Goal: Download file/media

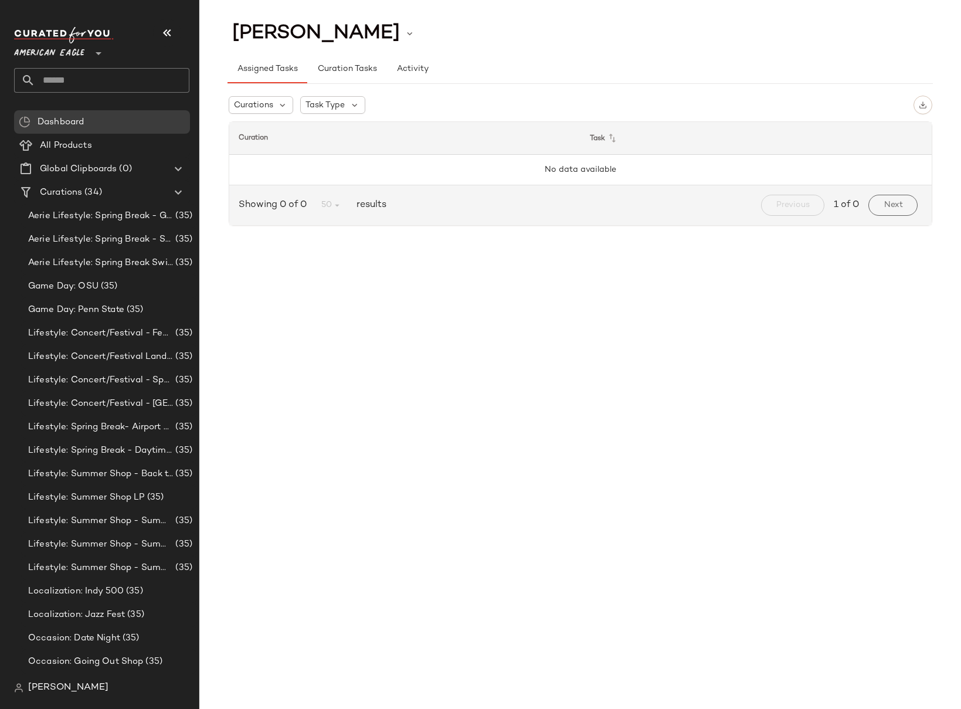
click at [62, 84] on input "text" at bounding box center [112, 80] width 154 height 25
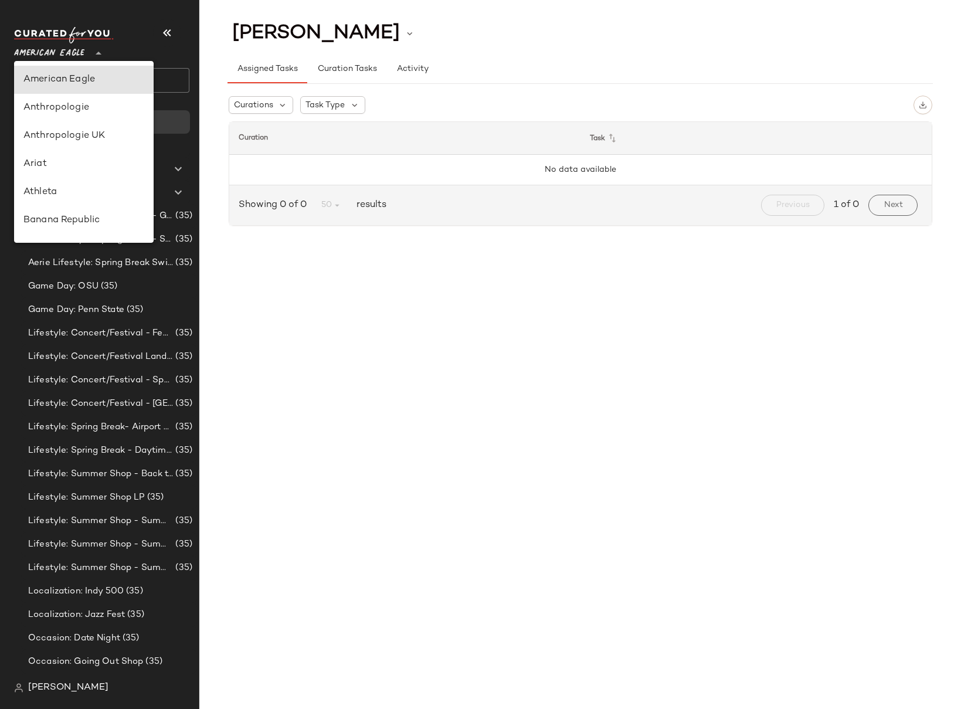
click at [58, 55] on span "American Eagle" at bounding box center [49, 50] width 70 height 21
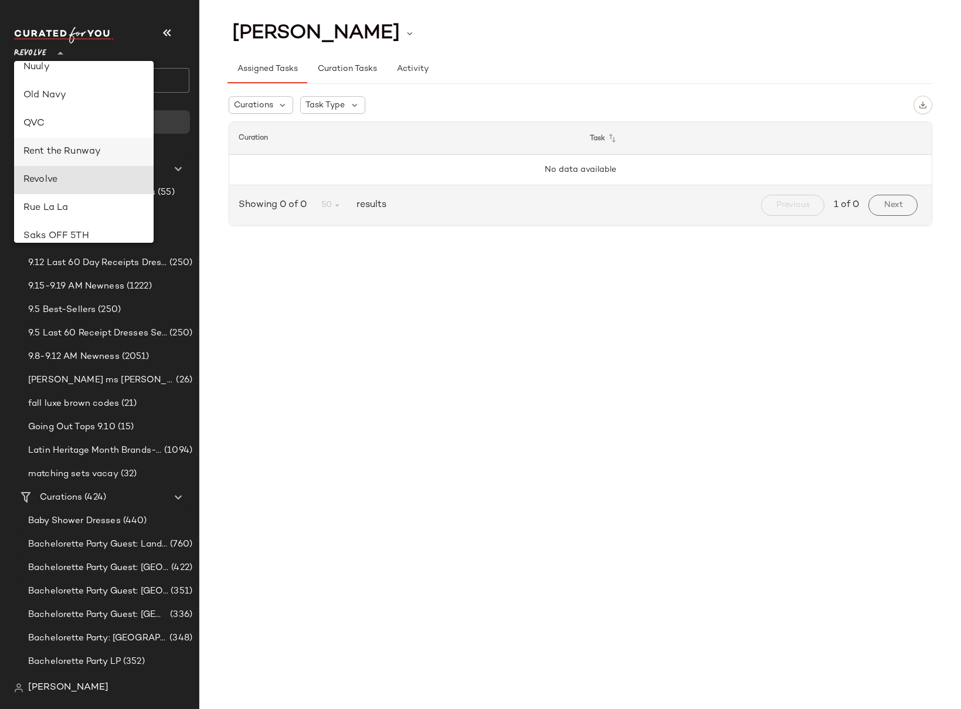
click at [84, 151] on div "Rent the Runway" at bounding box center [83, 152] width 121 height 14
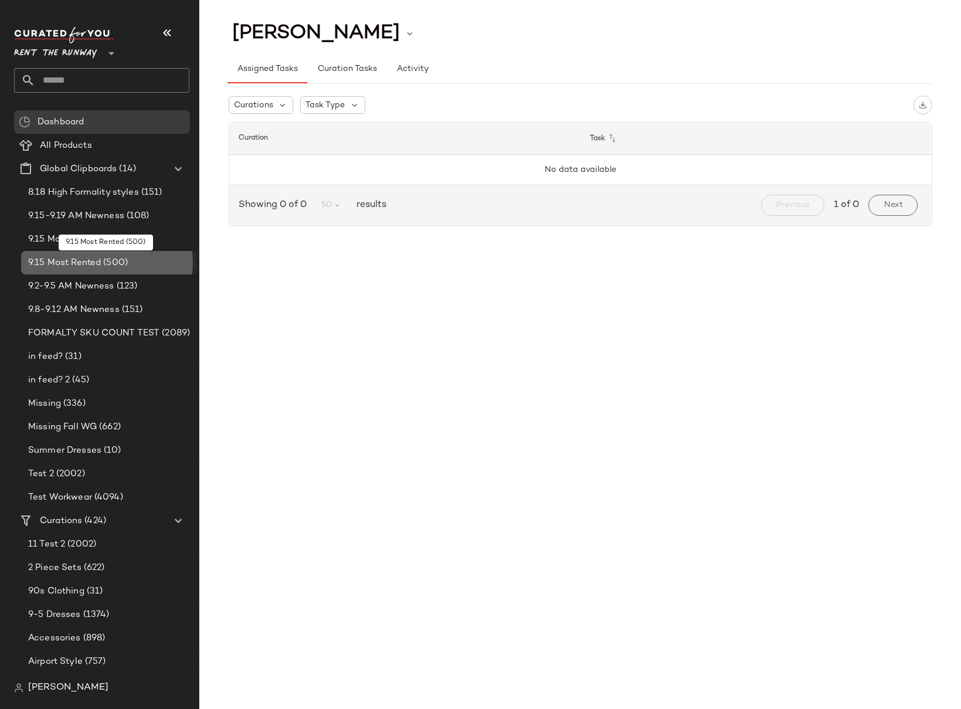
click at [86, 263] on span "9.15 Most Rented" at bounding box center [64, 262] width 73 height 13
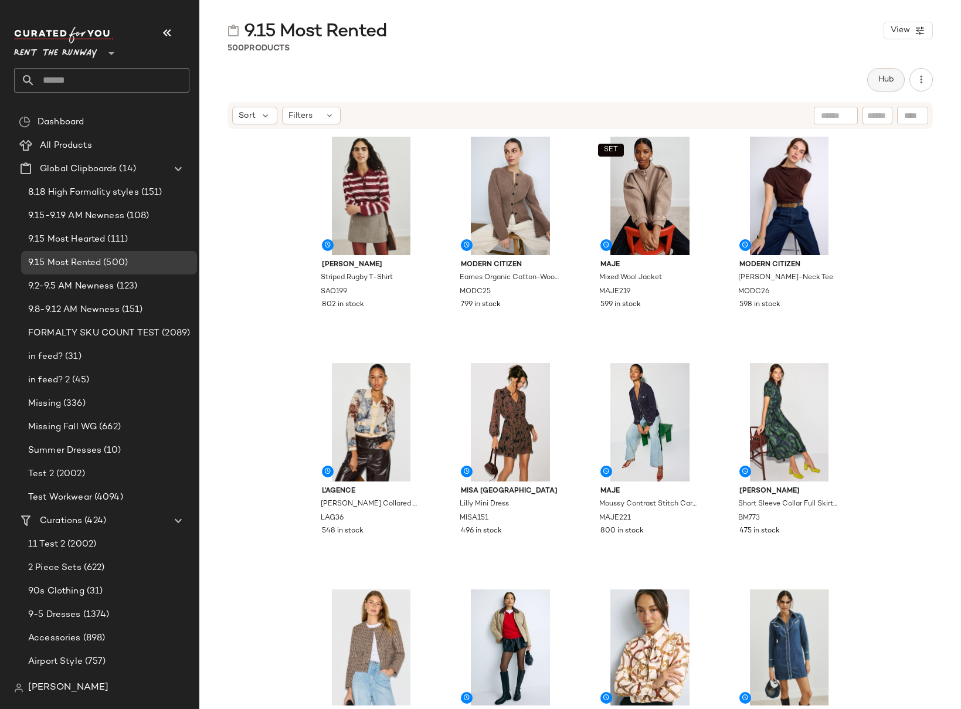
click at [886, 88] on button "Hub" at bounding box center [886, 79] width 38 height 23
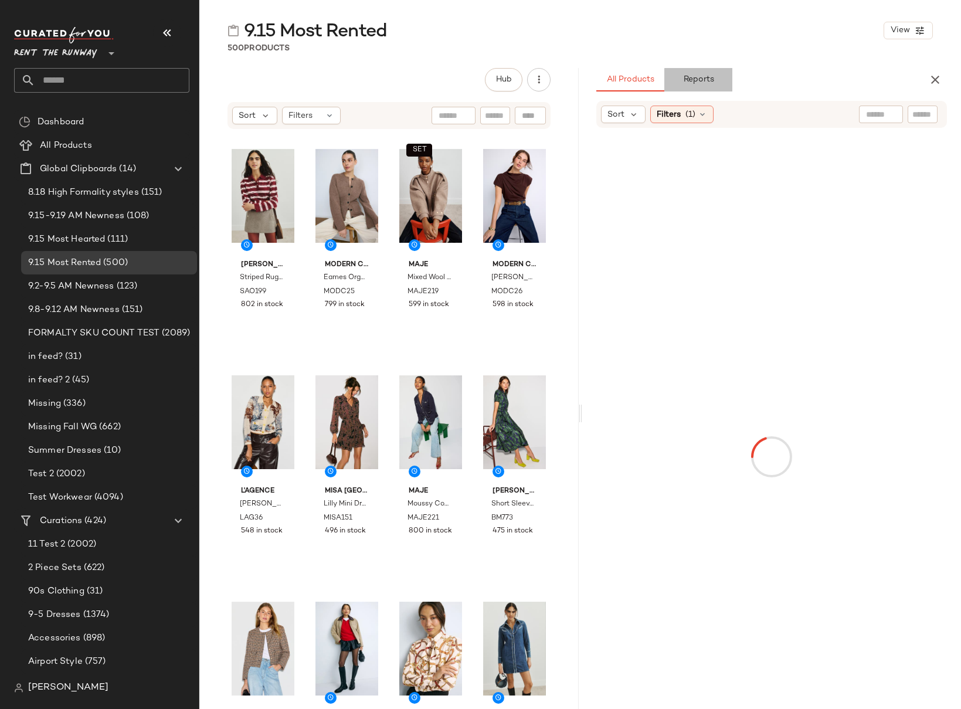
click at [709, 80] on span "Reports" at bounding box center [697, 79] width 31 height 9
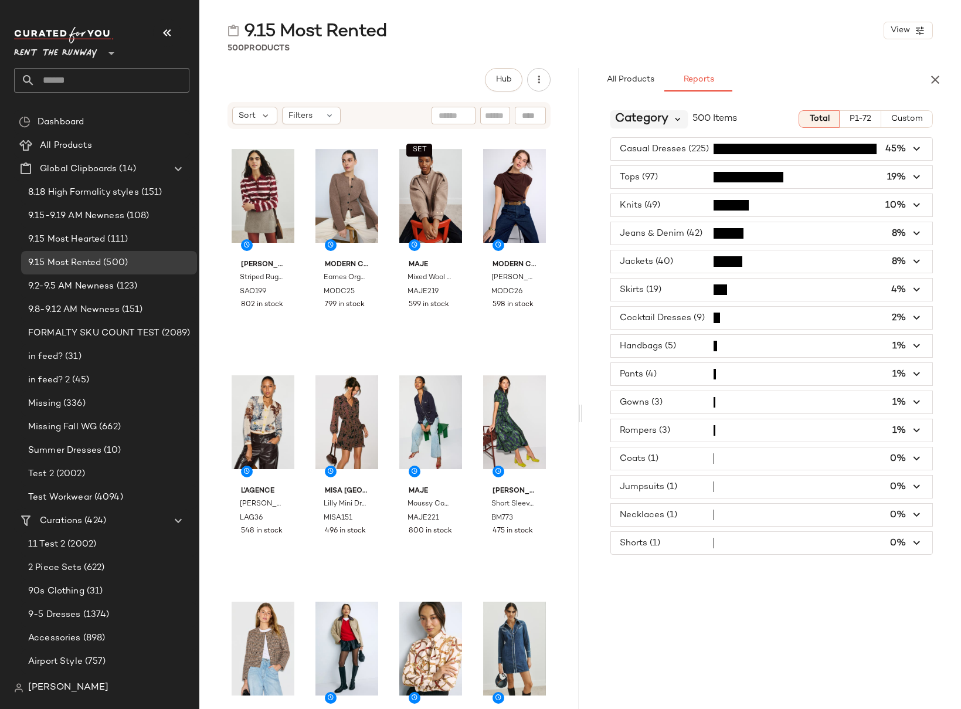
click at [677, 118] on icon at bounding box center [678, 119] width 11 height 11
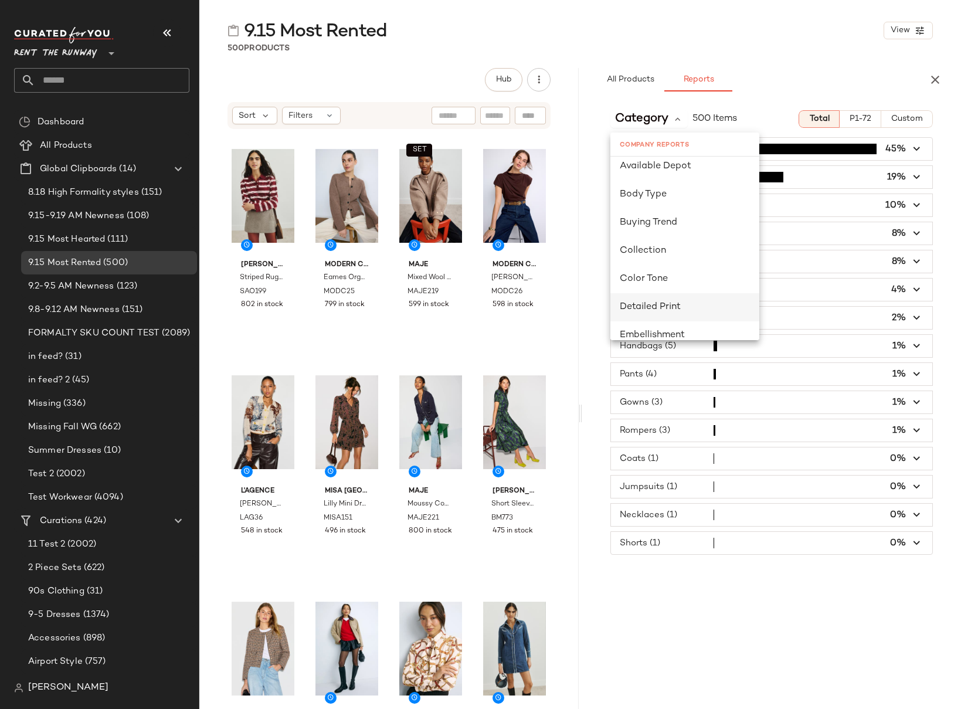
scroll to position [162, 0]
click at [656, 267] on span "Color Tone" at bounding box center [644, 268] width 48 height 10
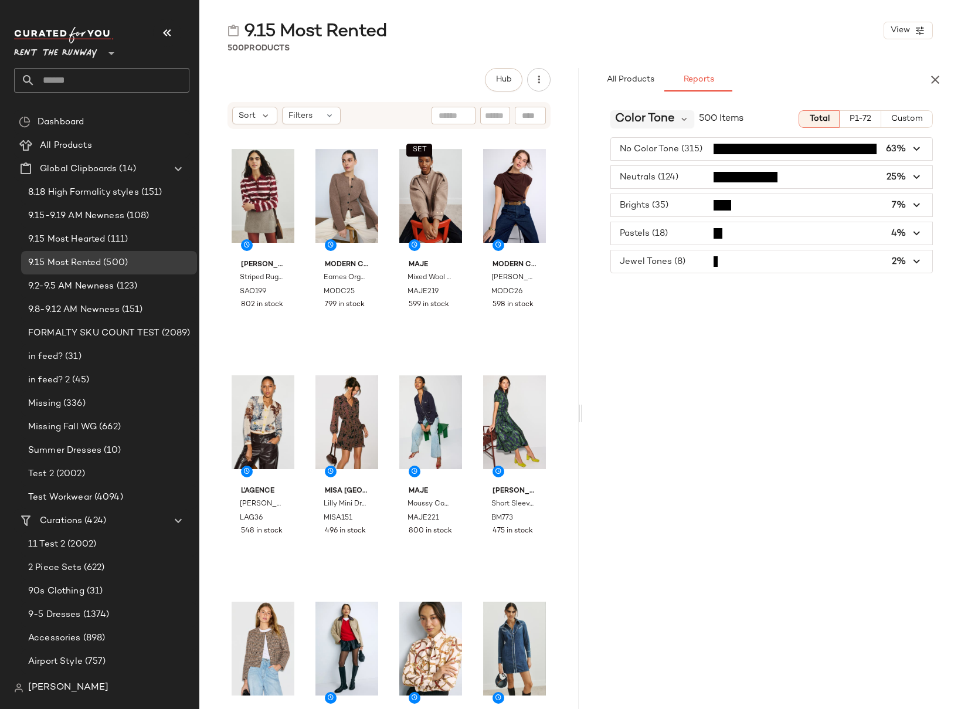
click at [663, 117] on span "Color Tone" at bounding box center [645, 119] width 60 height 18
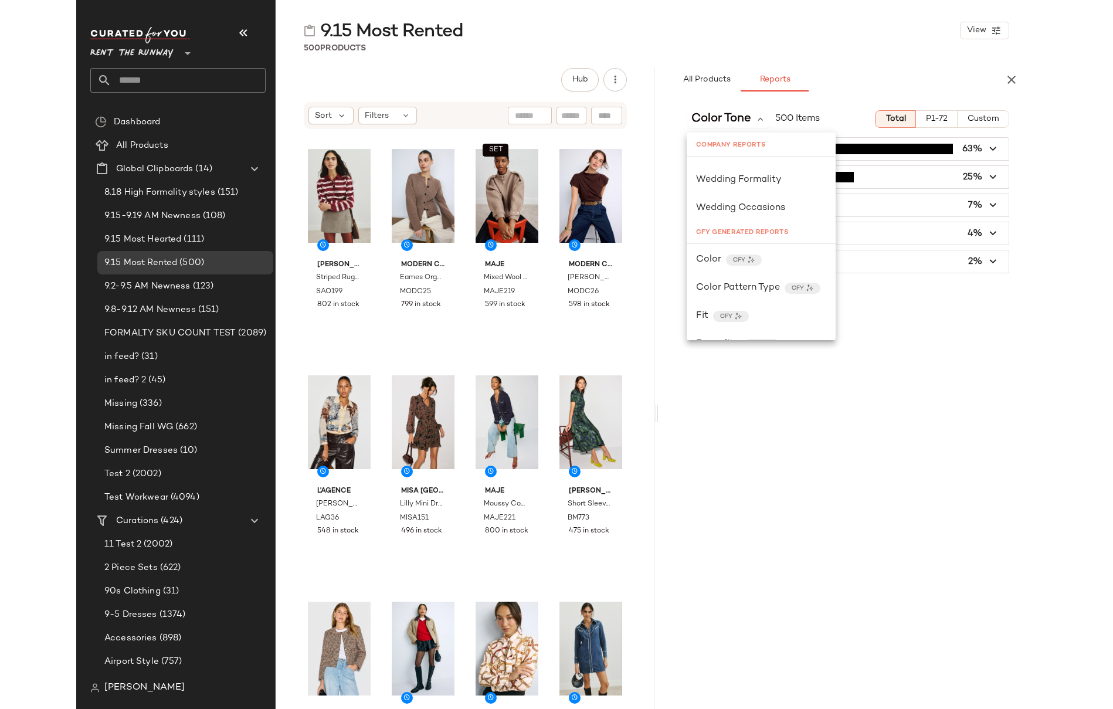
scroll to position [979, 0]
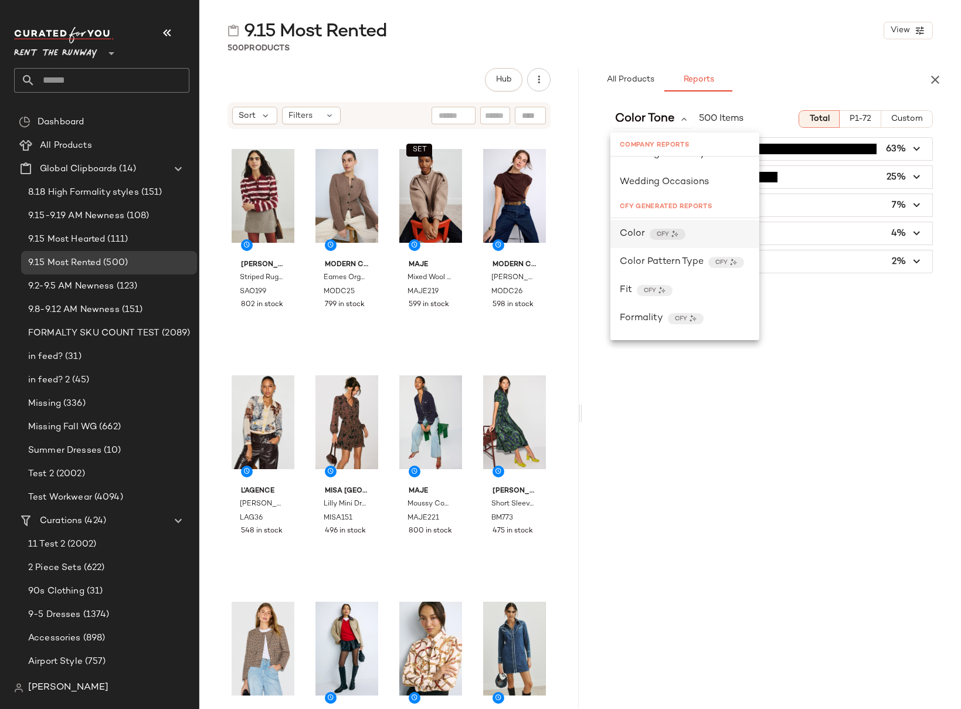
click at [713, 234] on div "Color CFY" at bounding box center [685, 234] width 130 height 14
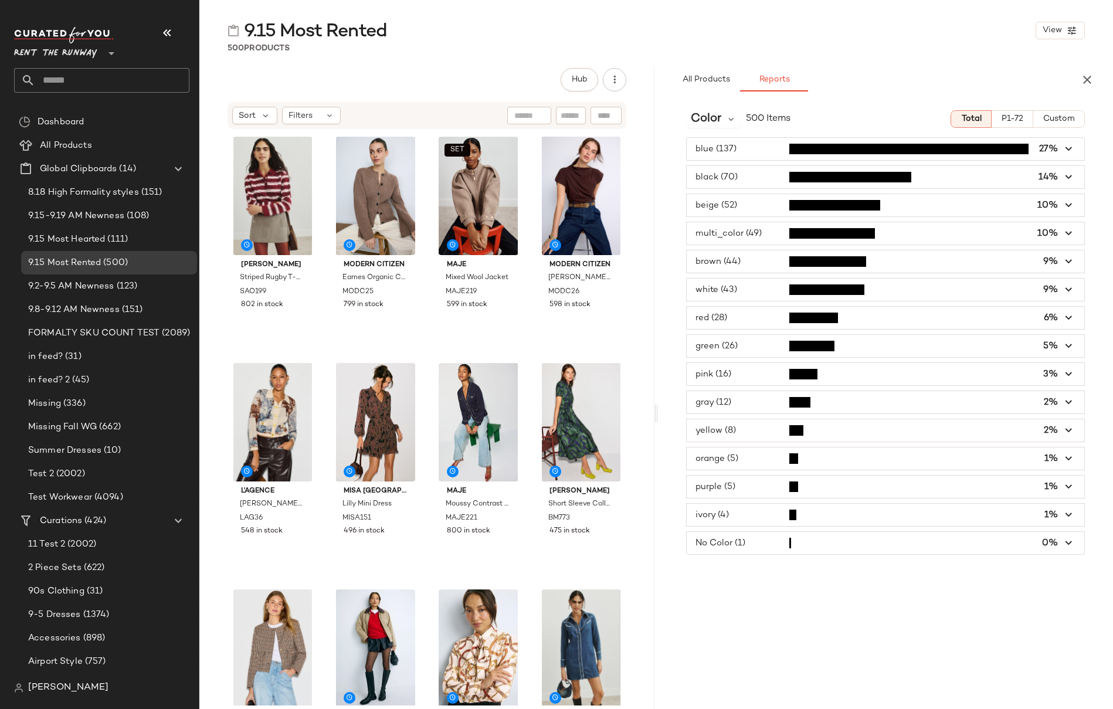
click at [960, 148] on icon "button" at bounding box center [1068, 148] width 13 height 13
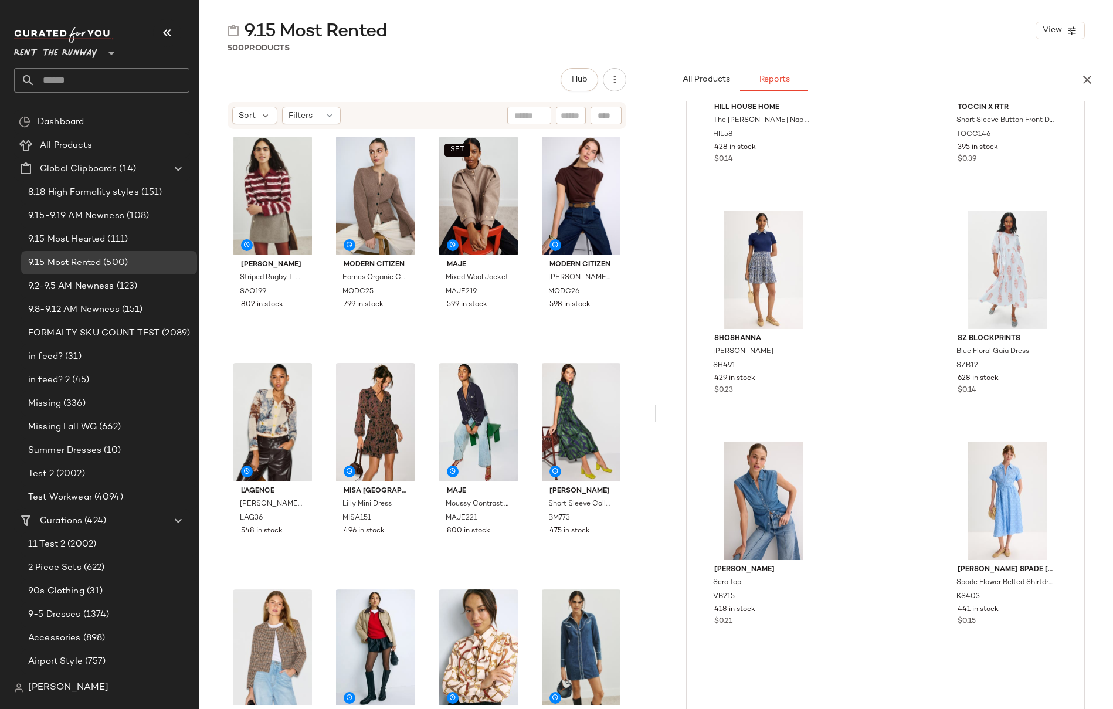
scroll to position [6200, 0]
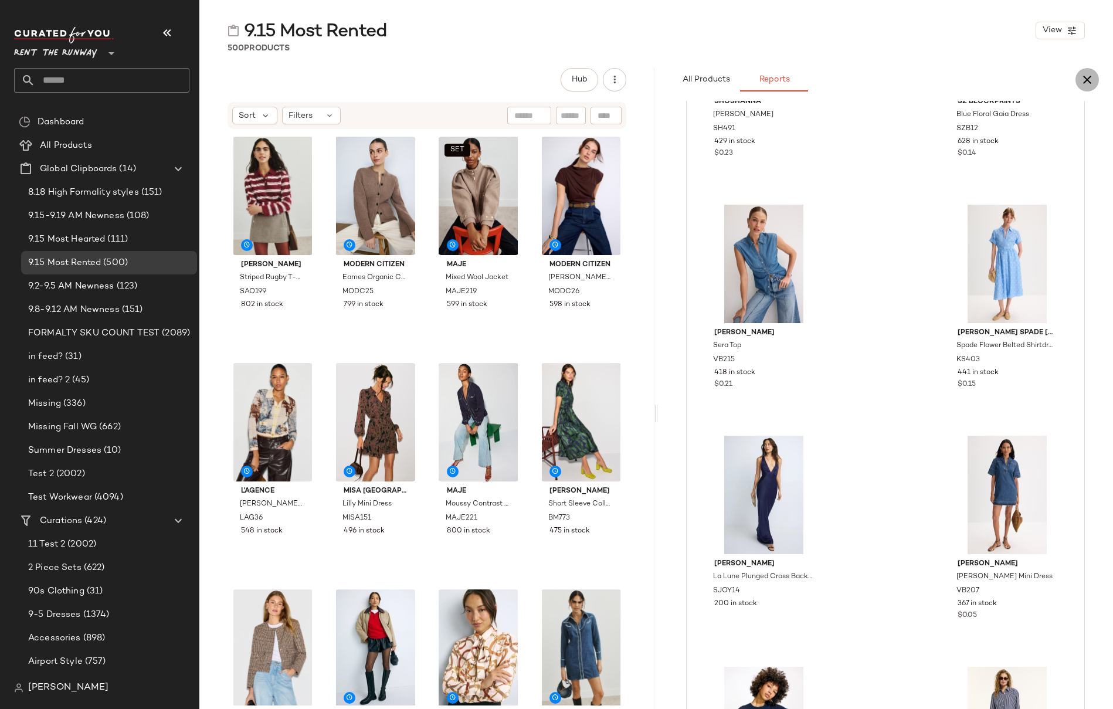
click at [960, 84] on icon "button" at bounding box center [1087, 80] width 14 height 14
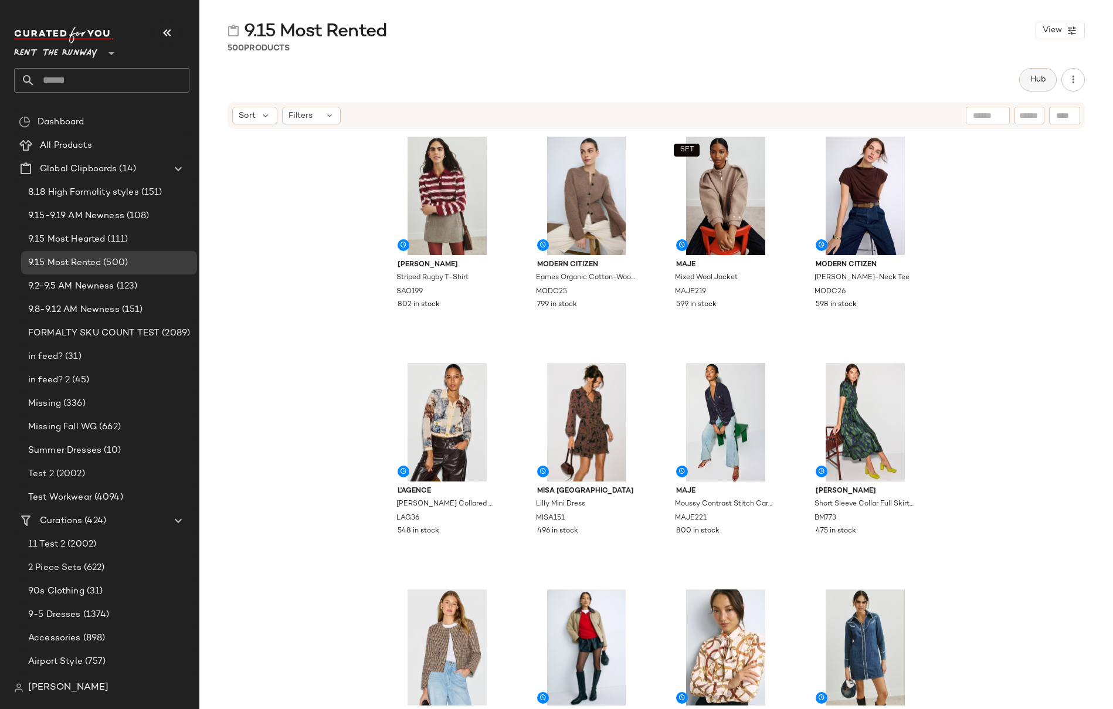
click at [960, 81] on button "Hub" at bounding box center [1038, 79] width 38 height 23
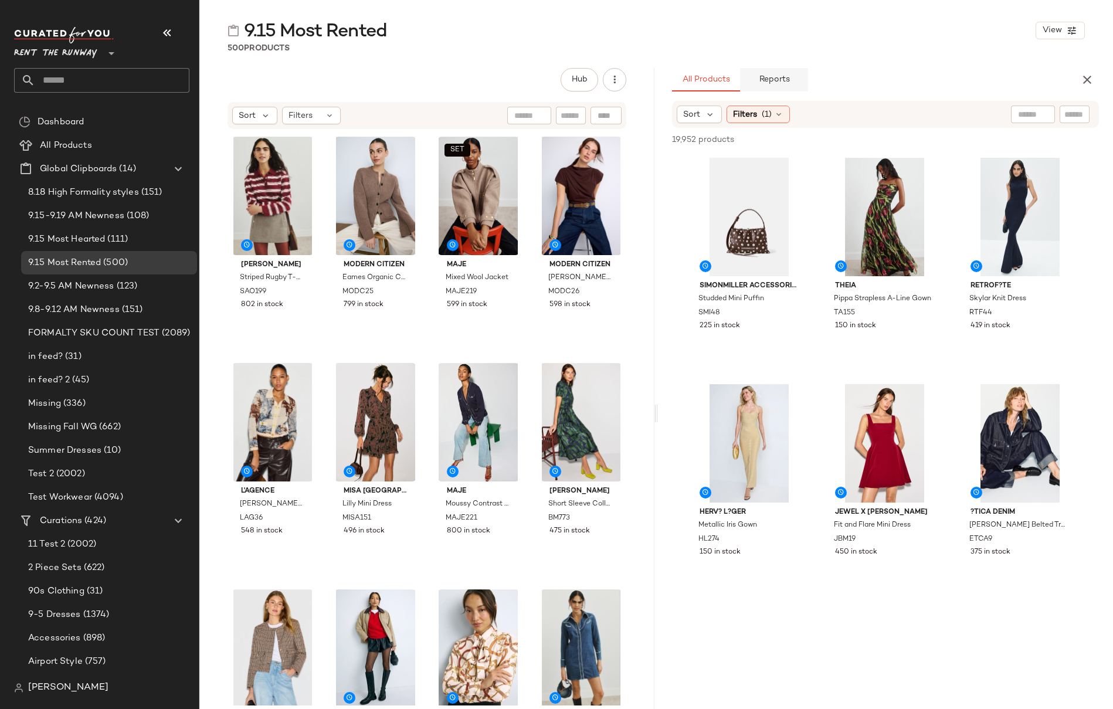
click at [791, 78] on button "Reports" at bounding box center [774, 79] width 68 height 23
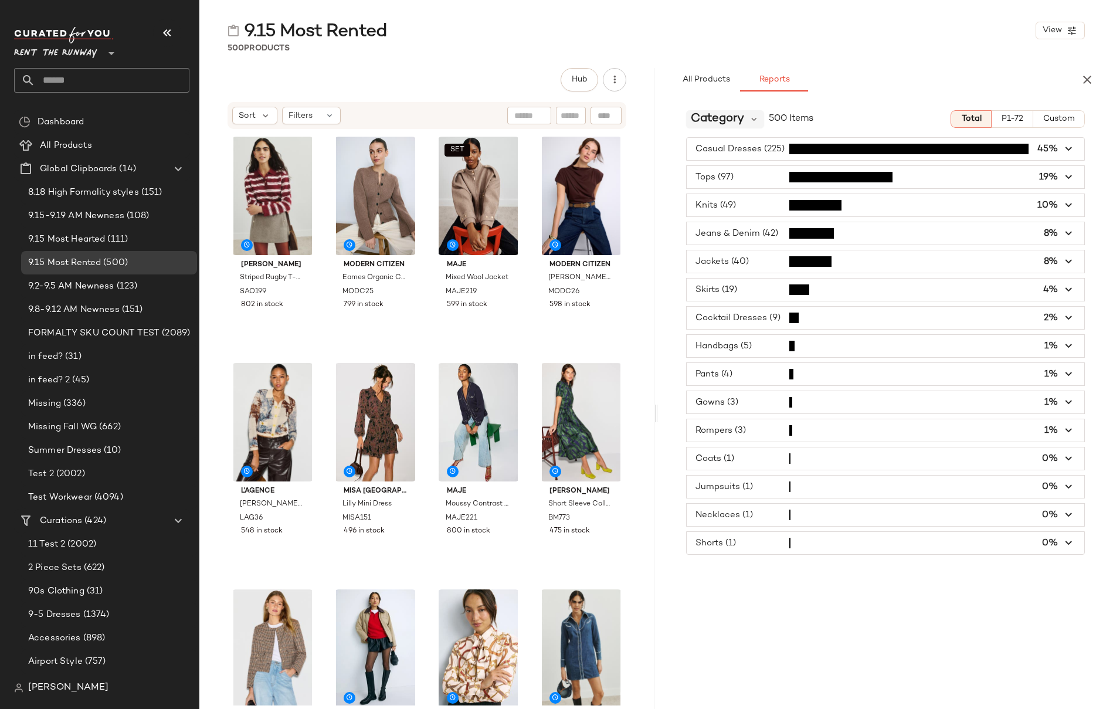
click at [739, 121] on span "Category" at bounding box center [716, 119] width 53 height 18
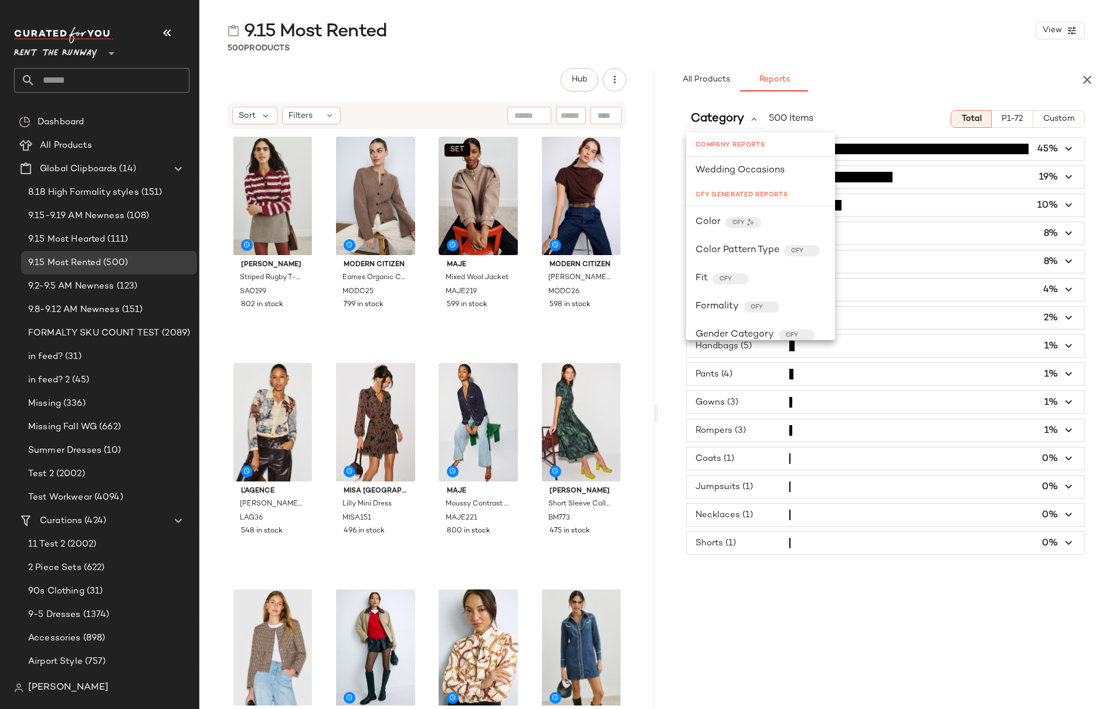
scroll to position [998, 0]
click at [795, 214] on div "Color CFY" at bounding box center [760, 216] width 130 height 14
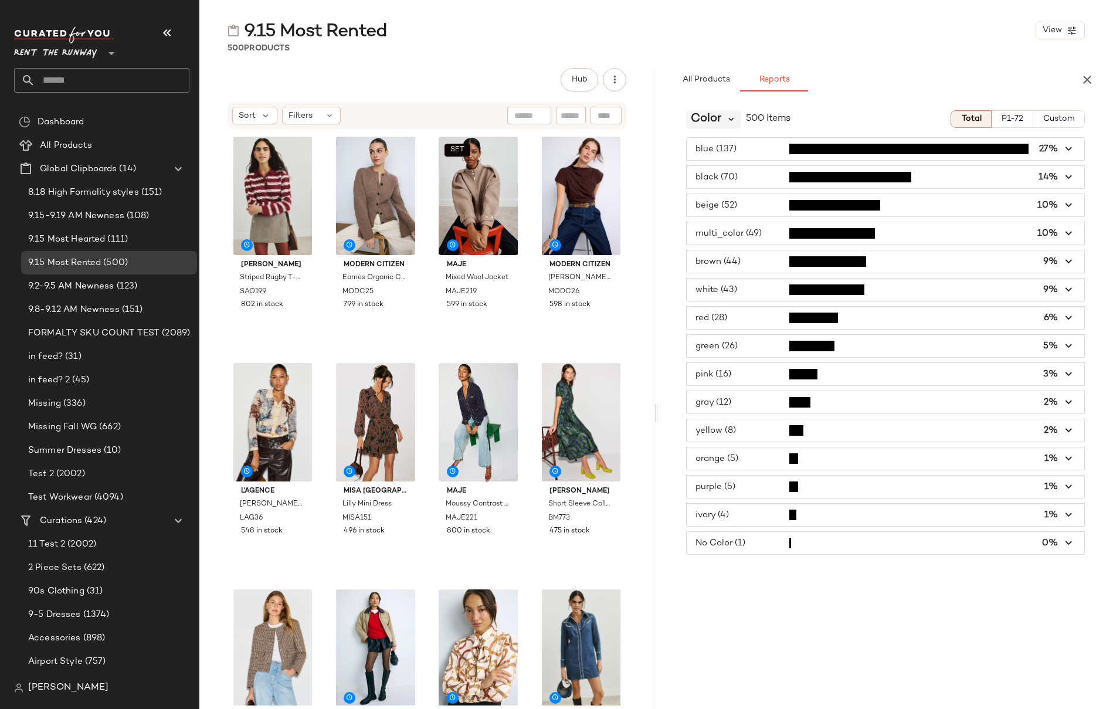
click at [727, 120] on icon at bounding box center [731, 119] width 11 height 11
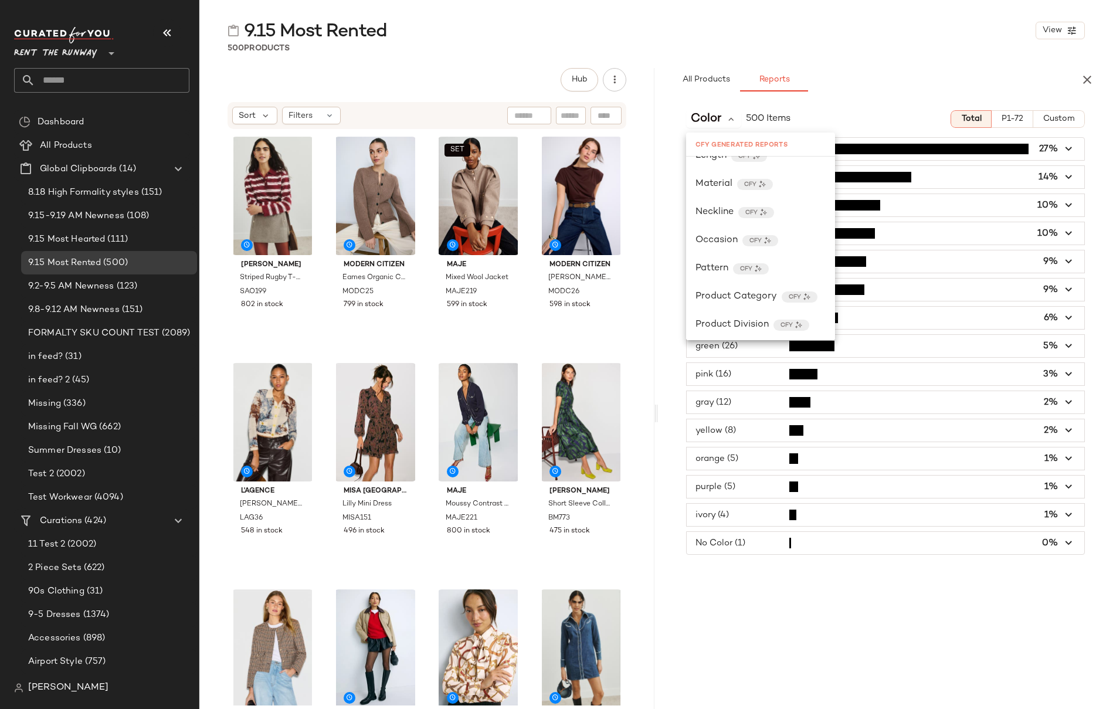
scroll to position [1244, 0]
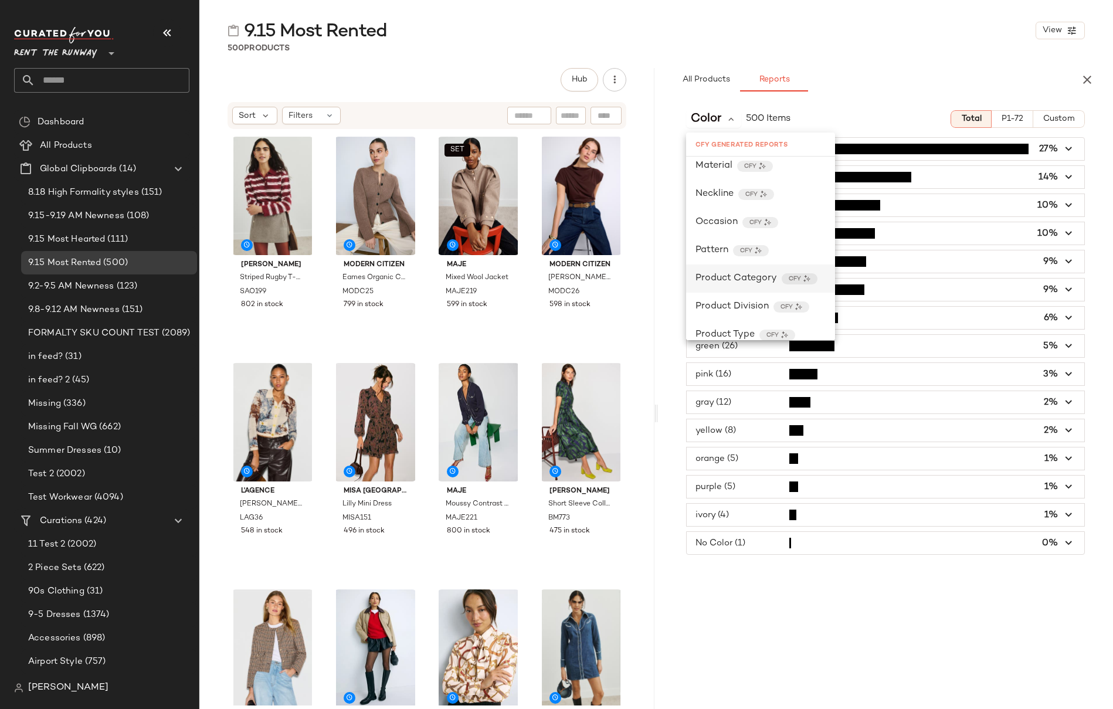
click at [753, 275] on span "Product Category" at bounding box center [735, 278] width 81 height 14
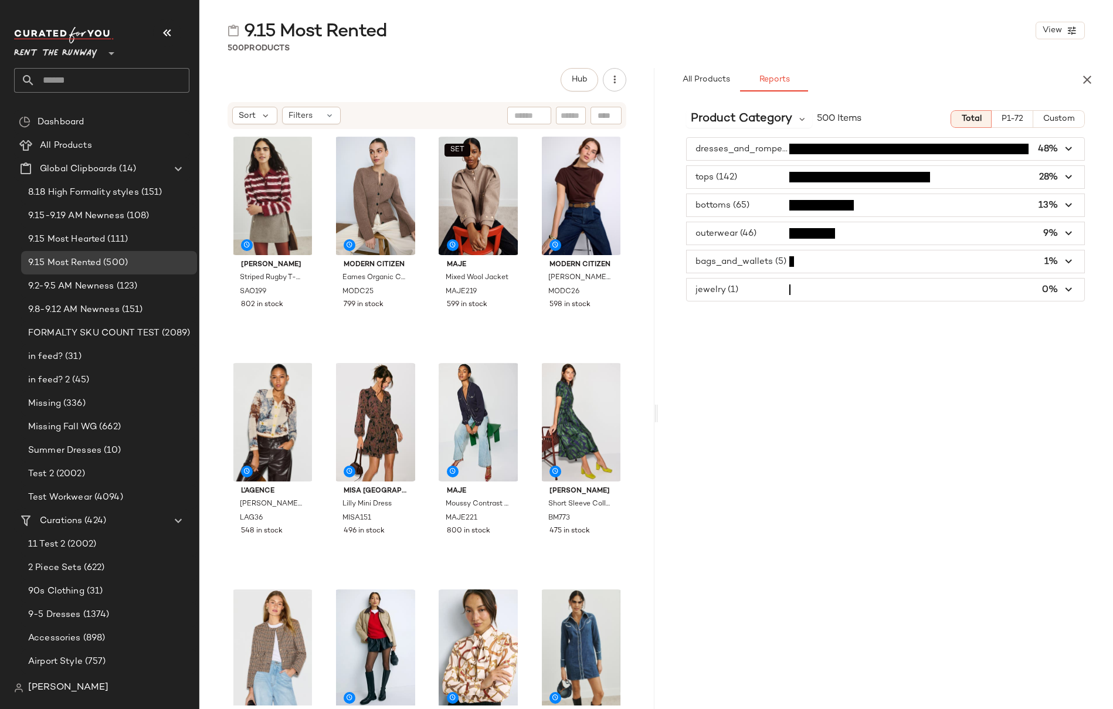
click at [960, 205] on icon "button" at bounding box center [1068, 205] width 13 height 13
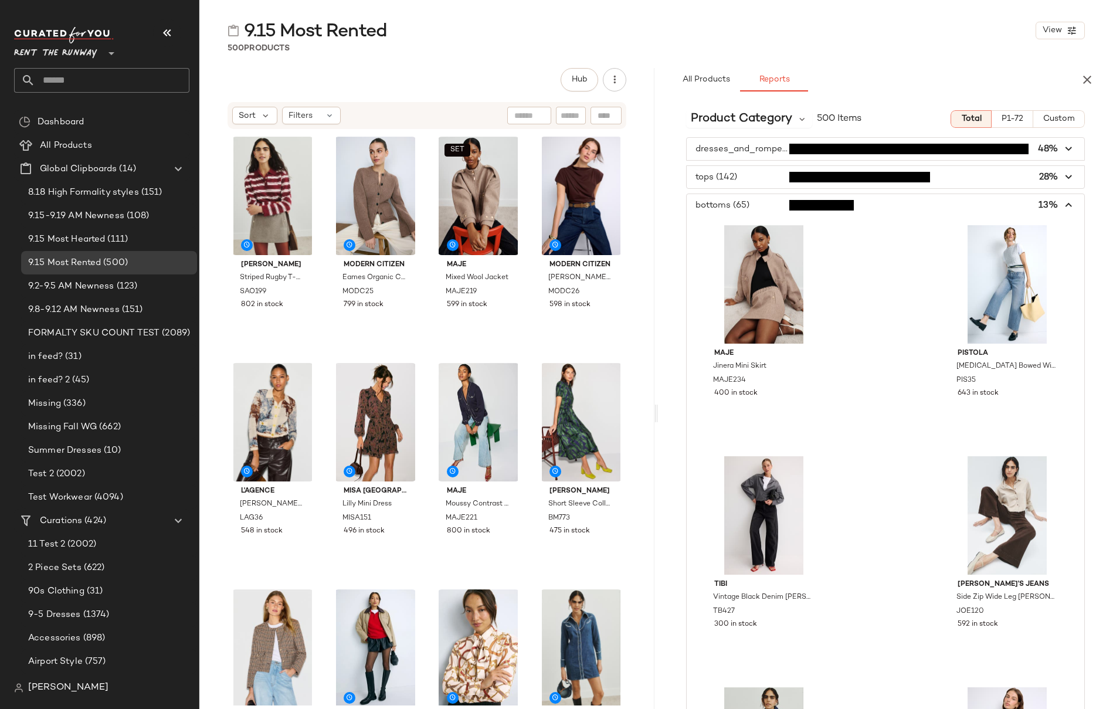
click at [960, 205] on icon "button" at bounding box center [1068, 205] width 13 height 13
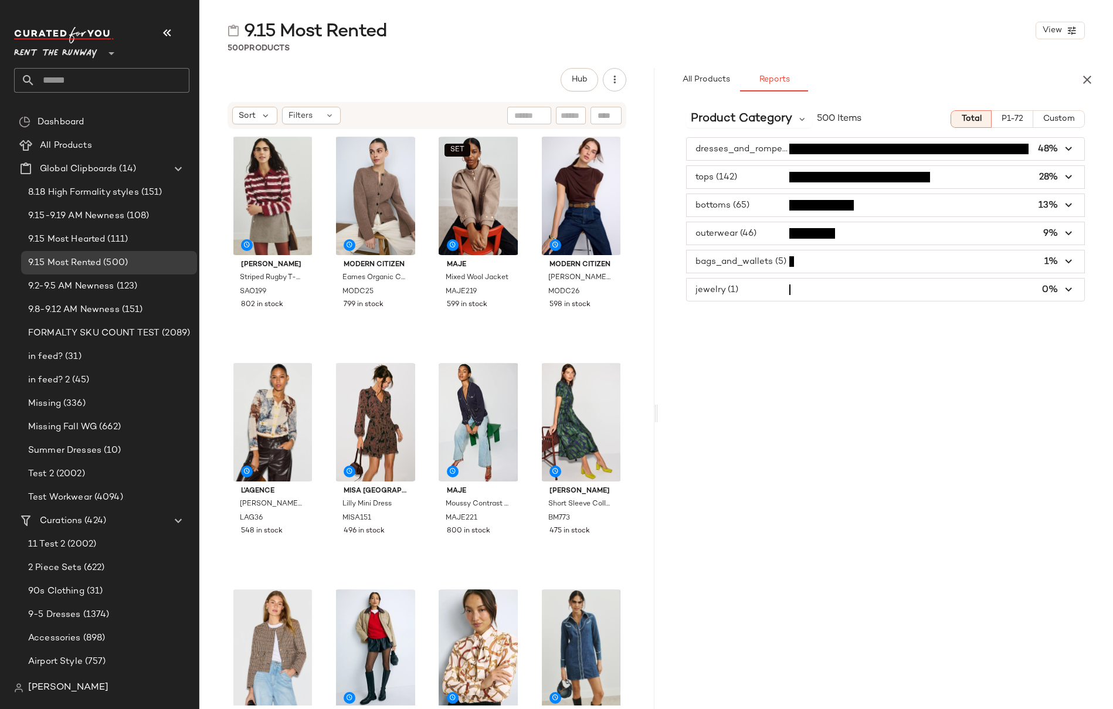
click at [960, 150] on icon "button" at bounding box center [1068, 148] width 13 height 13
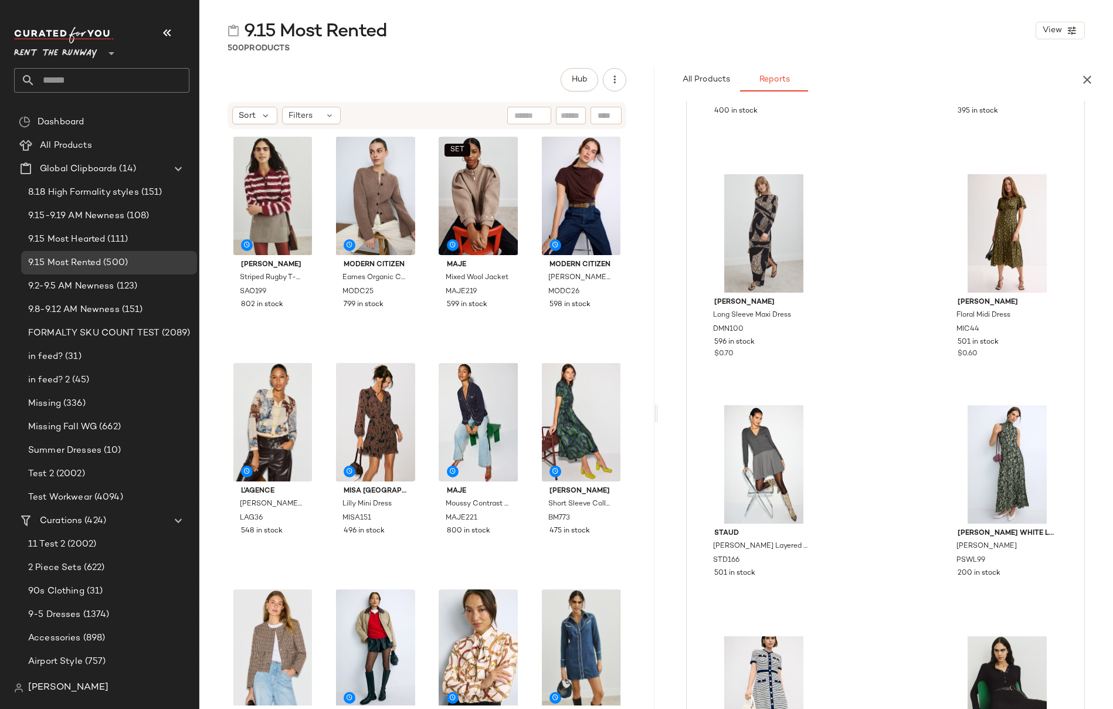
scroll to position [0, 0]
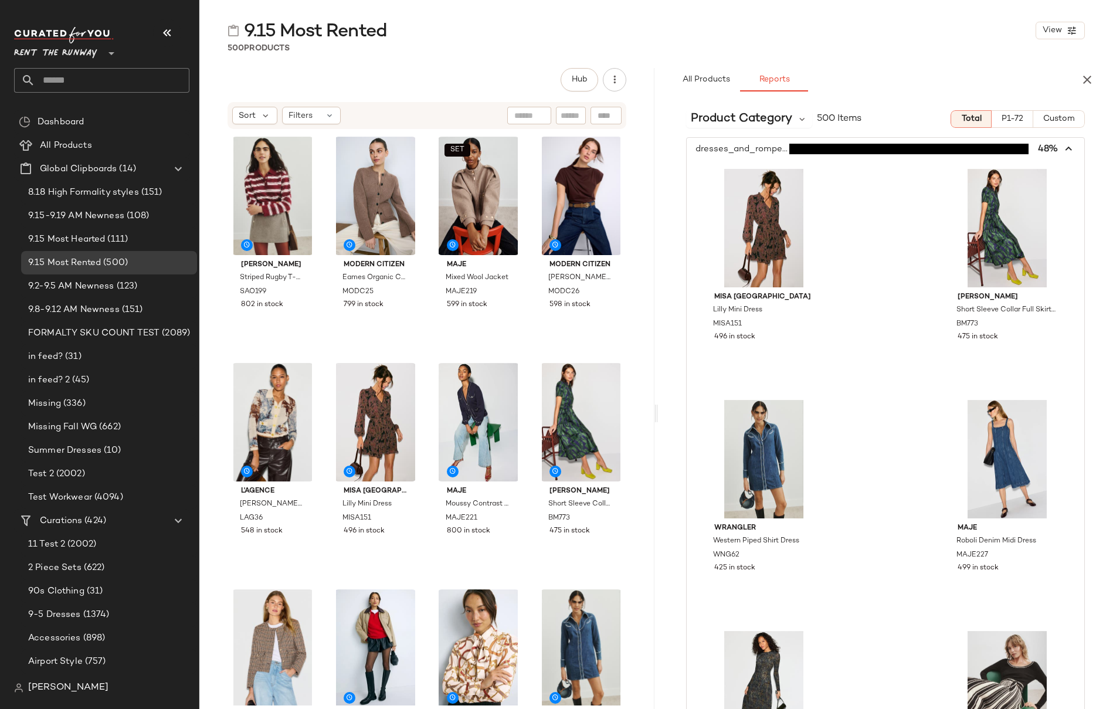
click at [960, 147] on icon "button" at bounding box center [1068, 148] width 13 height 13
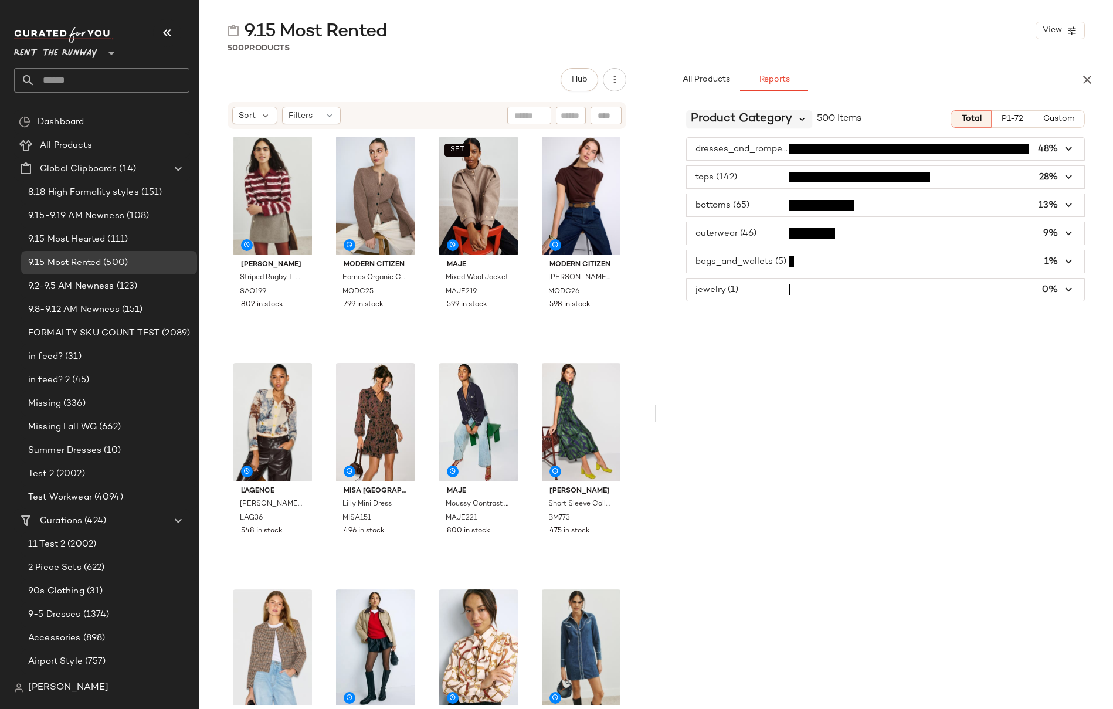
click at [799, 119] on icon at bounding box center [802, 119] width 11 height 11
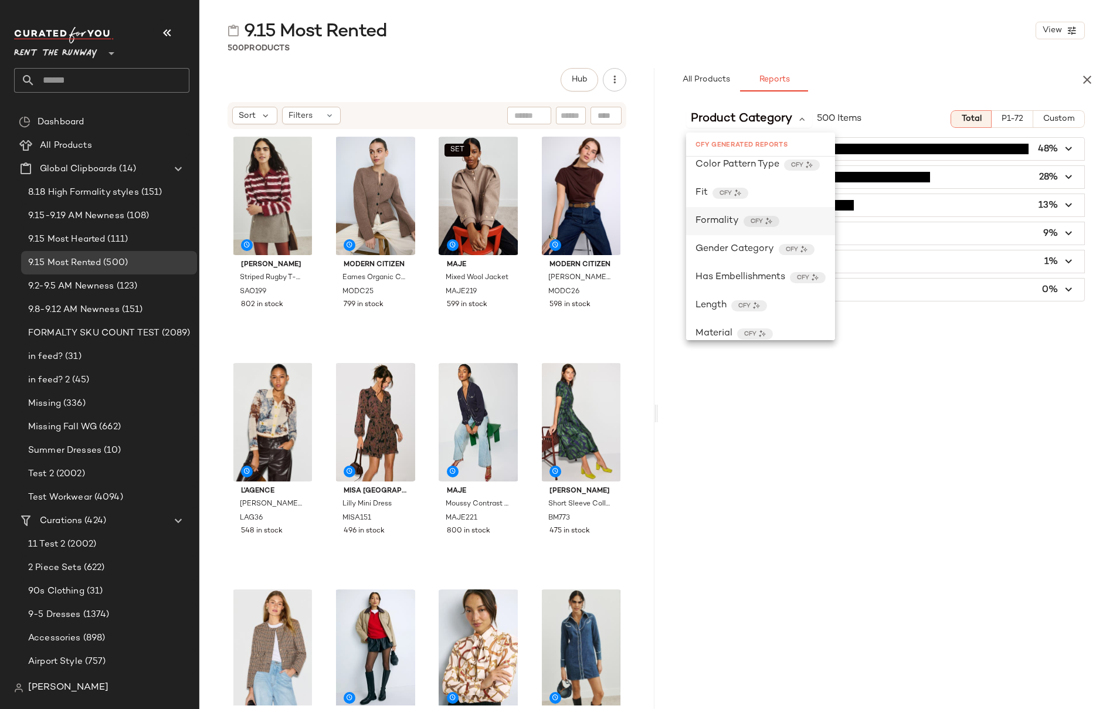
scroll to position [1076, 0]
click at [806, 223] on div "Formality CFY" at bounding box center [760, 222] width 130 height 14
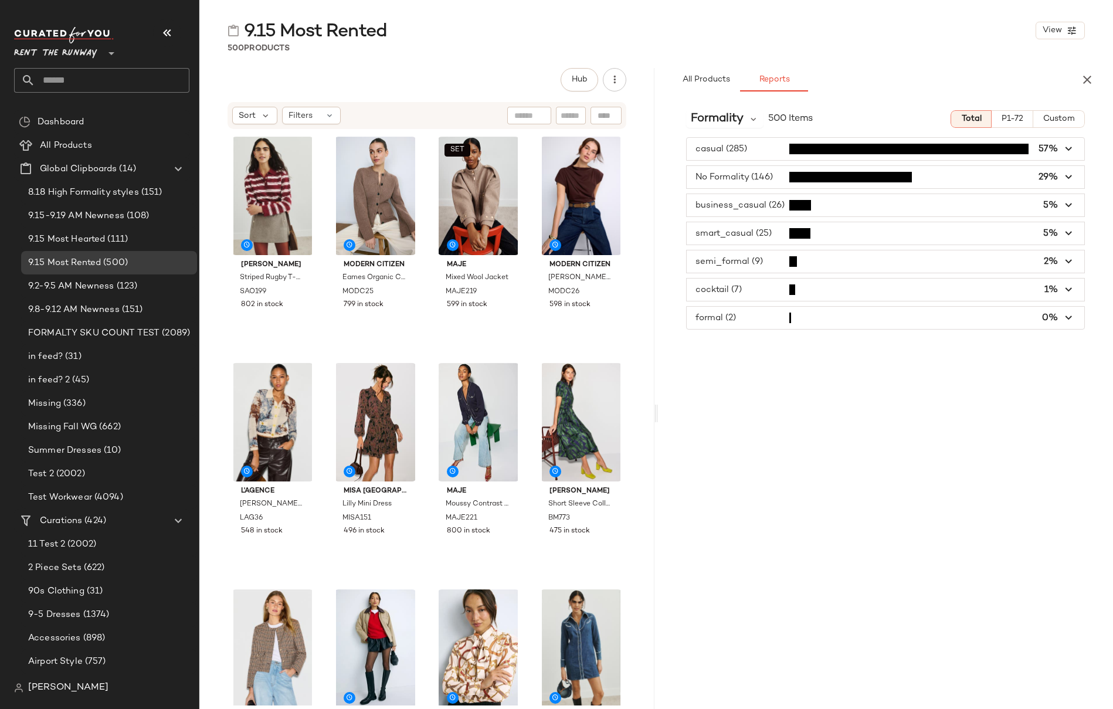
click at [960, 176] on span "button" at bounding box center [884, 177] width 397 height 22
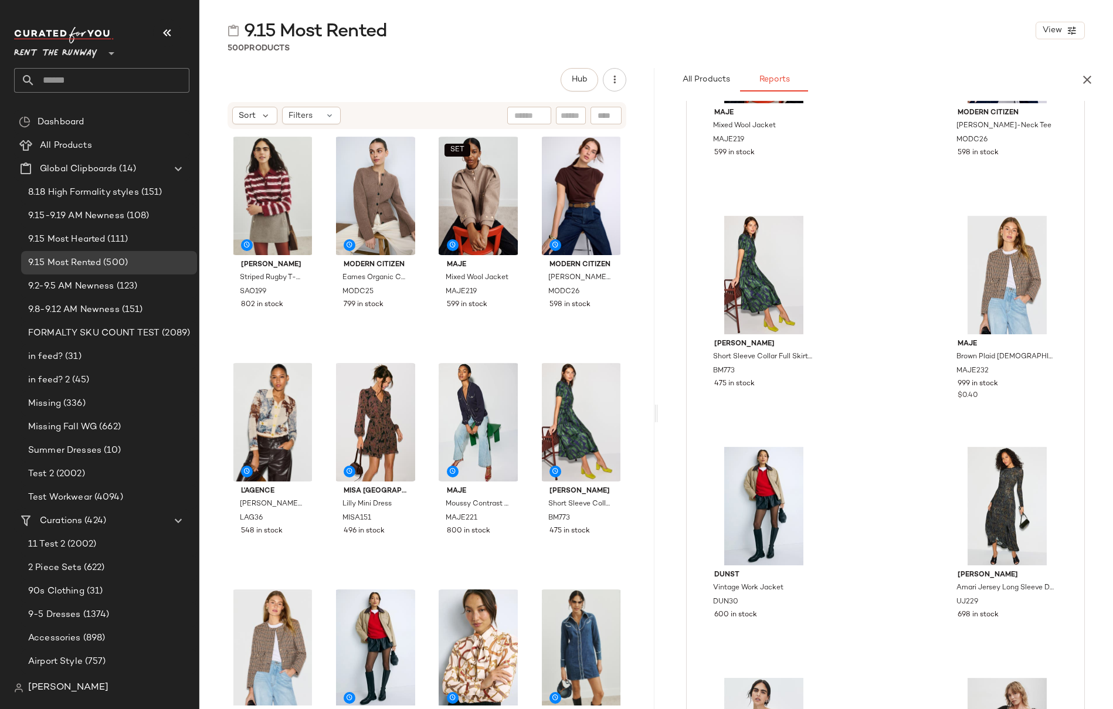
scroll to position [0, 0]
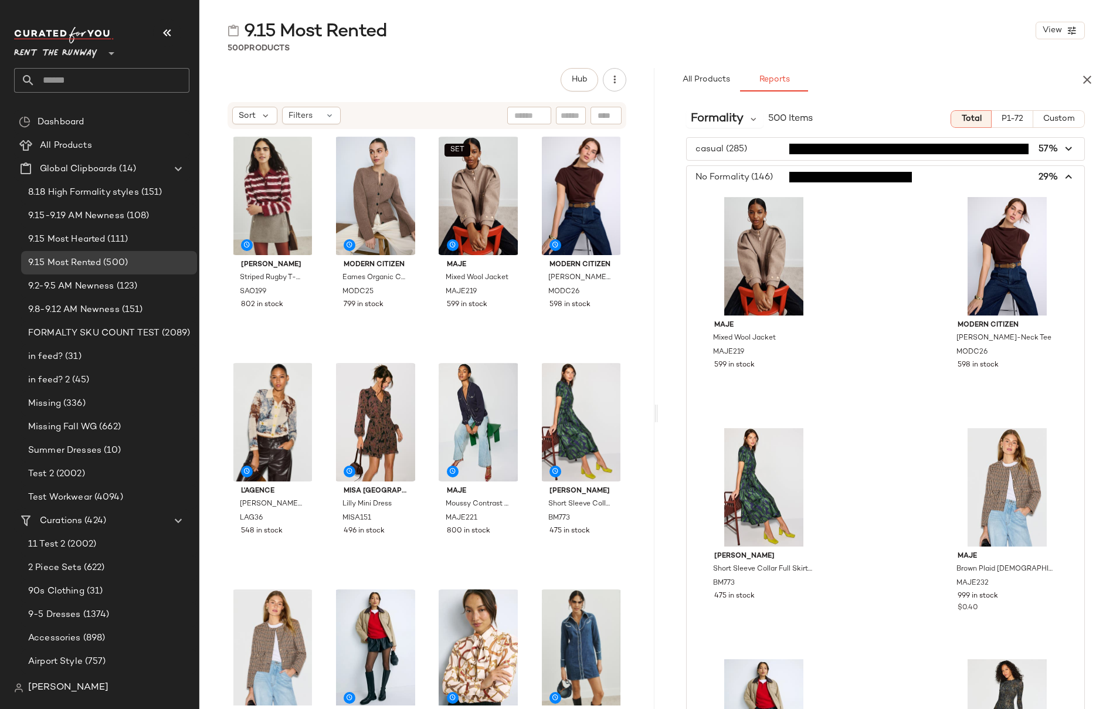
click at [960, 175] on icon "button" at bounding box center [1068, 177] width 13 height 13
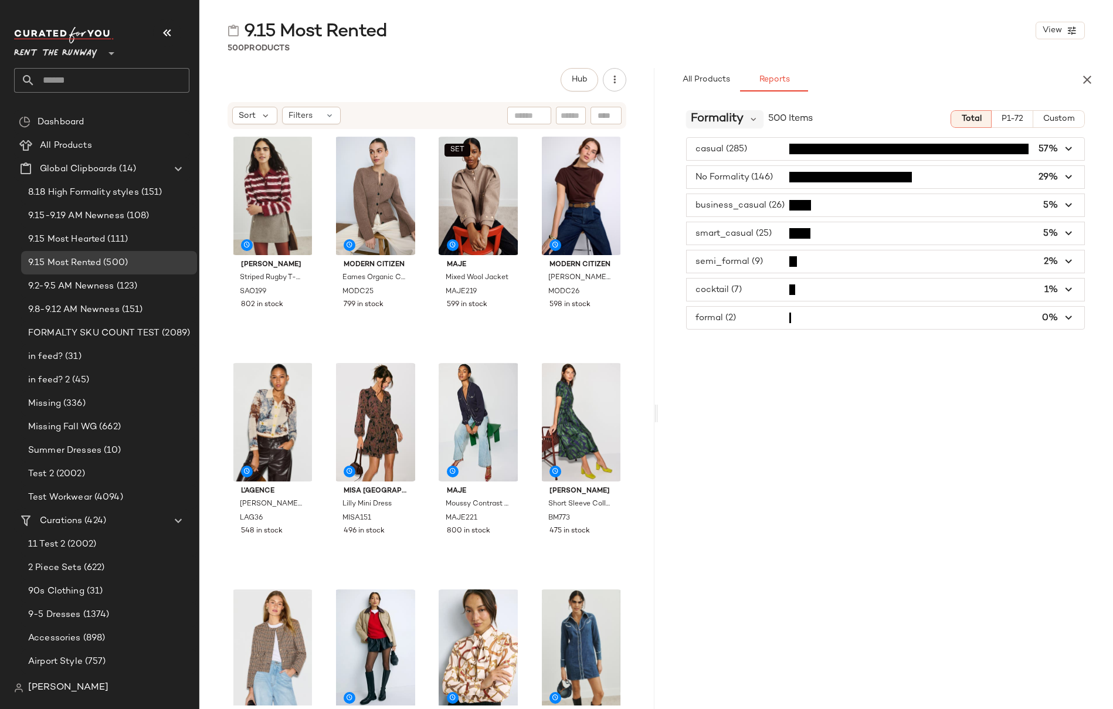
click at [739, 119] on span "Formality" at bounding box center [716, 119] width 53 height 18
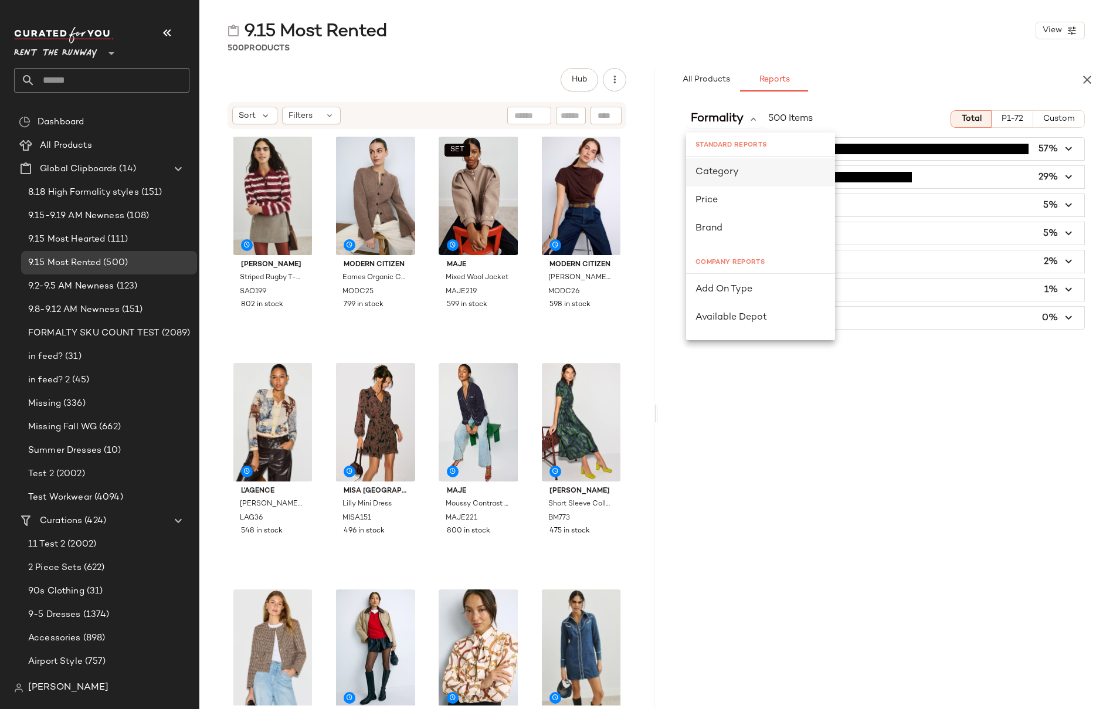
click at [761, 169] on div "Category" at bounding box center [760, 172] width 130 height 14
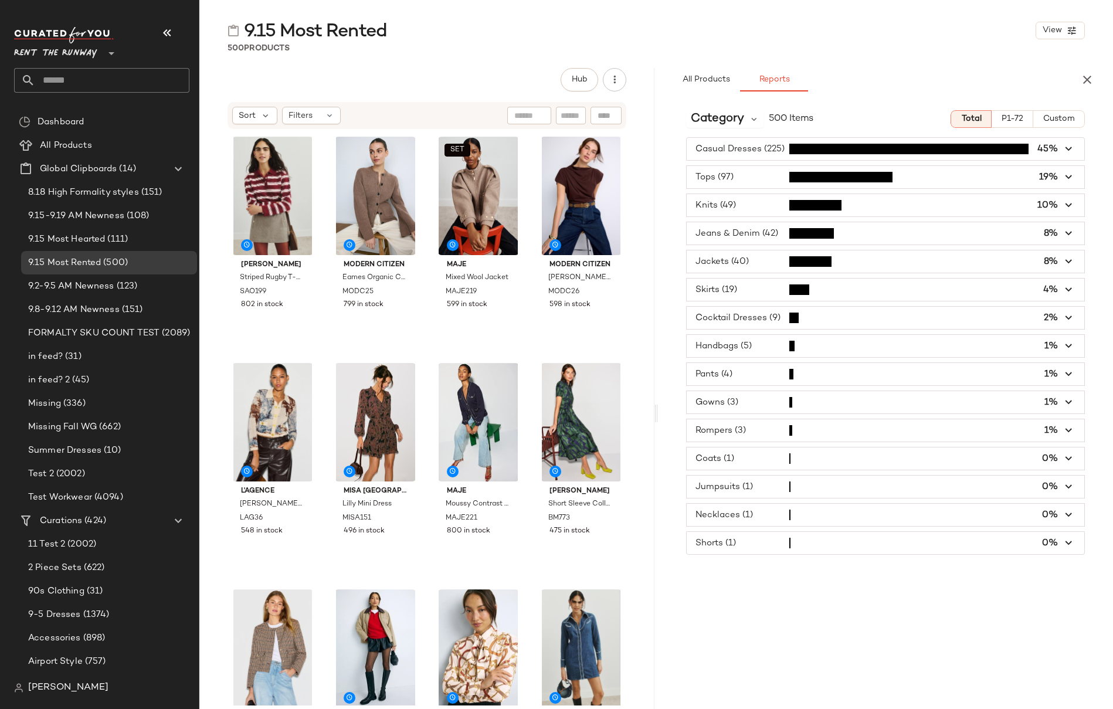
click at [960, 203] on icon "button" at bounding box center [1068, 205] width 13 height 13
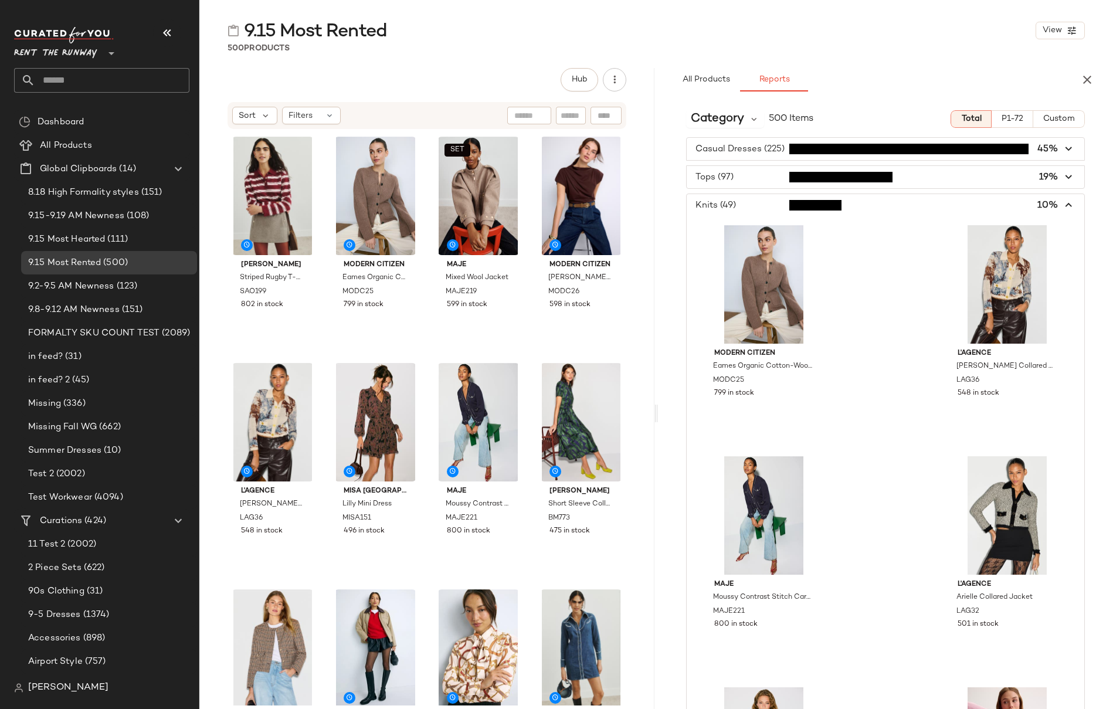
click at [960, 203] on icon "button" at bounding box center [1068, 205] width 13 height 13
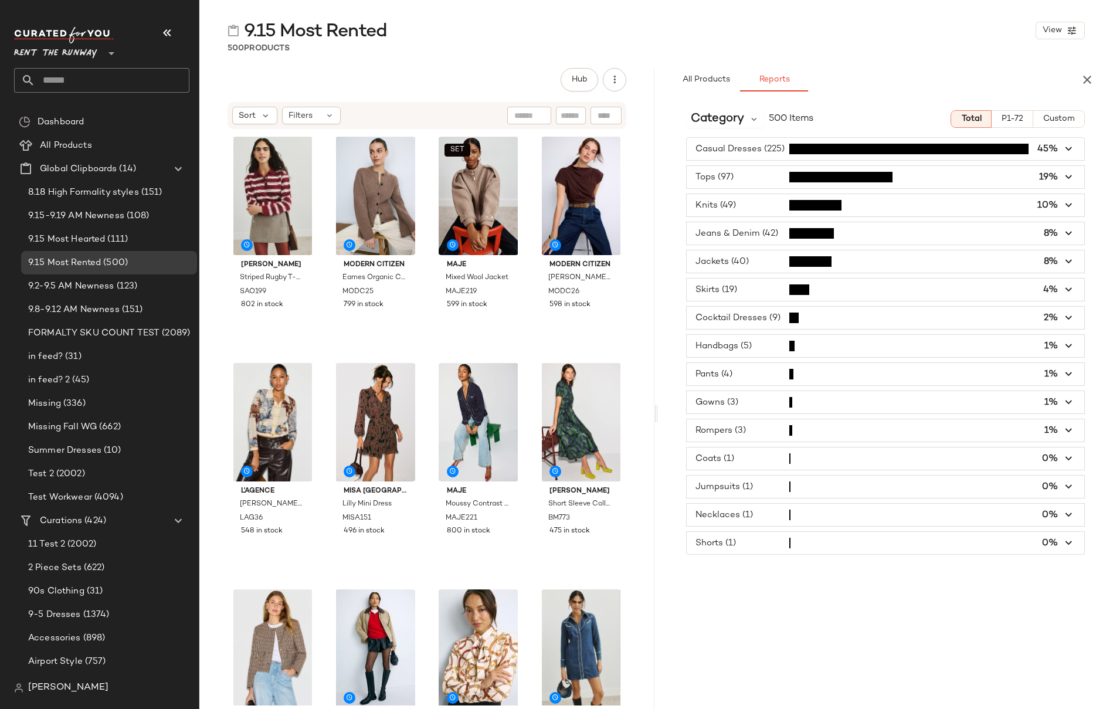
click at [960, 181] on icon "button" at bounding box center [1068, 177] width 13 height 13
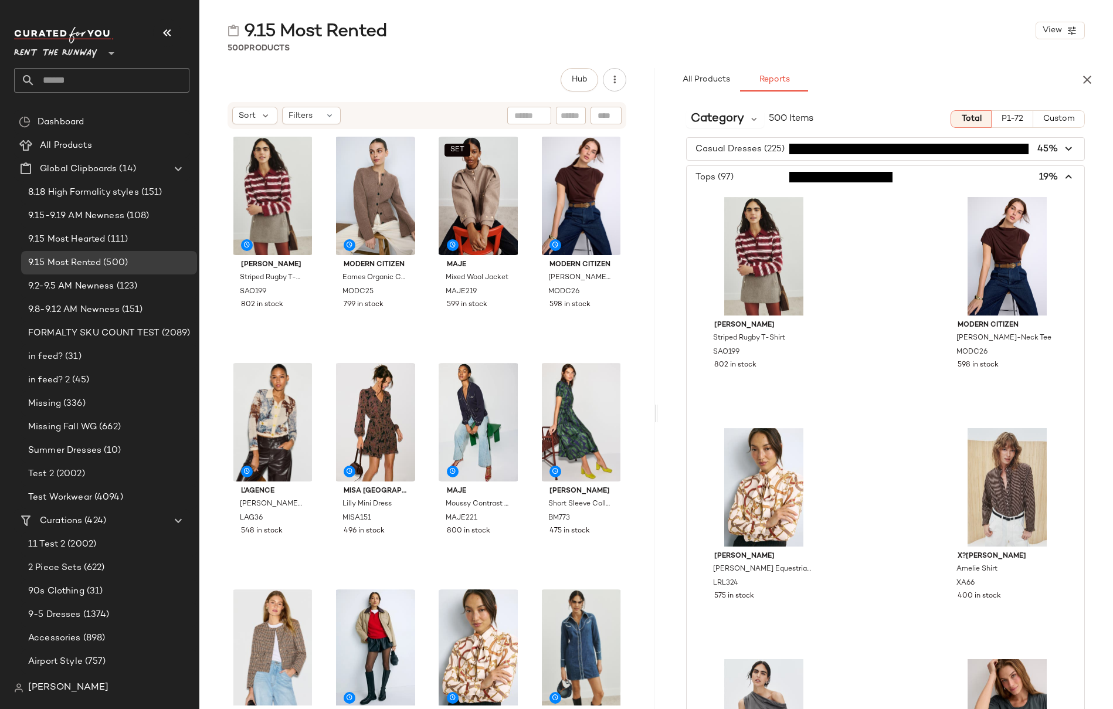
click at [960, 181] on span "button" at bounding box center [884, 177] width 397 height 22
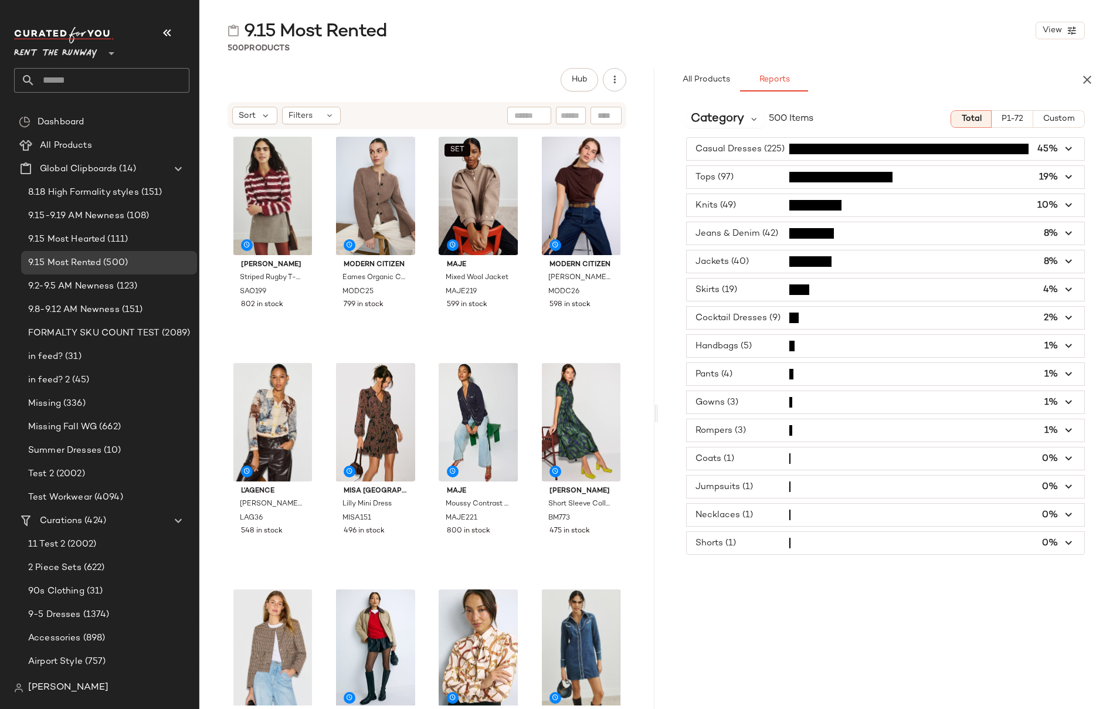
click at [743, 234] on span "button" at bounding box center [884, 233] width 397 height 22
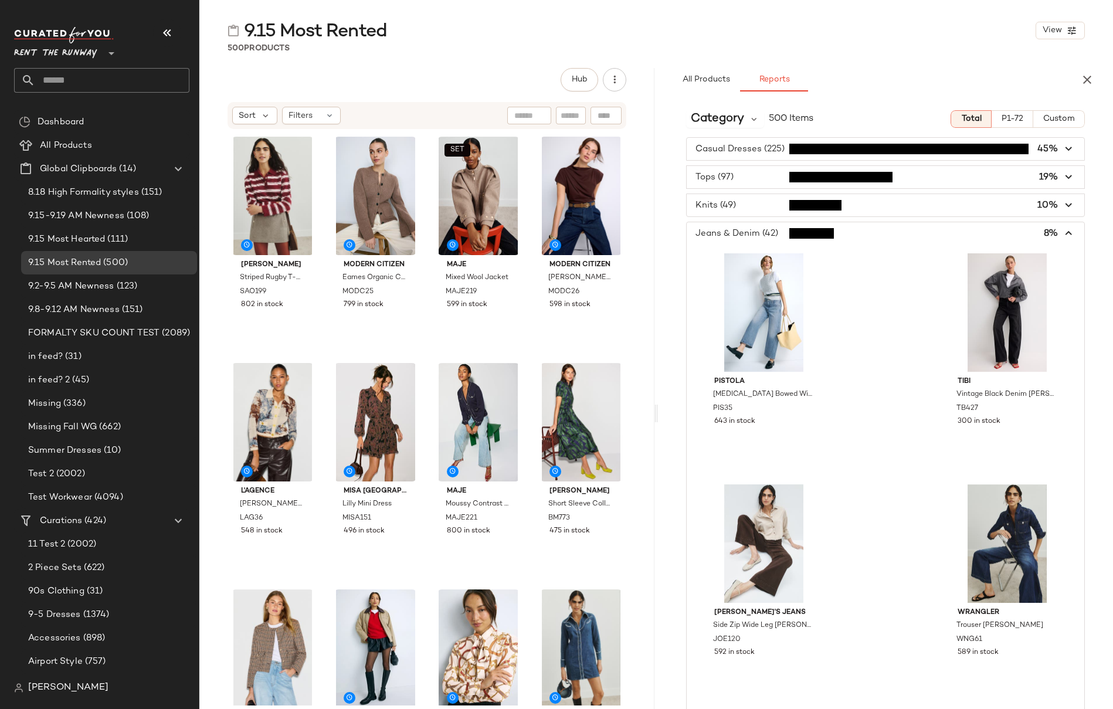
click at [960, 230] on icon "button" at bounding box center [1068, 233] width 13 height 13
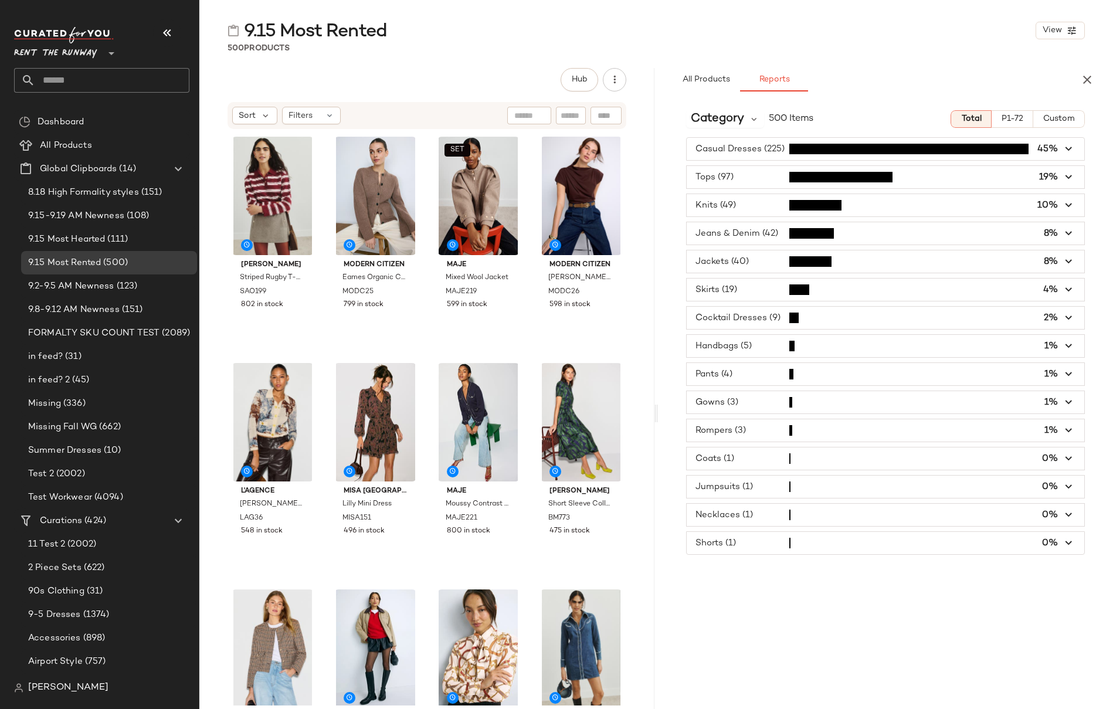
click at [960, 205] on icon "button" at bounding box center [1068, 205] width 13 height 13
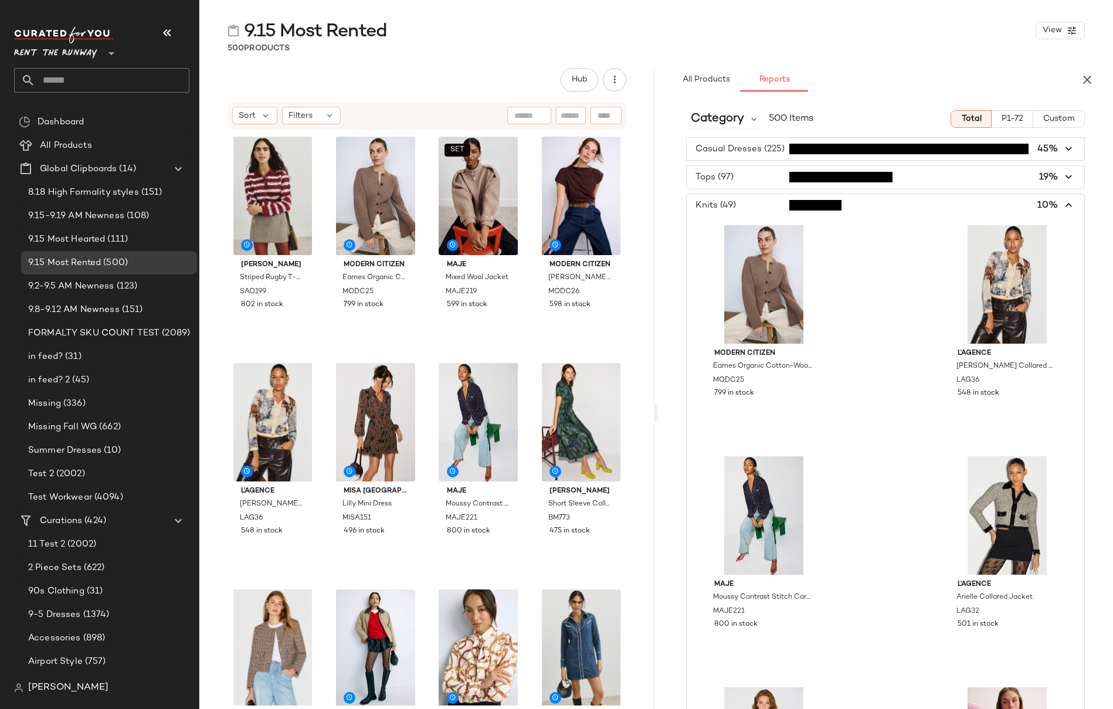
click at [960, 202] on icon "button" at bounding box center [1068, 205] width 13 height 13
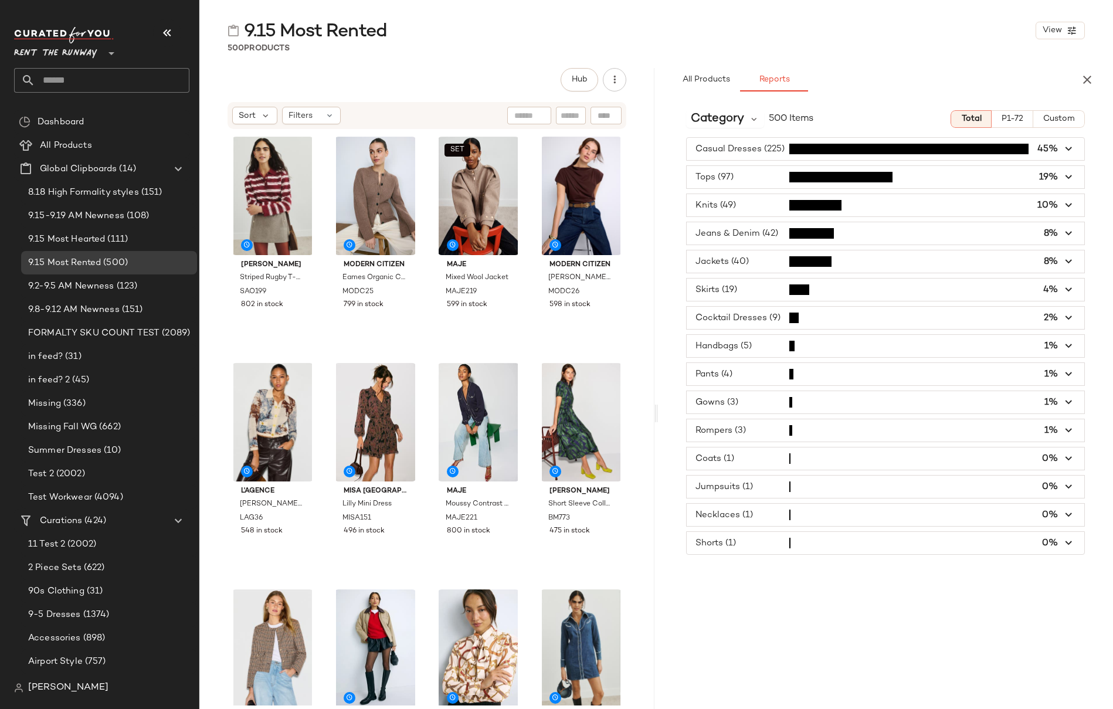
click at [960, 183] on icon "button" at bounding box center [1068, 177] width 13 height 13
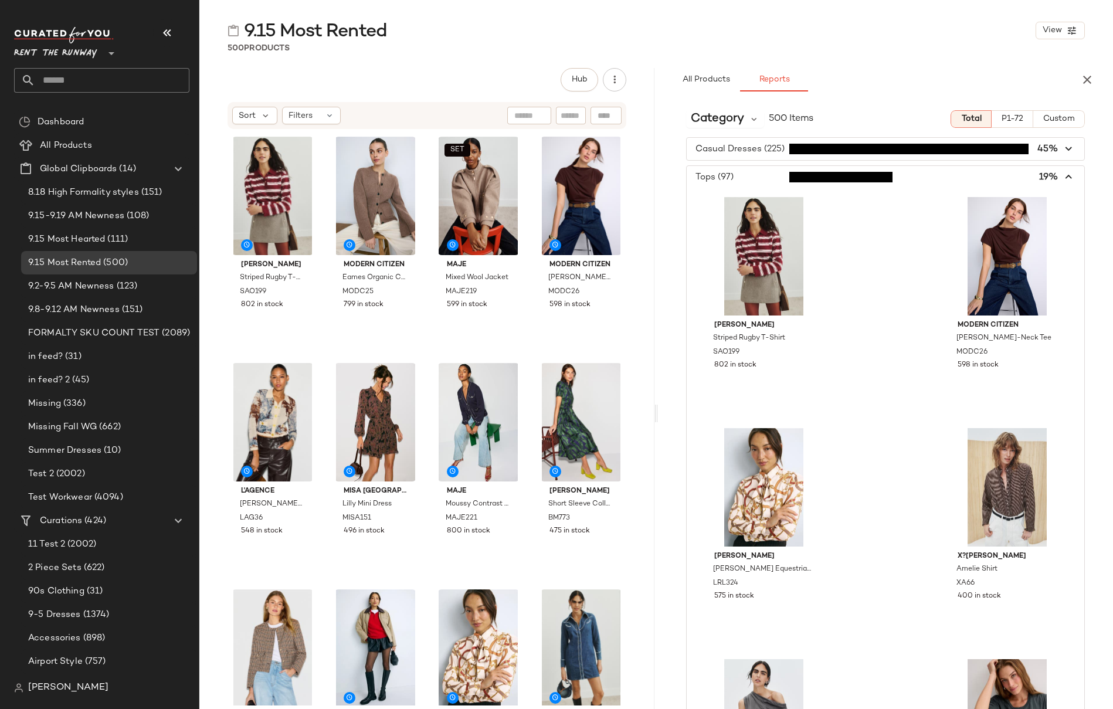
click at [960, 183] on icon "button" at bounding box center [1068, 177] width 13 height 13
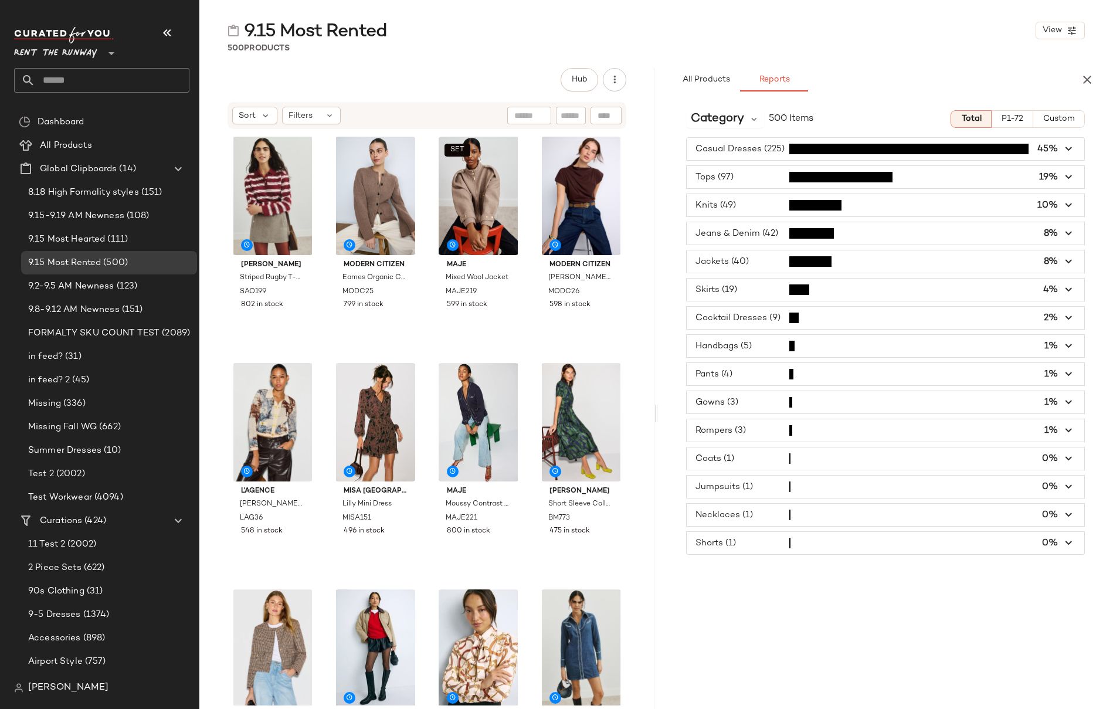
click at [960, 151] on icon "button" at bounding box center [1068, 148] width 13 height 13
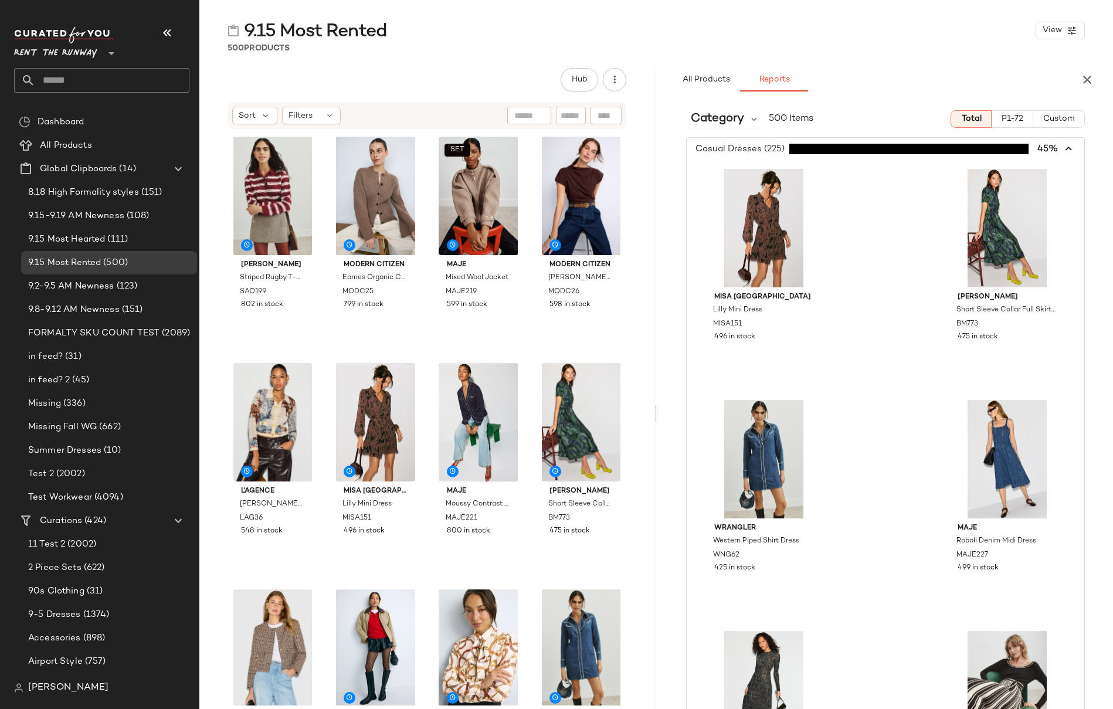
click at [960, 151] on span "button" at bounding box center [884, 149] width 397 height 22
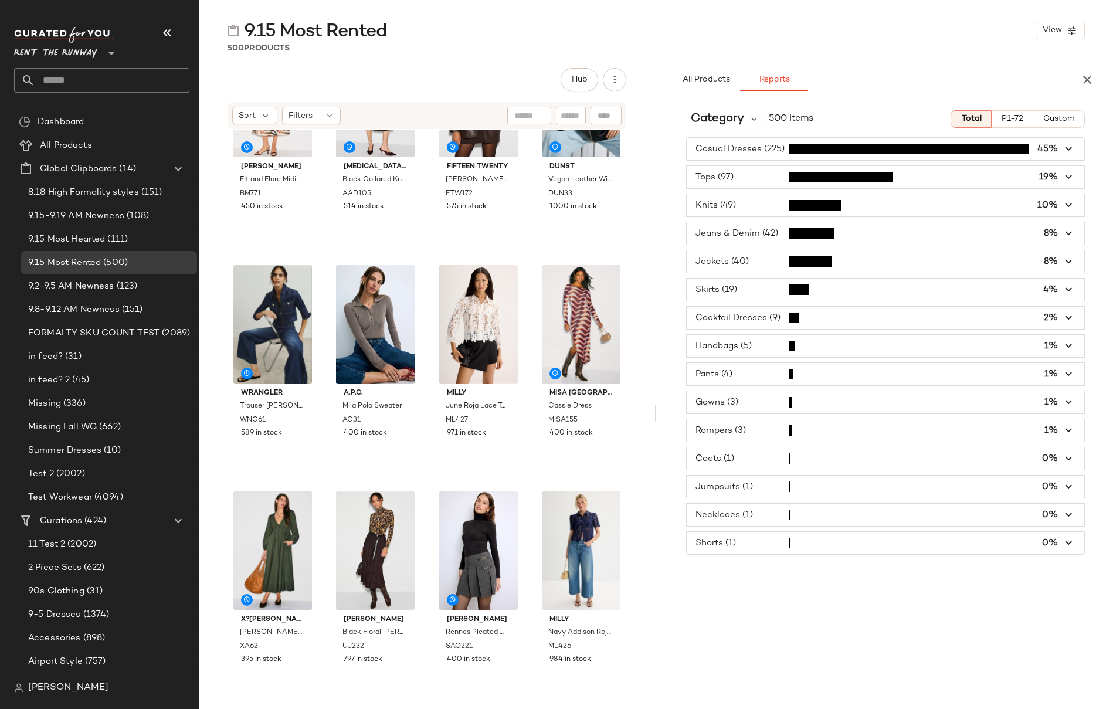
scroll to position [2158, 0]
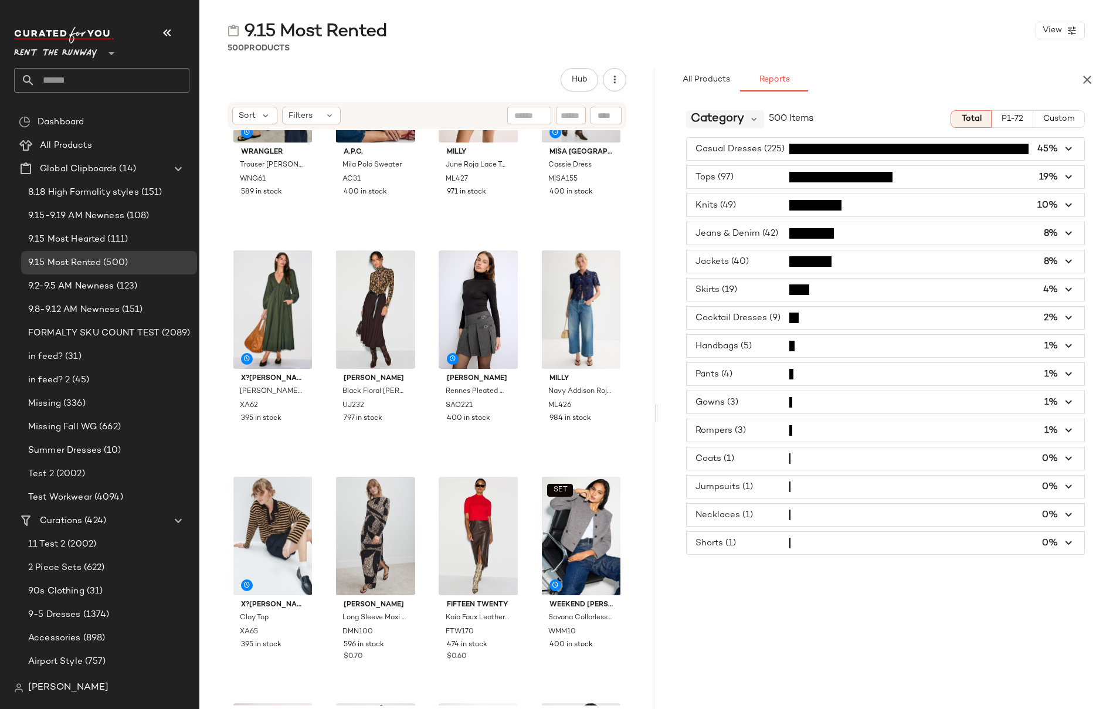
click at [742, 120] on span "Category" at bounding box center [716, 119] width 53 height 18
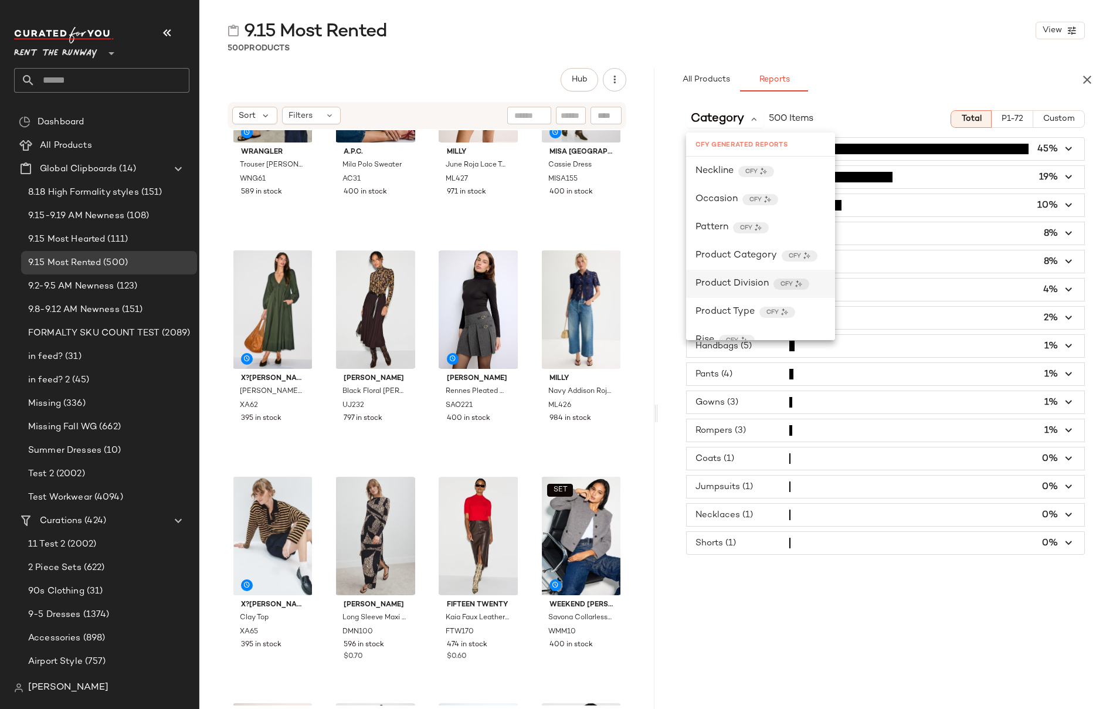
scroll to position [1370, 0]
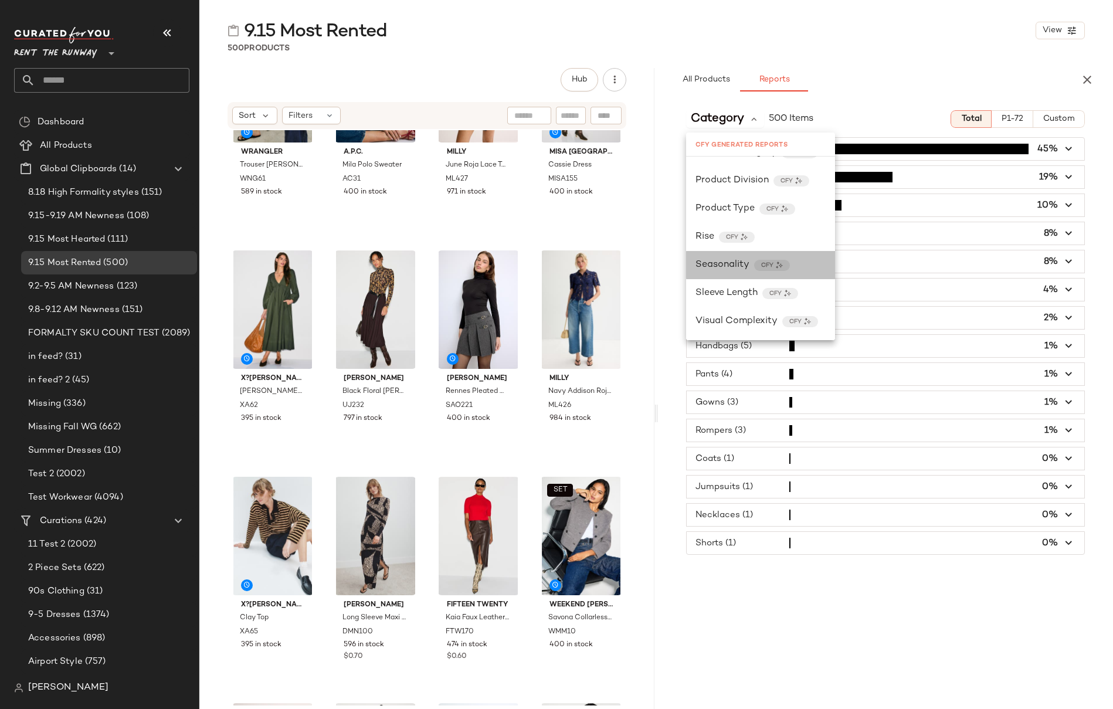
click at [719, 258] on span "Seasonality" at bounding box center [722, 265] width 54 height 14
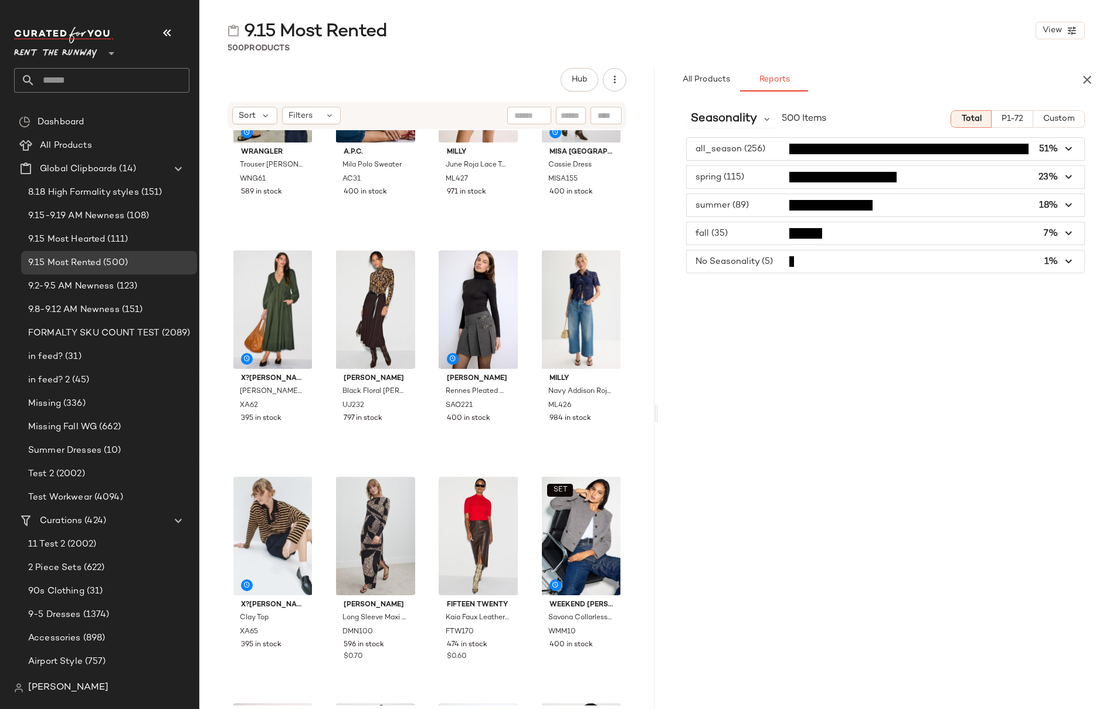
click at [960, 294] on div "Seasonality 500 Items Total P1-72 Custom all_season (256) 51% spring (115) 23% …" at bounding box center [885, 429] width 455 height 657
click at [858, 292] on div "Seasonality 500 Items Total P1-72 Custom all_season (256) 51% spring (115) 23% …" at bounding box center [885, 429] width 455 height 657
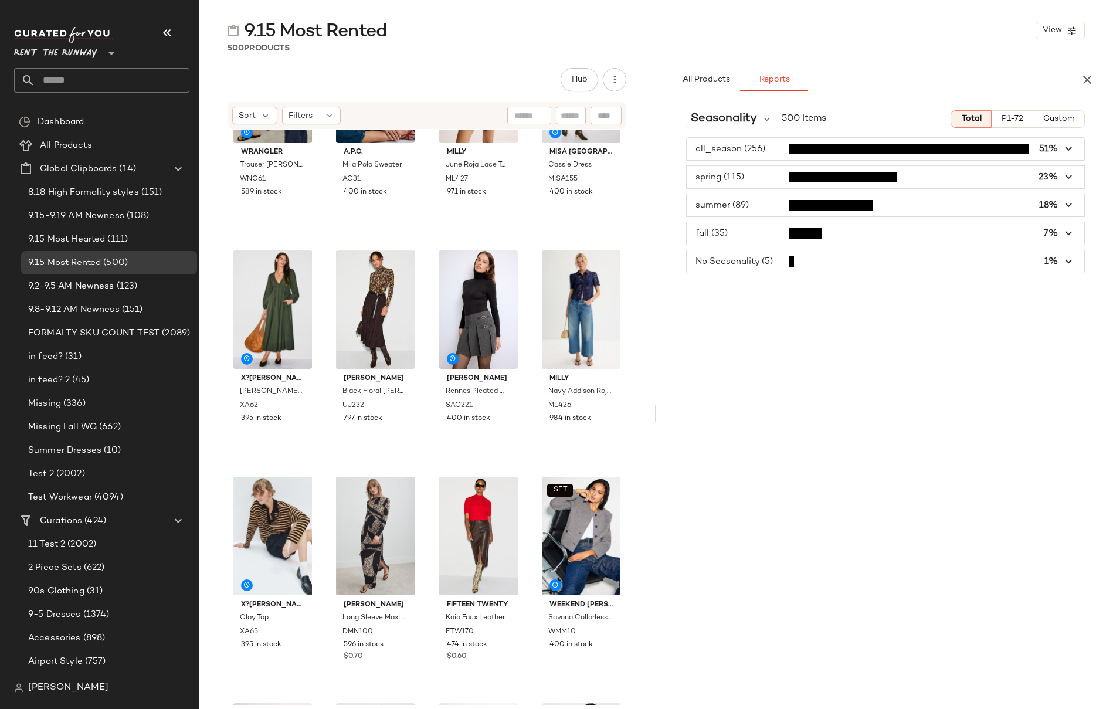
click at [641, 387] on div "WRANGLER Trouser Jean WNG61 589 in stock A.P.C. Mila Polo Sweater AC31 400 in s…" at bounding box center [426, 417] width 455 height 575
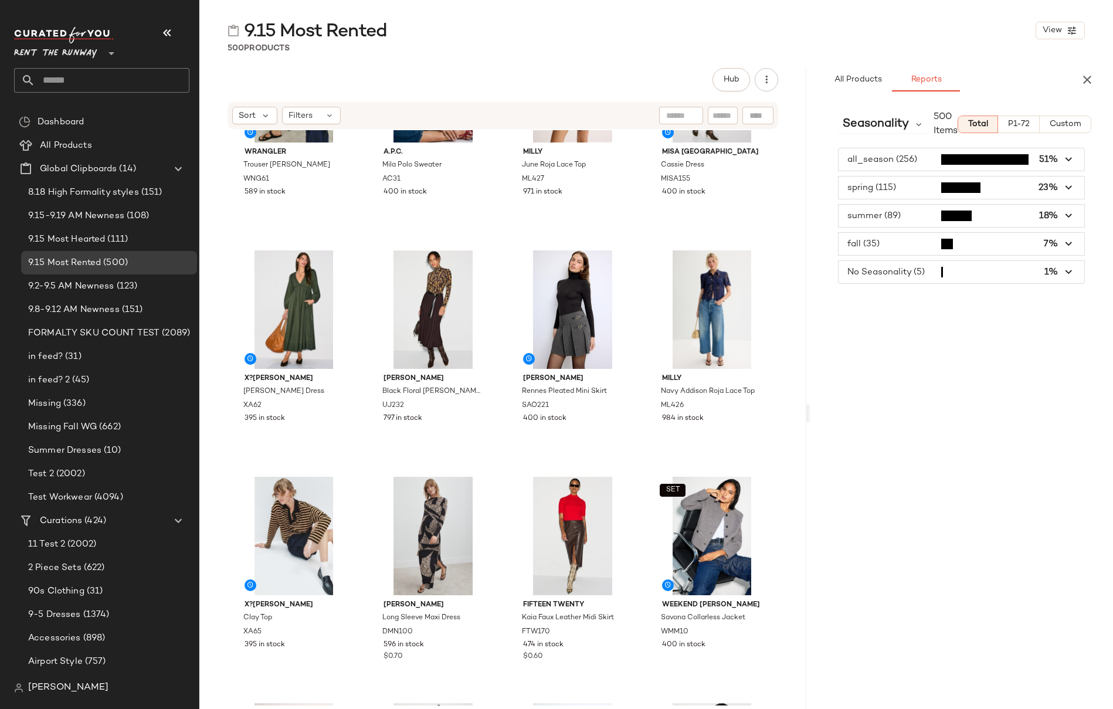
drag, startPoint x: 655, startPoint y: 415, endPoint x: 916, endPoint y: 410, distance: 260.9
click at [916, 410] on div "9.15 Most Rented View 500 Products Hub Sort Filters WRANGLER Trouser Jean WNG61…" at bounding box center [655, 364] width 913 height 690
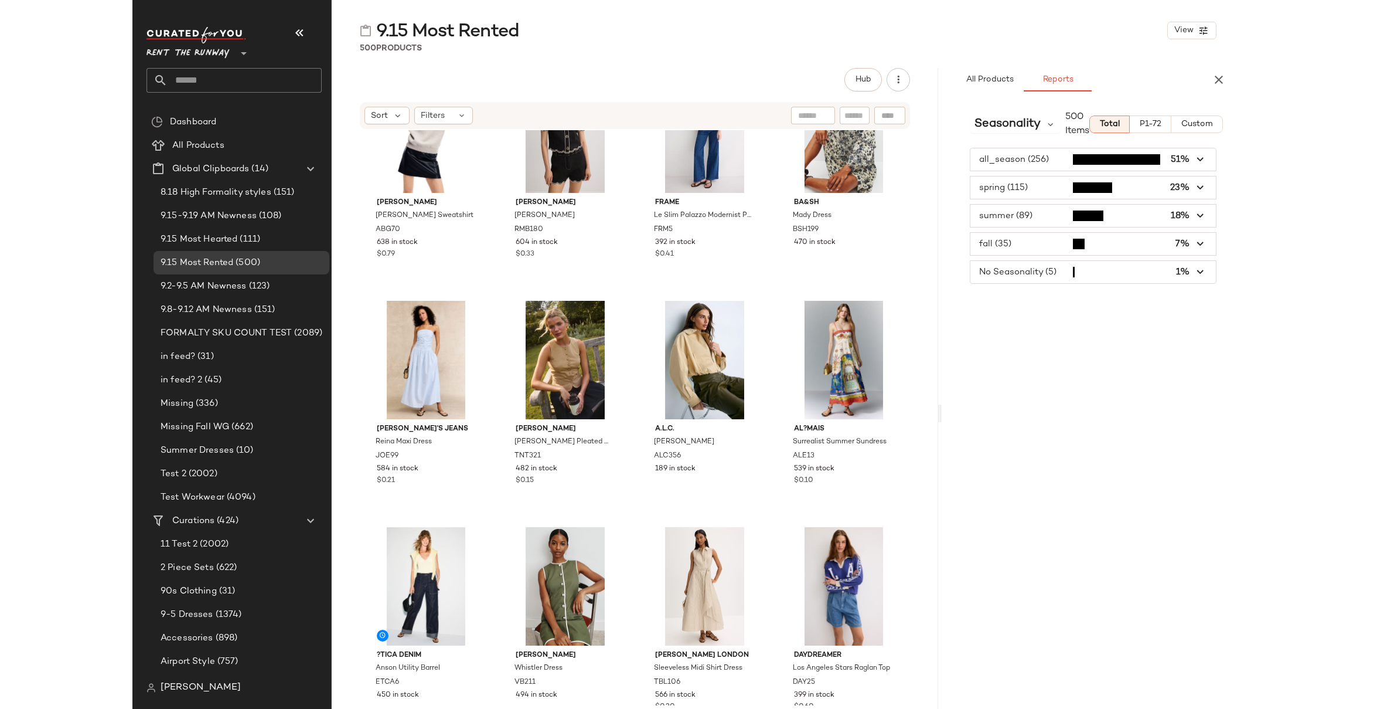
scroll to position [6570, 0]
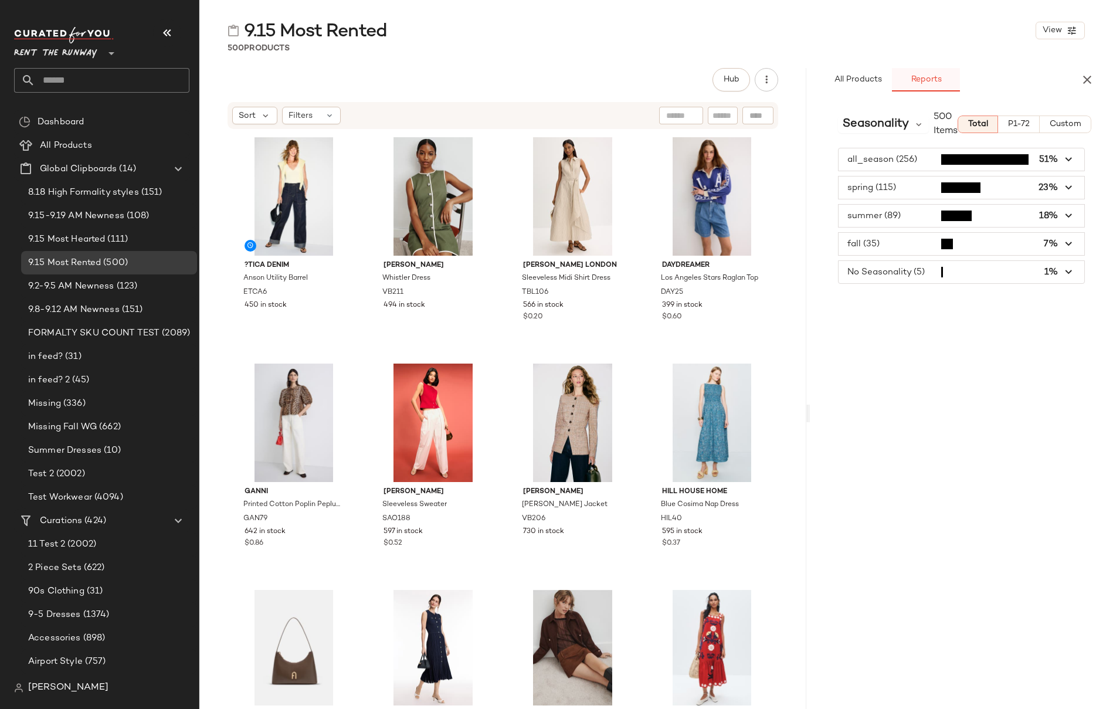
click at [933, 78] on span "Reports" at bounding box center [925, 79] width 31 height 9
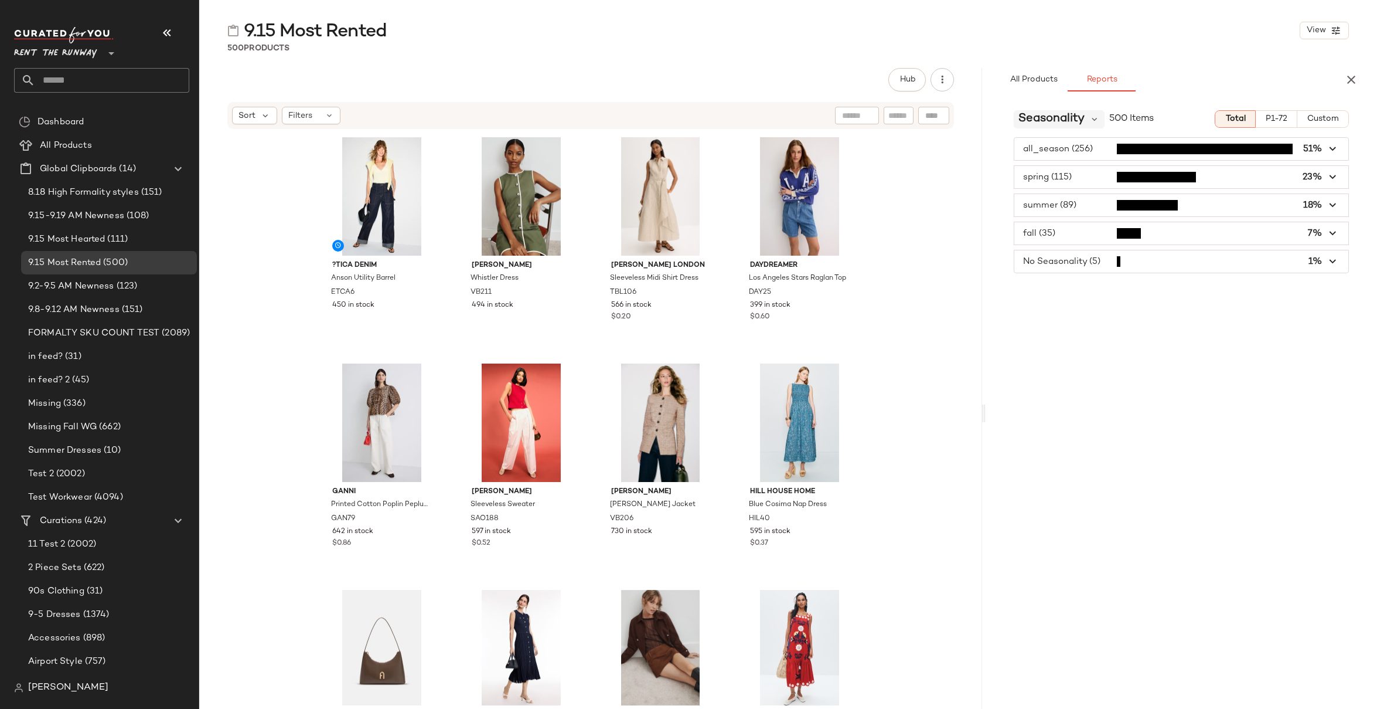
click at [960, 121] on span "Seasonality" at bounding box center [1052, 119] width 66 height 18
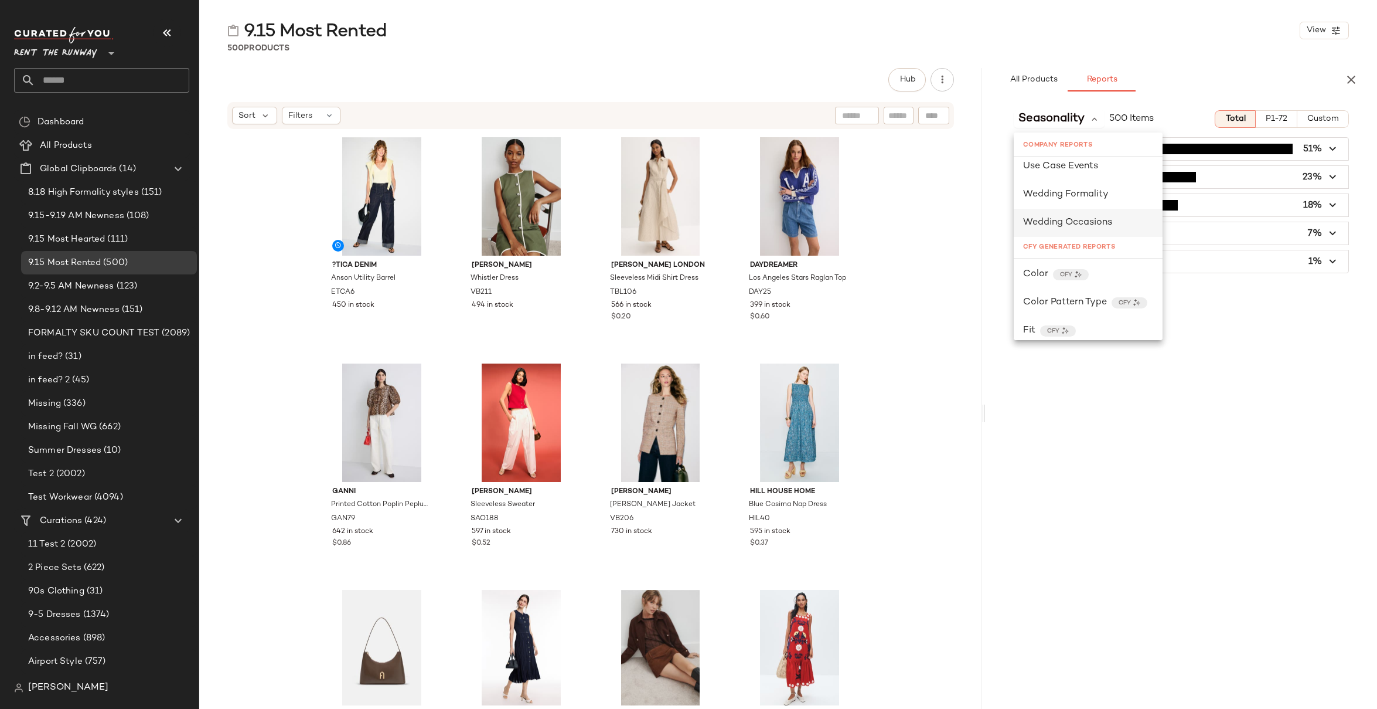
scroll to position [938, 0]
click at [960, 275] on span "Color" at bounding box center [1035, 275] width 25 height 14
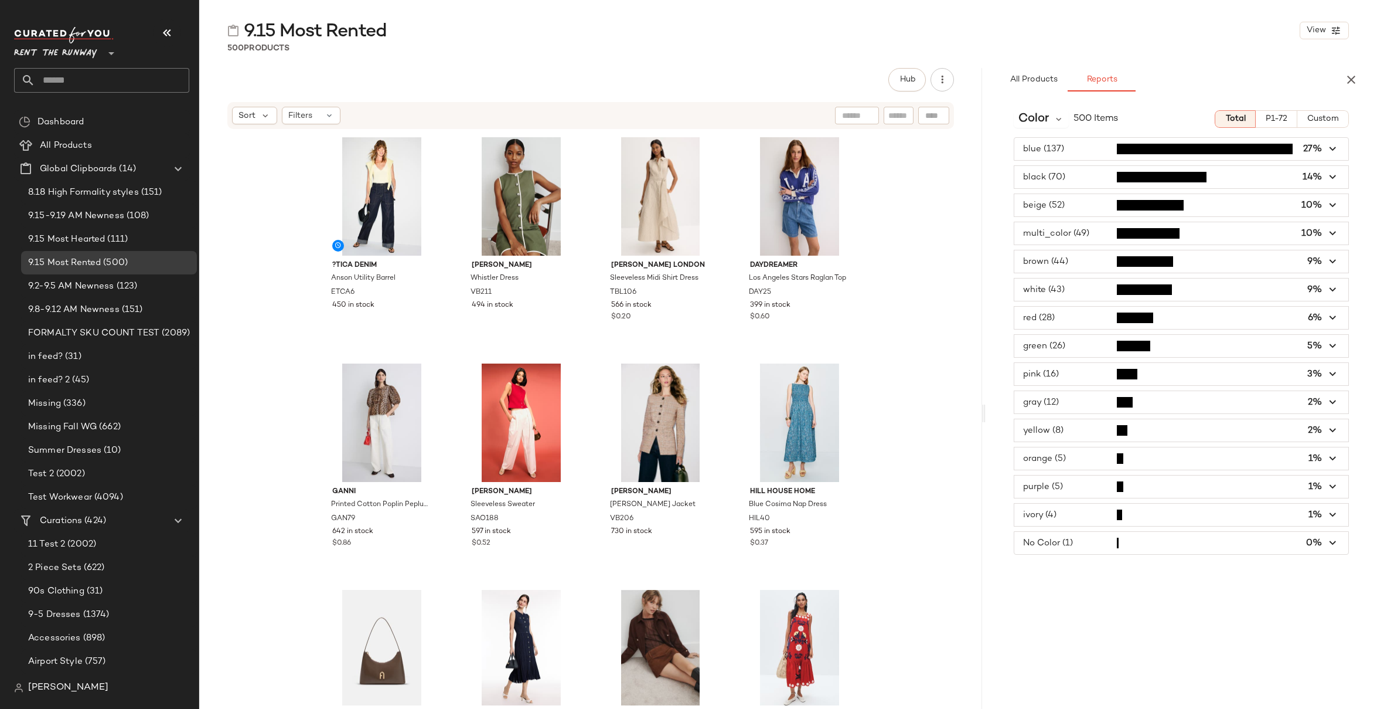
click at [960, 155] on span "button" at bounding box center [1182, 149] width 334 height 22
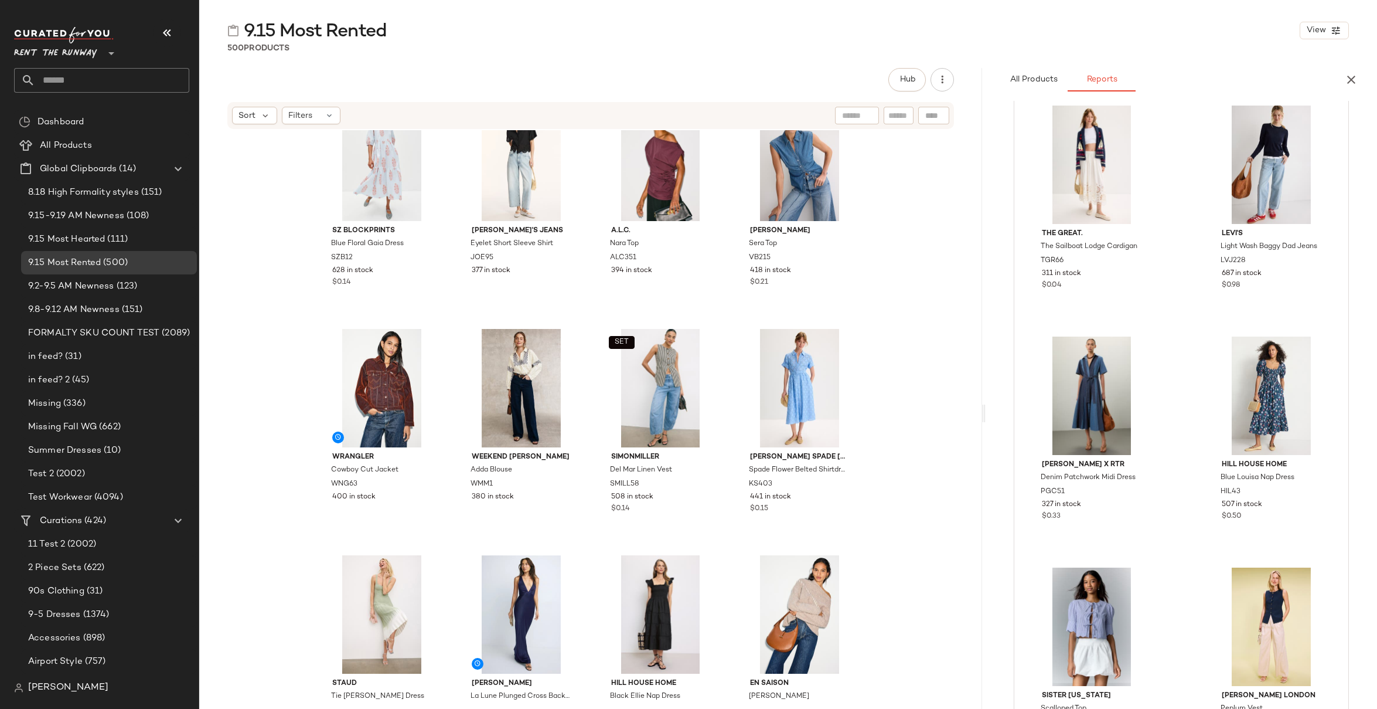
scroll to position [10211, 0]
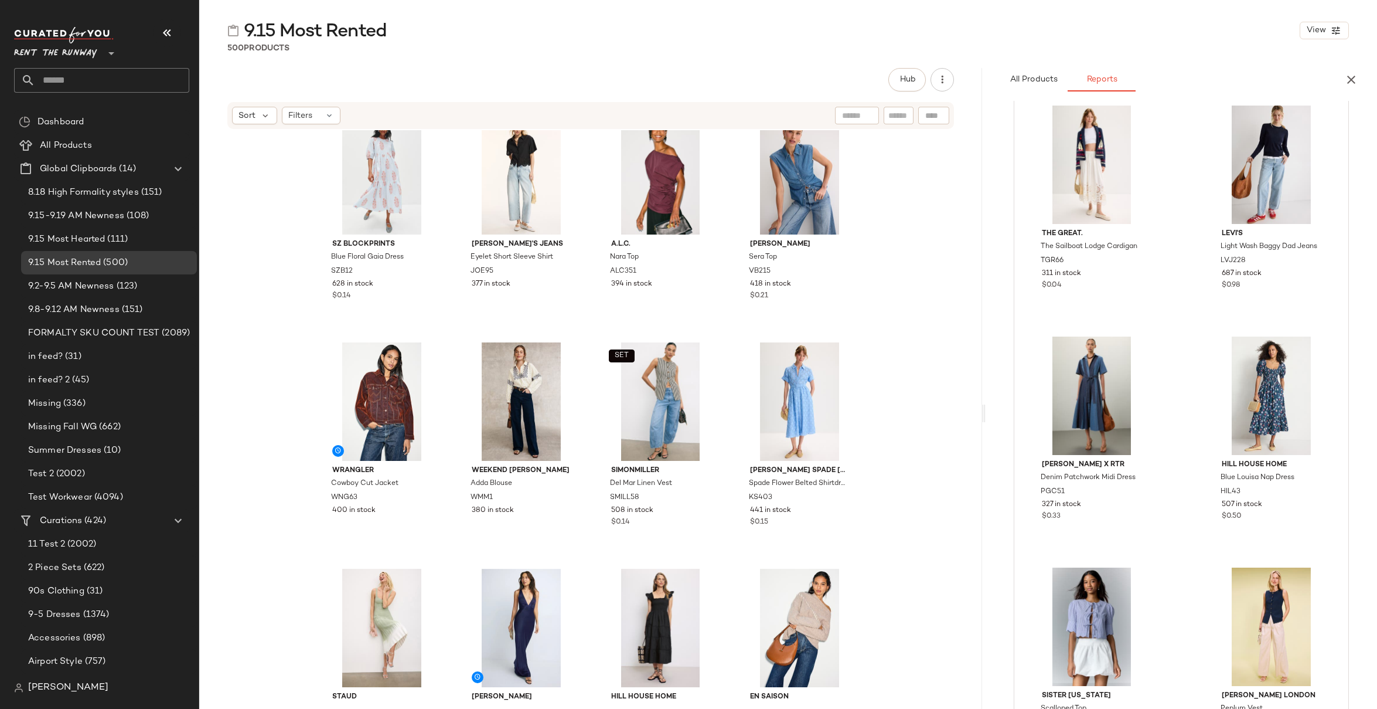
click at [886, 287] on div "SZ Blockprints Blue Floral Gaia Dress SZB12 628 in stock $0.14 Joe's Jeans Eyel…" at bounding box center [590, 417] width 783 height 575
click at [887, 286] on div "SZ Blockprints Blue Floral Gaia Dress SZB12 628 in stock $0.14 Joe's Jeans Eyel…" at bounding box center [590, 417] width 783 height 575
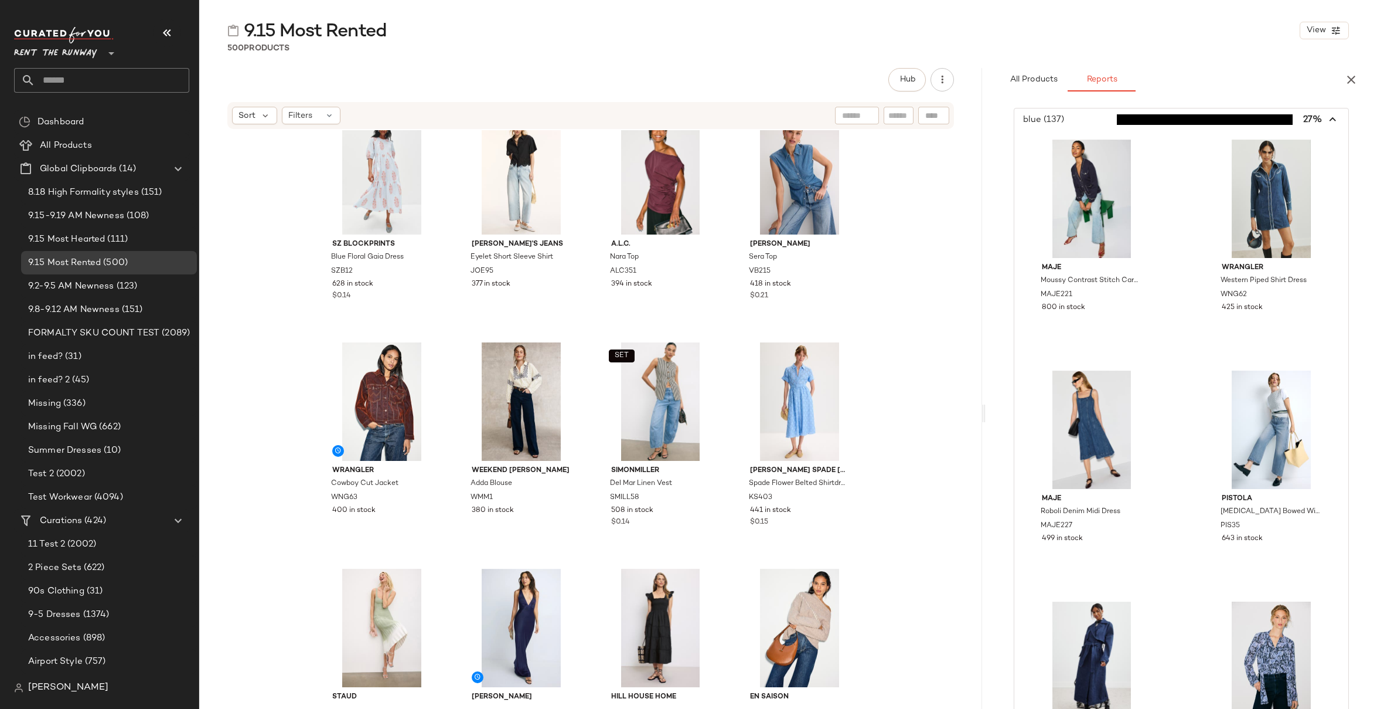
scroll to position [0, 0]
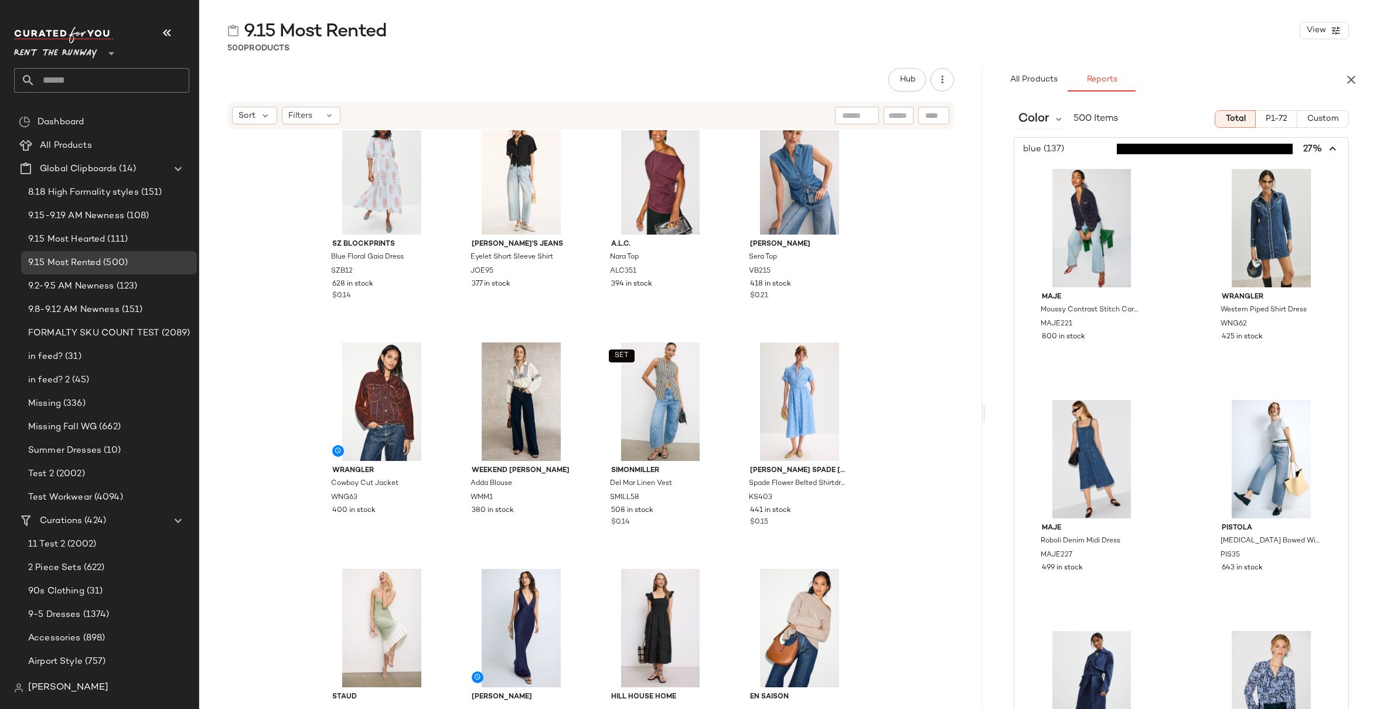
click at [960, 147] on icon "button" at bounding box center [1333, 148] width 13 height 13
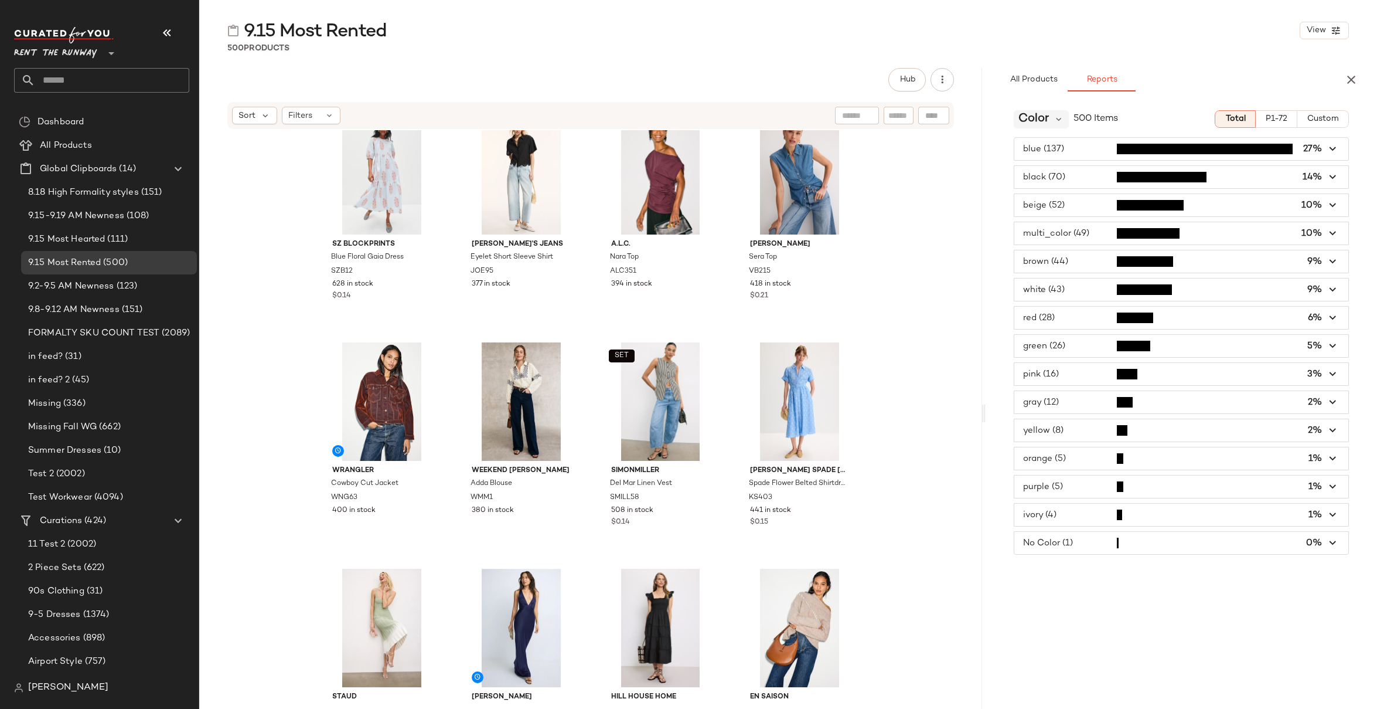
click at [960, 121] on span "Color" at bounding box center [1034, 119] width 30 height 18
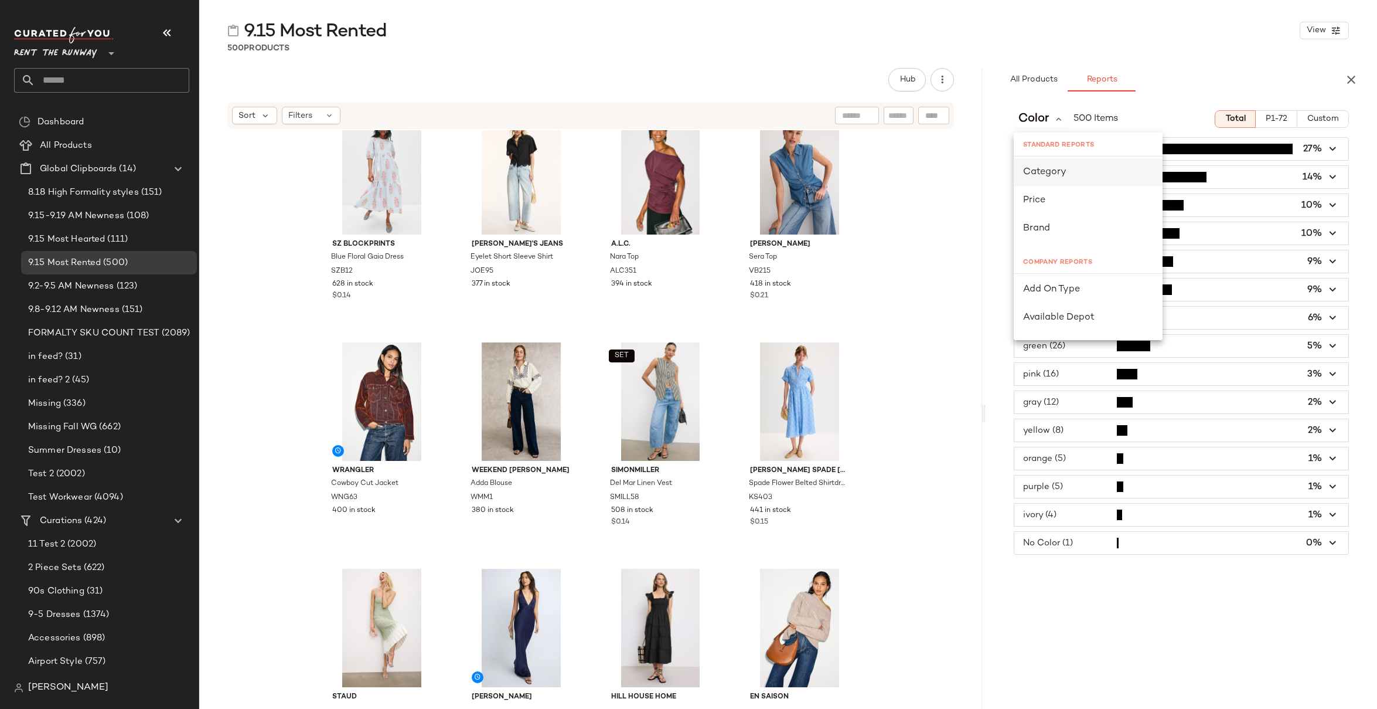
click at [960, 169] on span "Category" at bounding box center [1044, 172] width 43 height 10
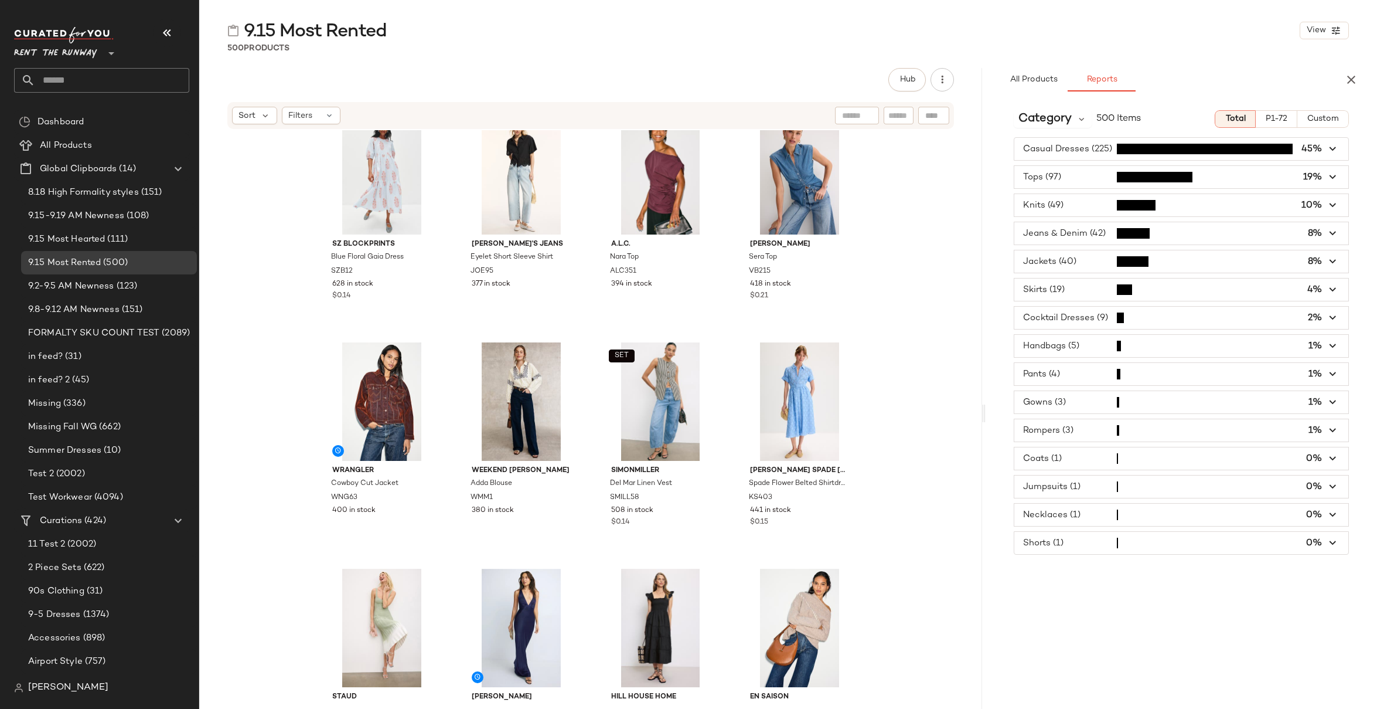
click at [960, 149] on span "button" at bounding box center [1182, 149] width 334 height 22
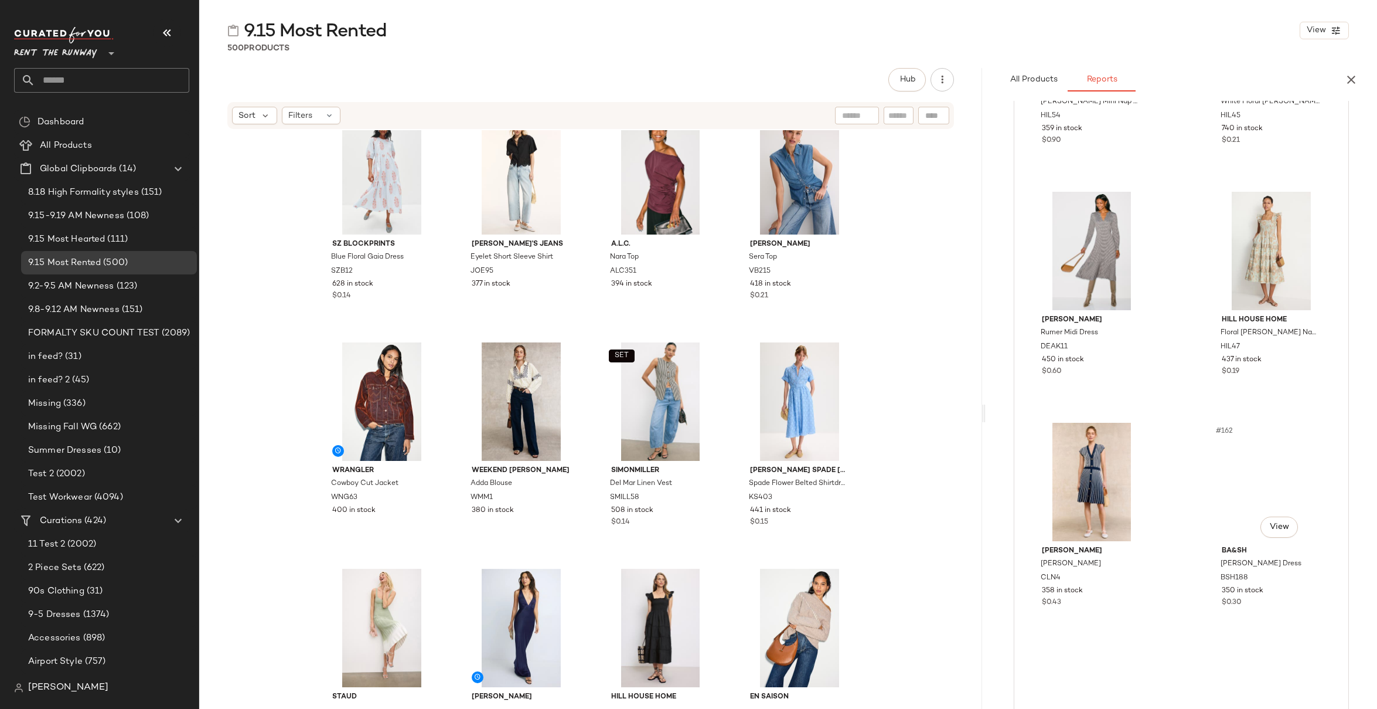
scroll to position [18225, 0]
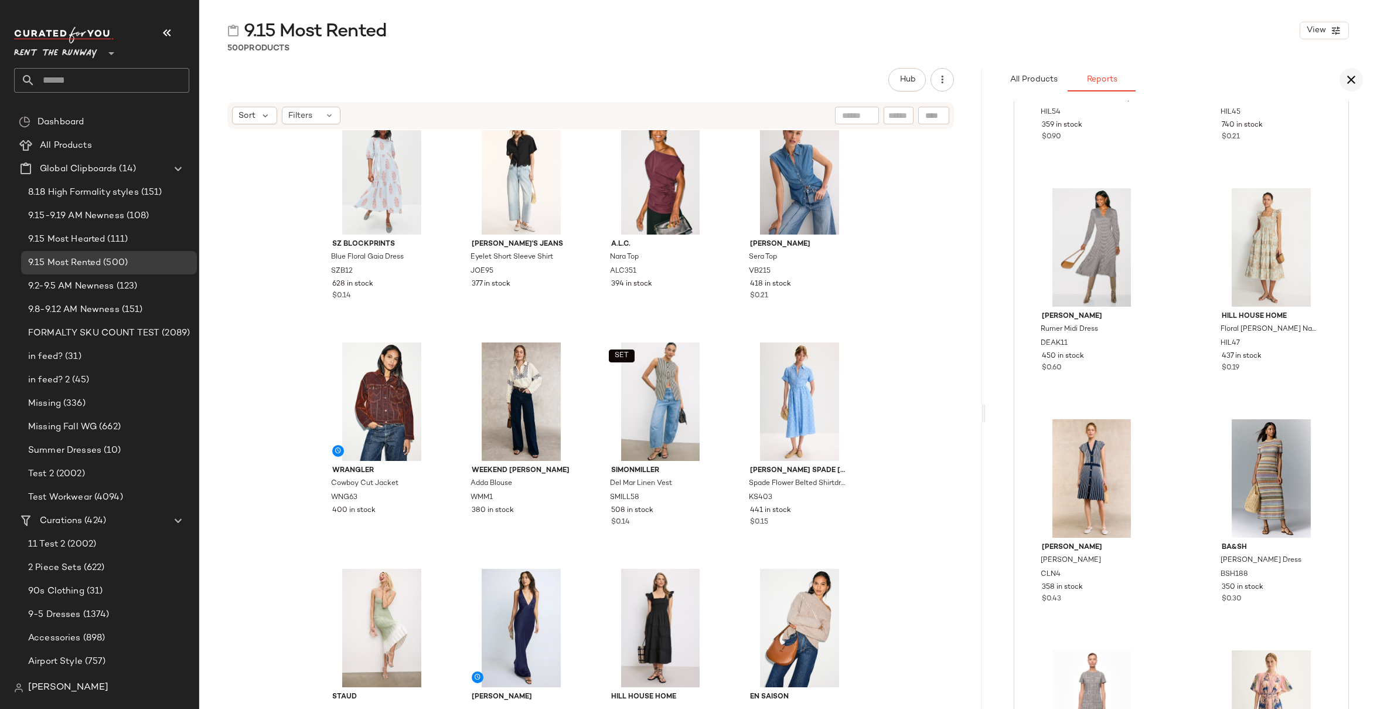
click at [960, 81] on icon "button" at bounding box center [1352, 80] width 14 height 14
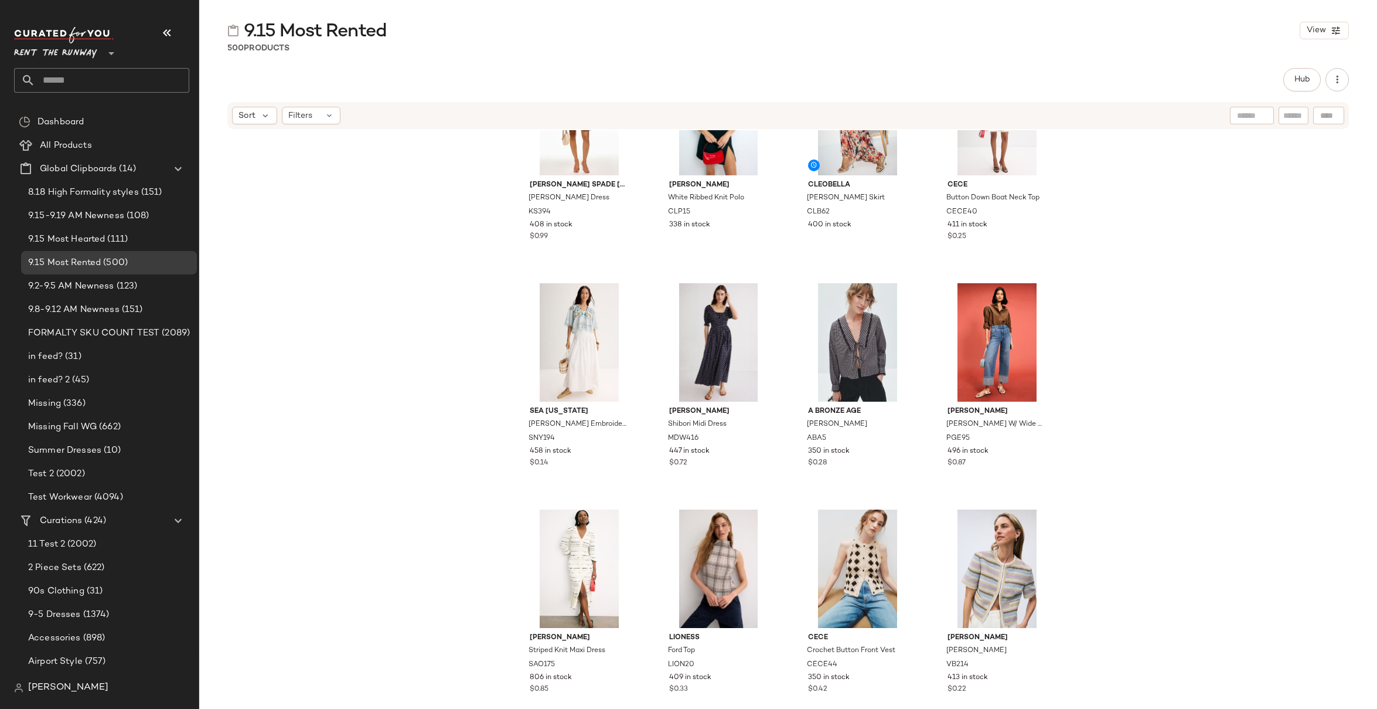
scroll to position [14606, 0]
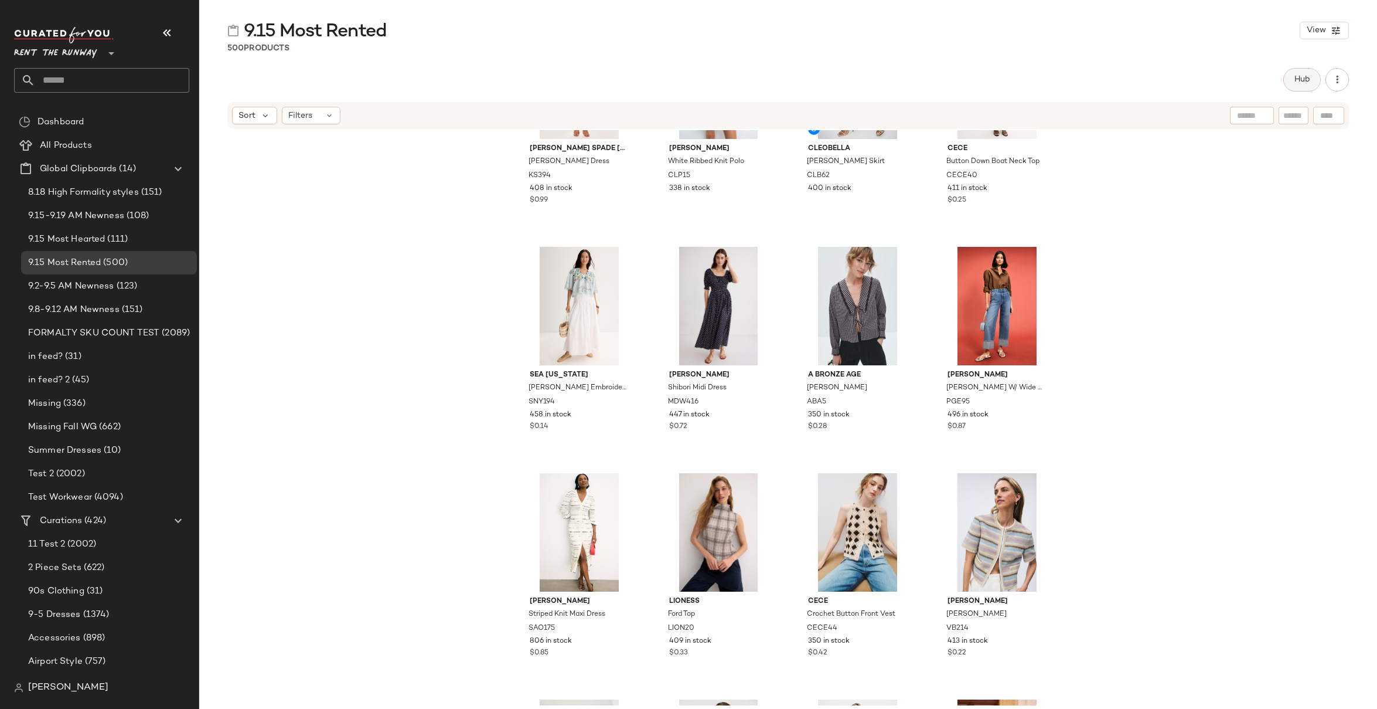
click at [960, 76] on span "Hub" at bounding box center [1302, 79] width 16 height 9
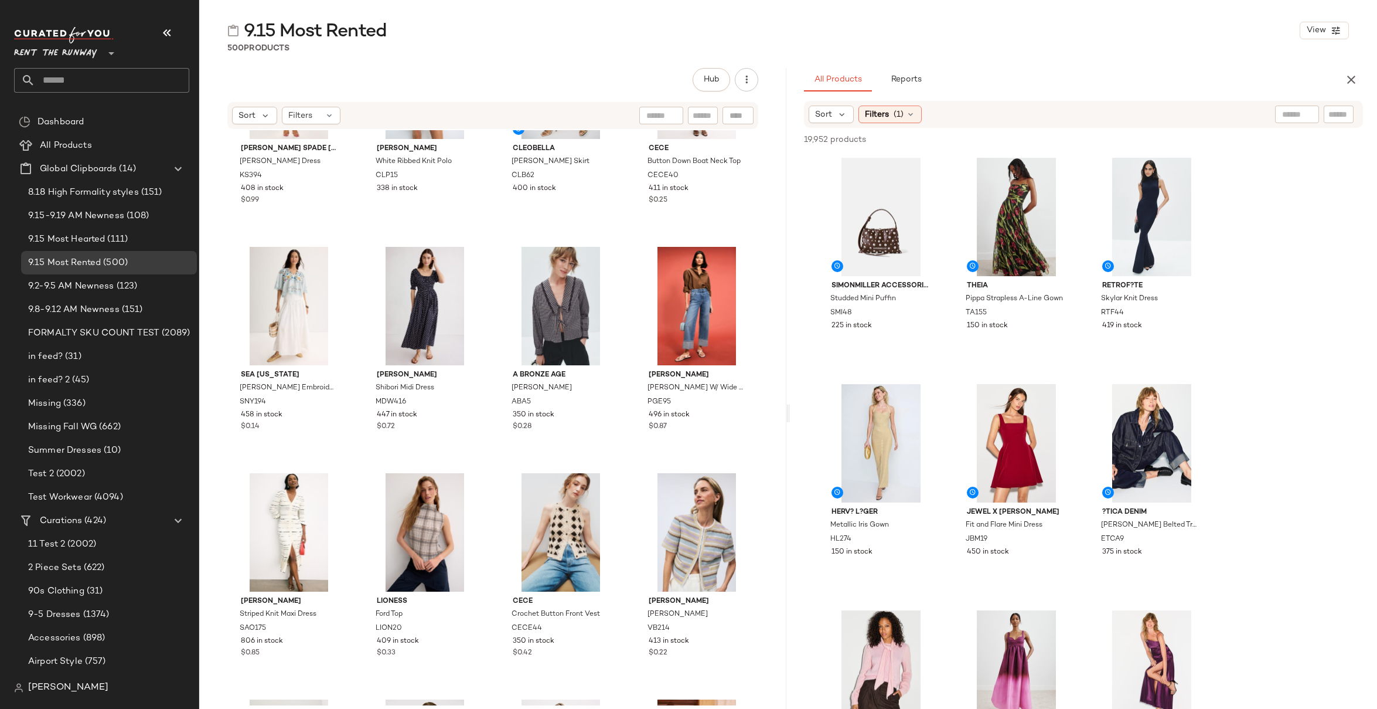
click at [492, 39] on div "9.15 Most Rented View" at bounding box center [788, 30] width 1178 height 23
click at [960, 82] on icon "button" at bounding box center [1352, 80] width 14 height 14
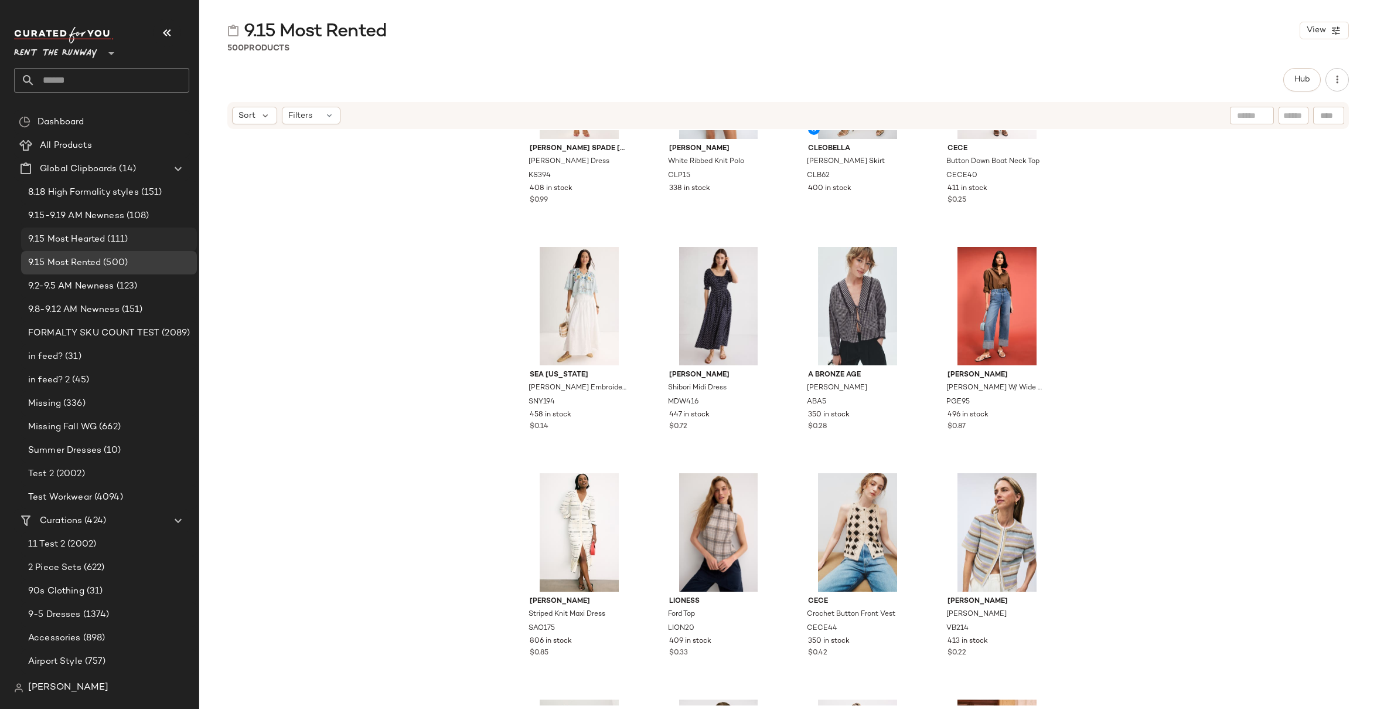
click at [81, 241] on span "9.15 Most Hearted" at bounding box center [66, 239] width 77 height 13
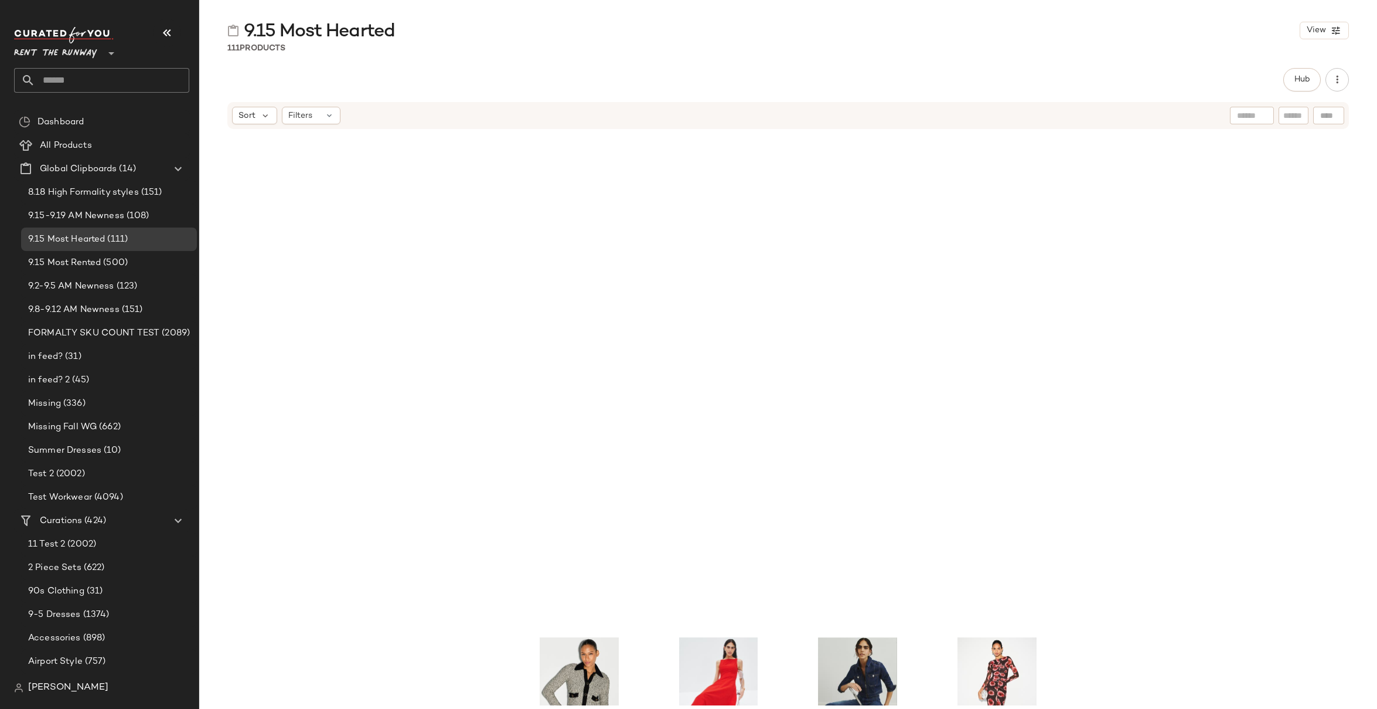
scroll to position [4234, 0]
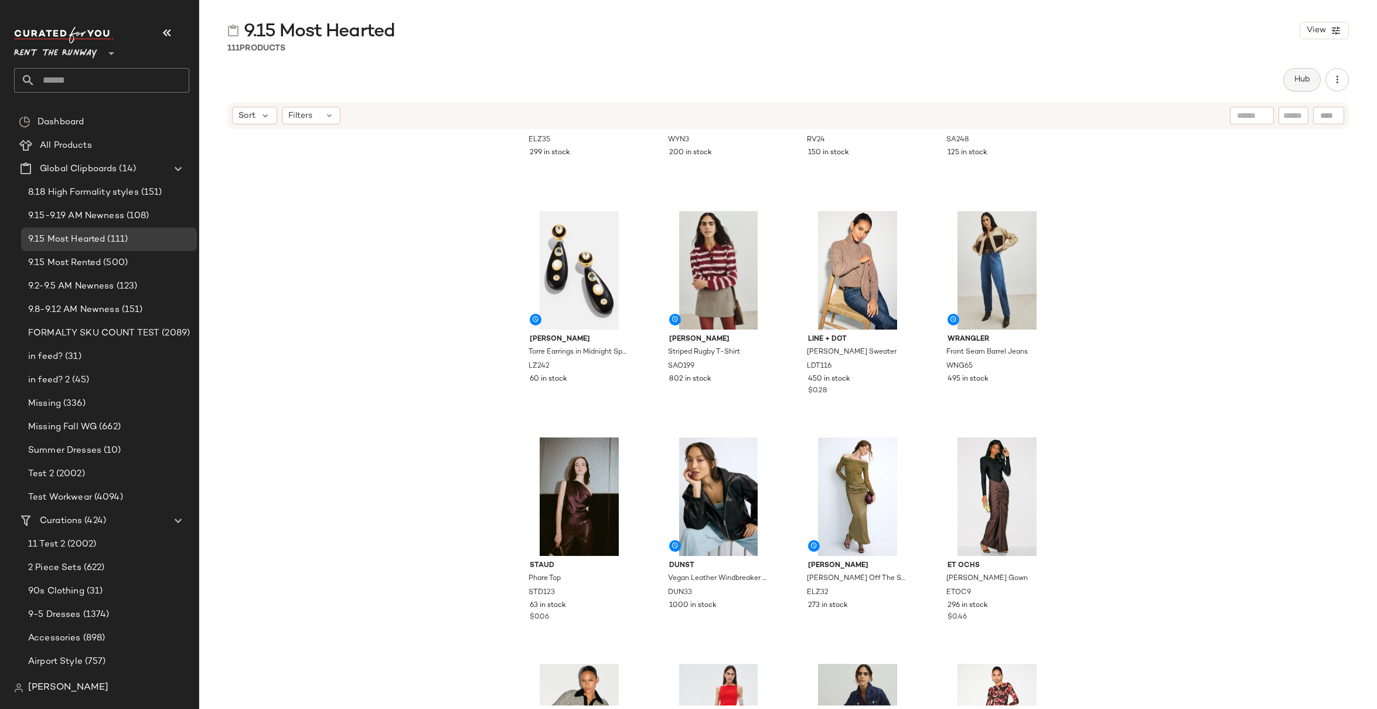
click at [960, 75] on span "Hub" at bounding box center [1302, 79] width 16 height 9
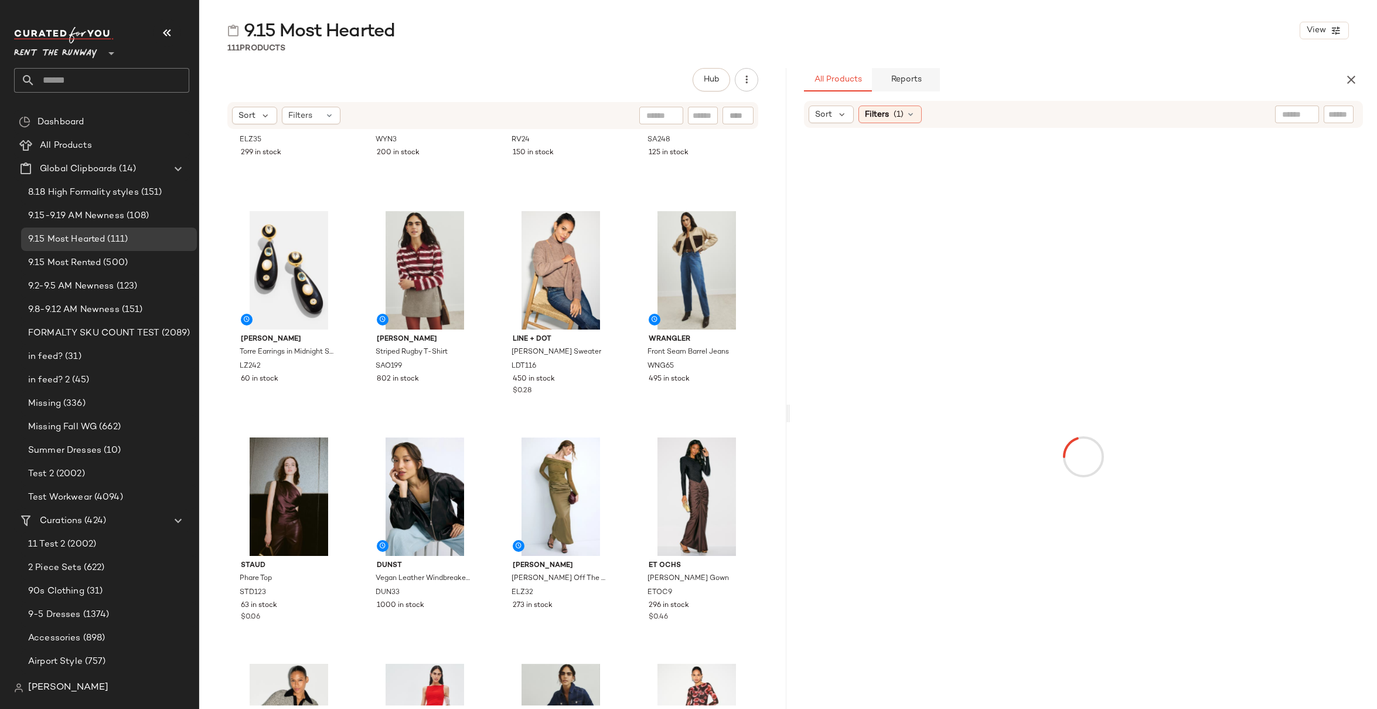
click at [919, 81] on span "Reports" at bounding box center [905, 79] width 31 height 9
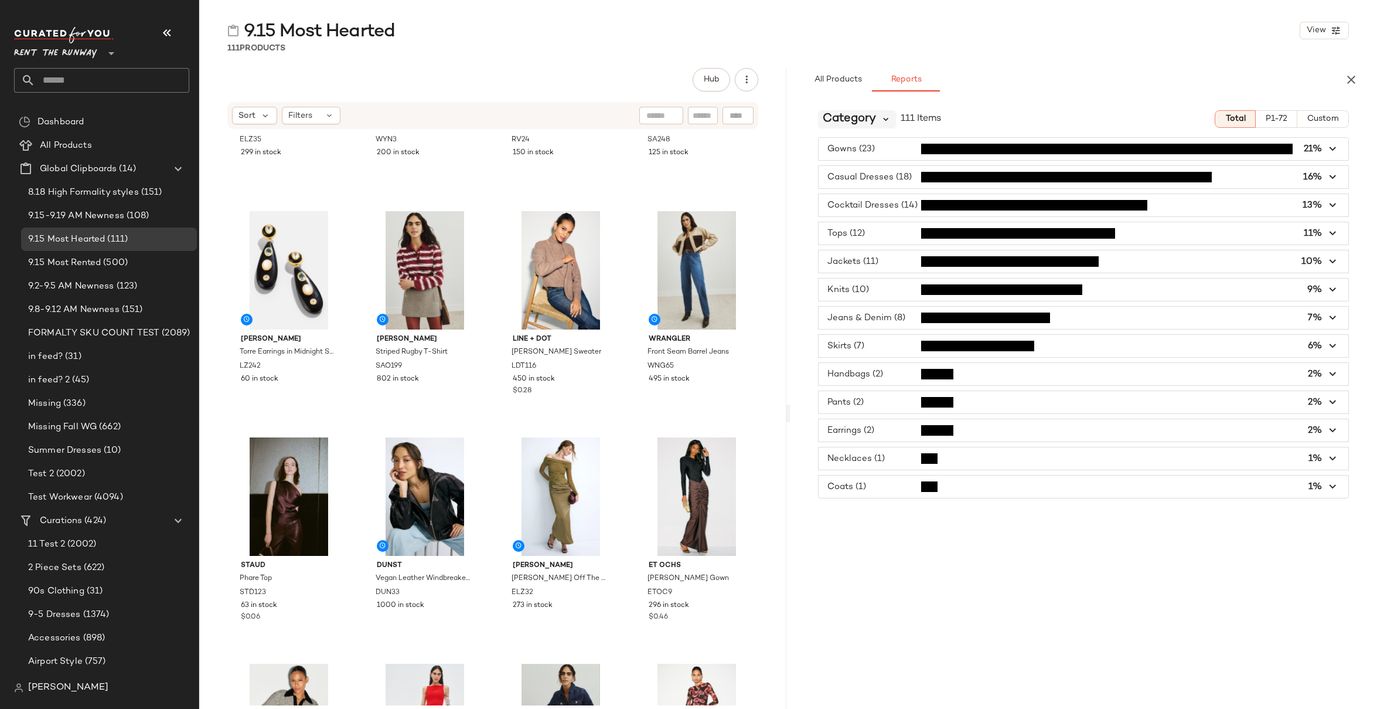
click at [890, 121] on icon at bounding box center [886, 119] width 11 height 11
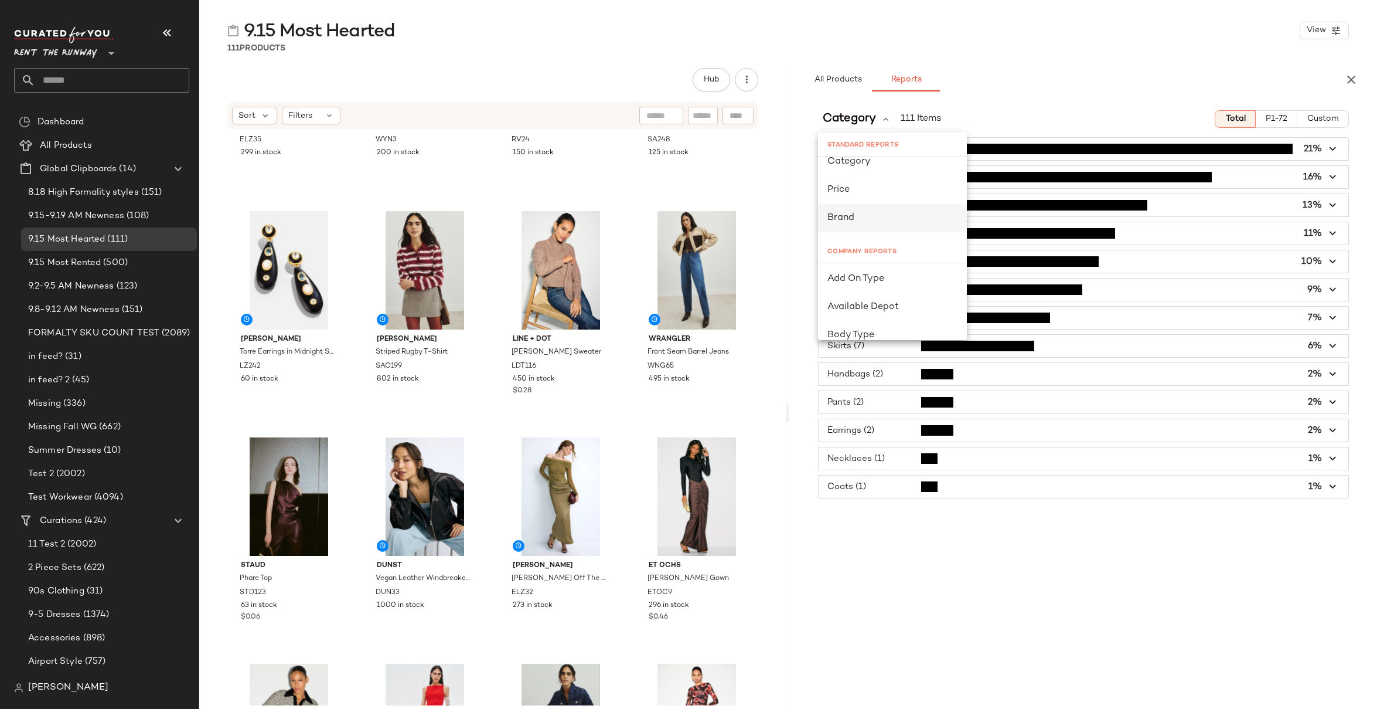
scroll to position [13, 0]
click at [910, 221] on div "Brand" at bounding box center [893, 215] width 130 height 14
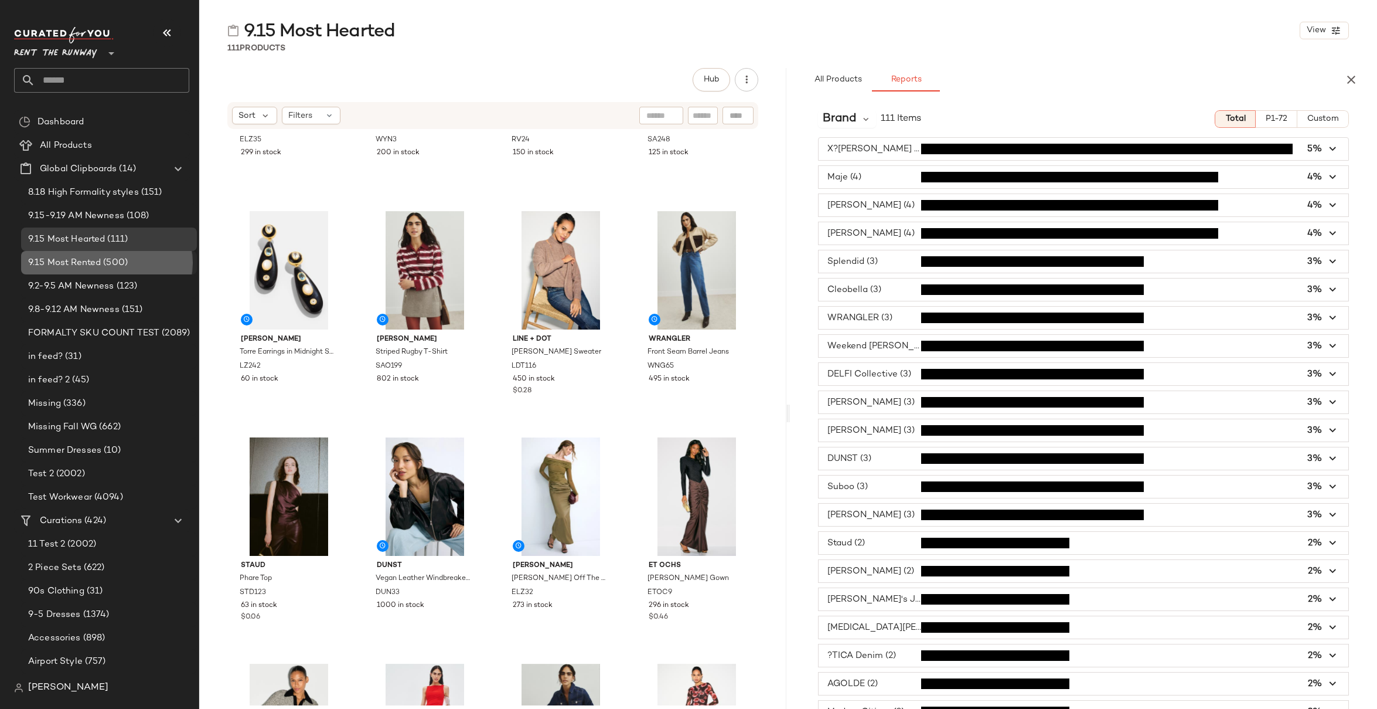
click at [80, 264] on span "9.15 Most Rented" at bounding box center [64, 262] width 73 height 13
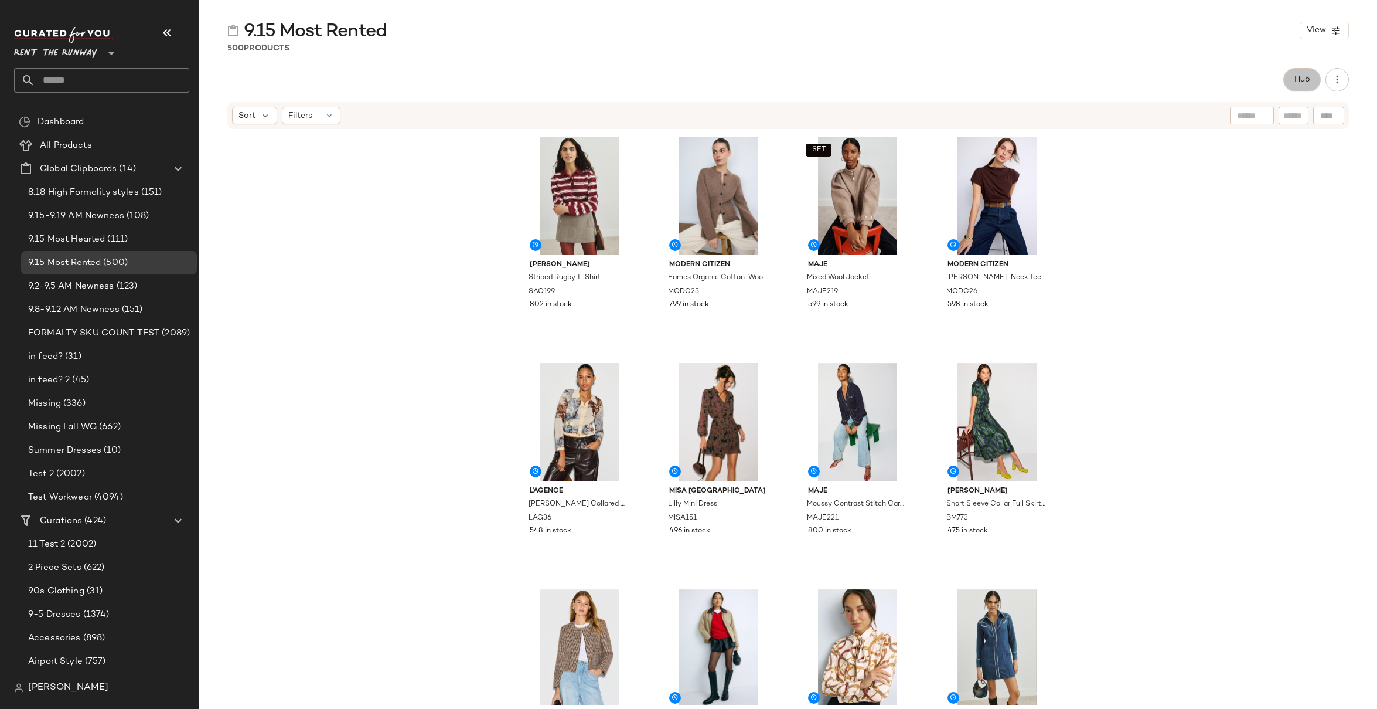
click at [960, 83] on span "Hub" at bounding box center [1302, 79] width 16 height 9
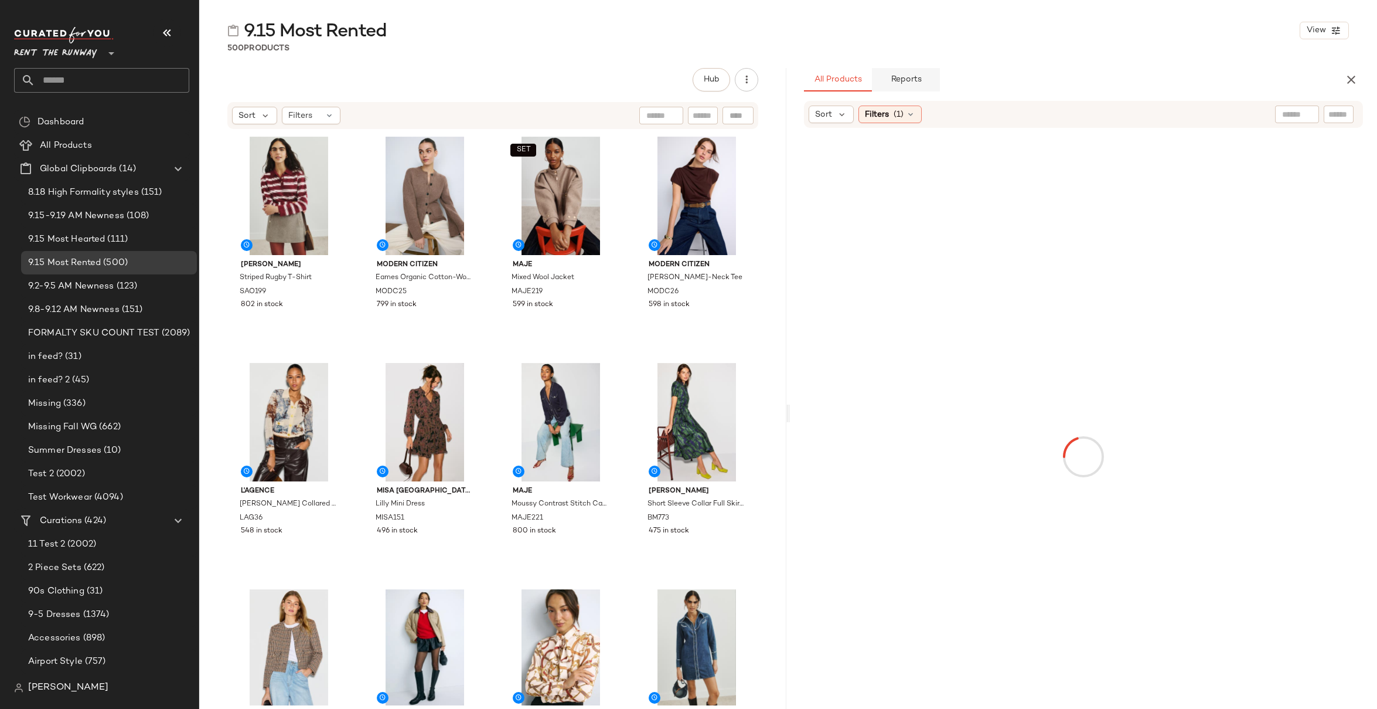
click at [914, 80] on span "Reports" at bounding box center [905, 79] width 31 height 9
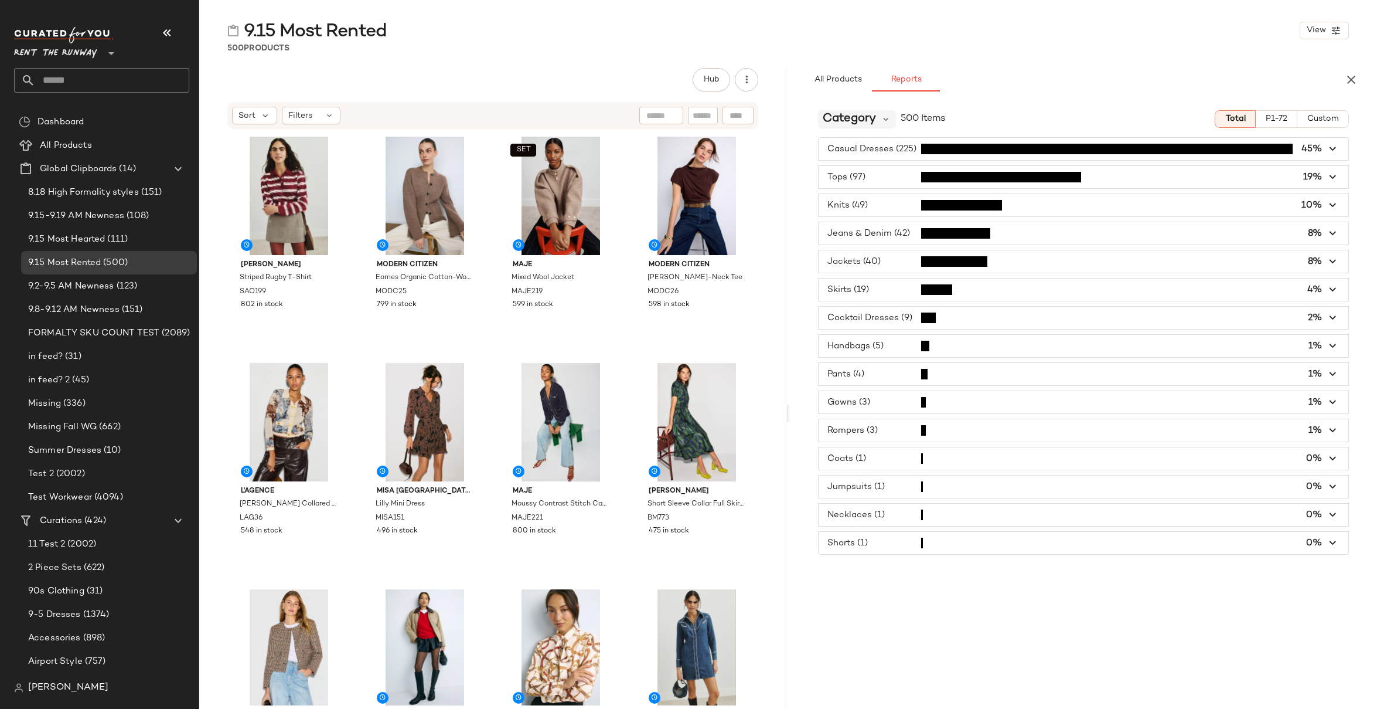
click at [870, 118] on span "Category" at bounding box center [849, 119] width 53 height 18
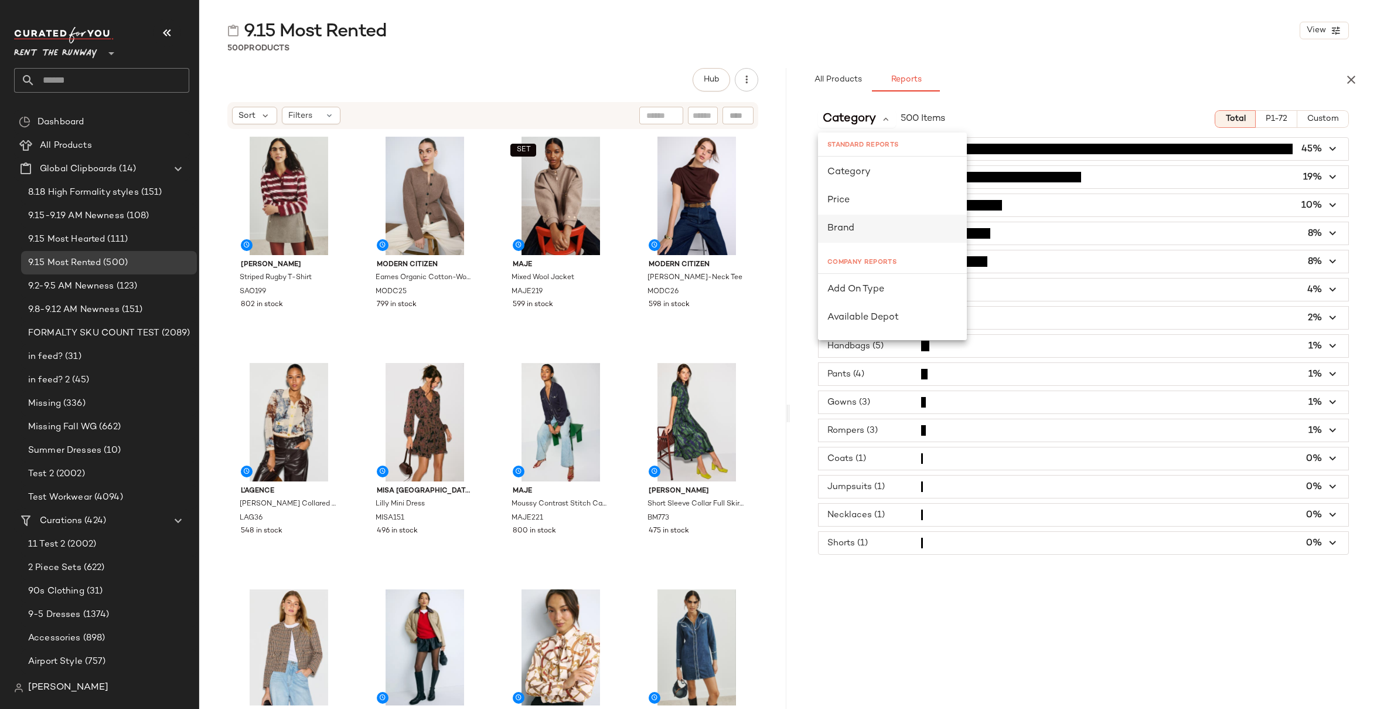
click at [870, 227] on div "Brand" at bounding box center [893, 229] width 130 height 14
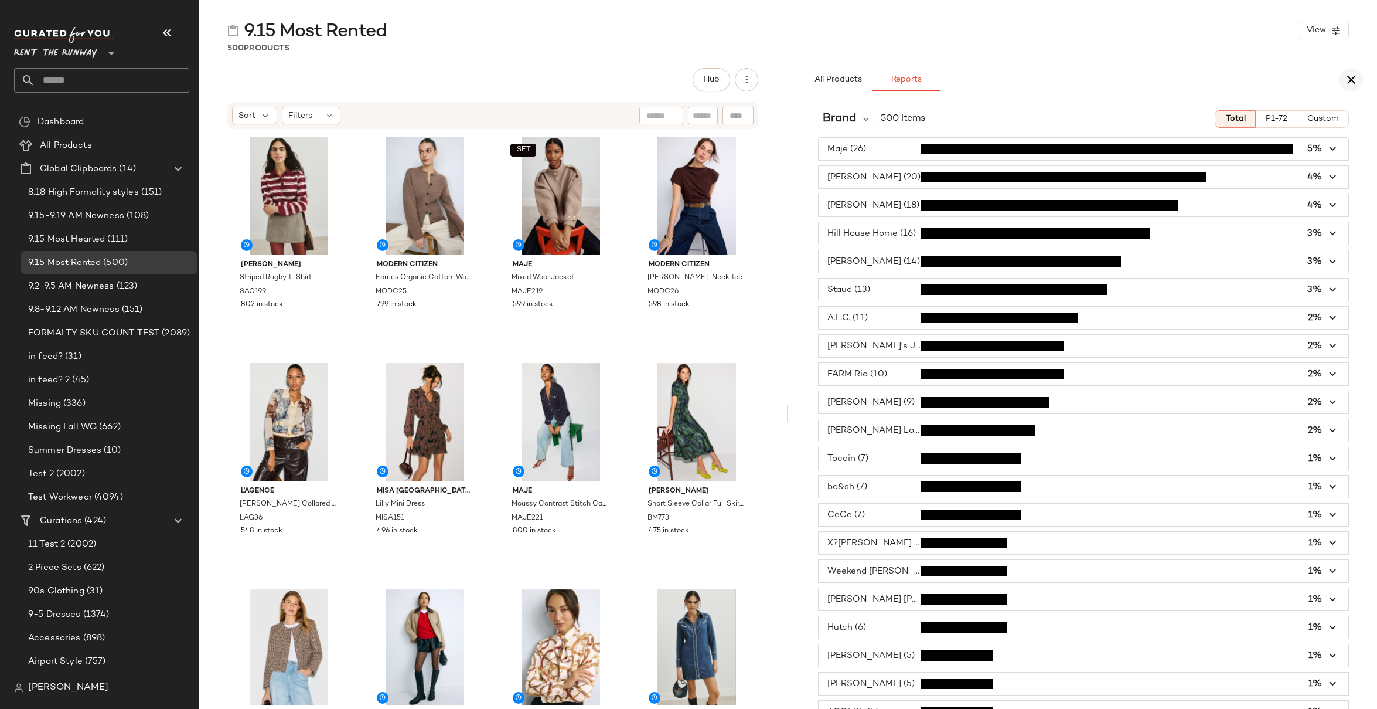
click at [960, 83] on icon "button" at bounding box center [1352, 80] width 14 height 14
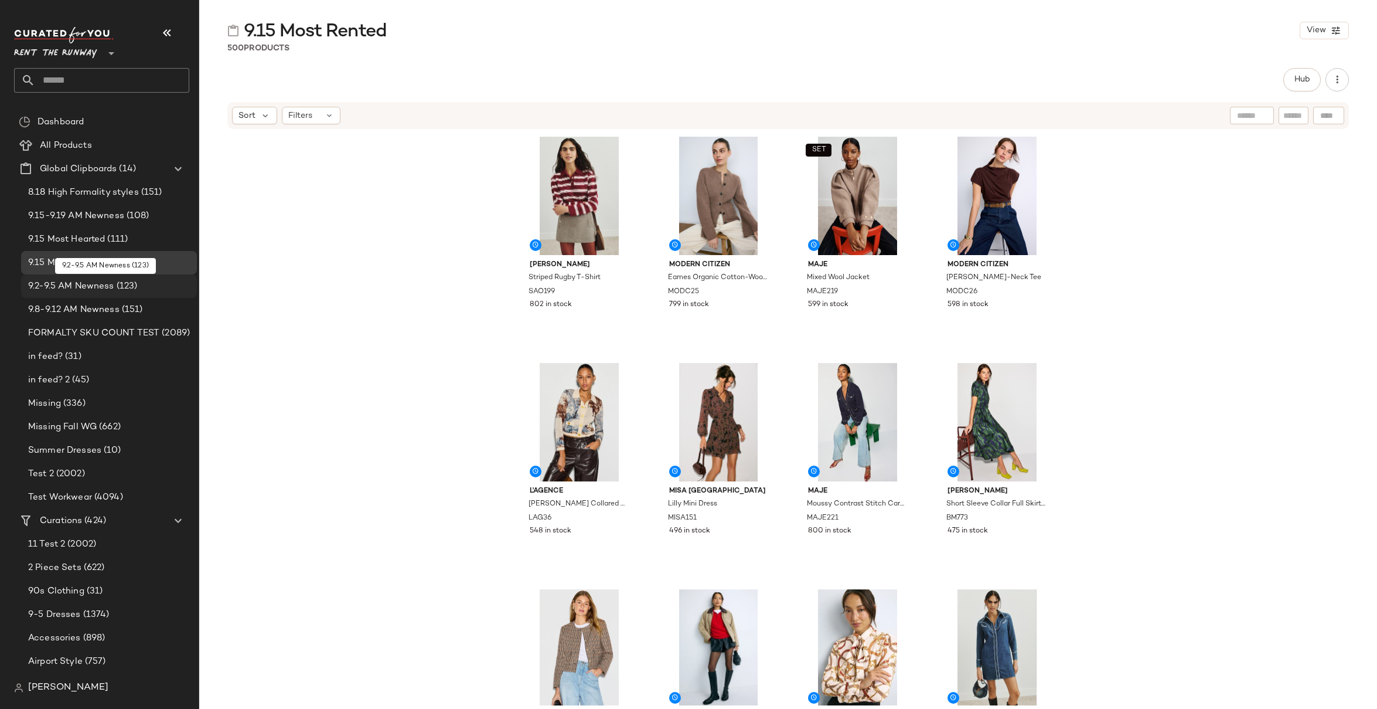
click at [79, 291] on span "9.2-9.5 AM Newness" at bounding box center [71, 286] width 86 height 13
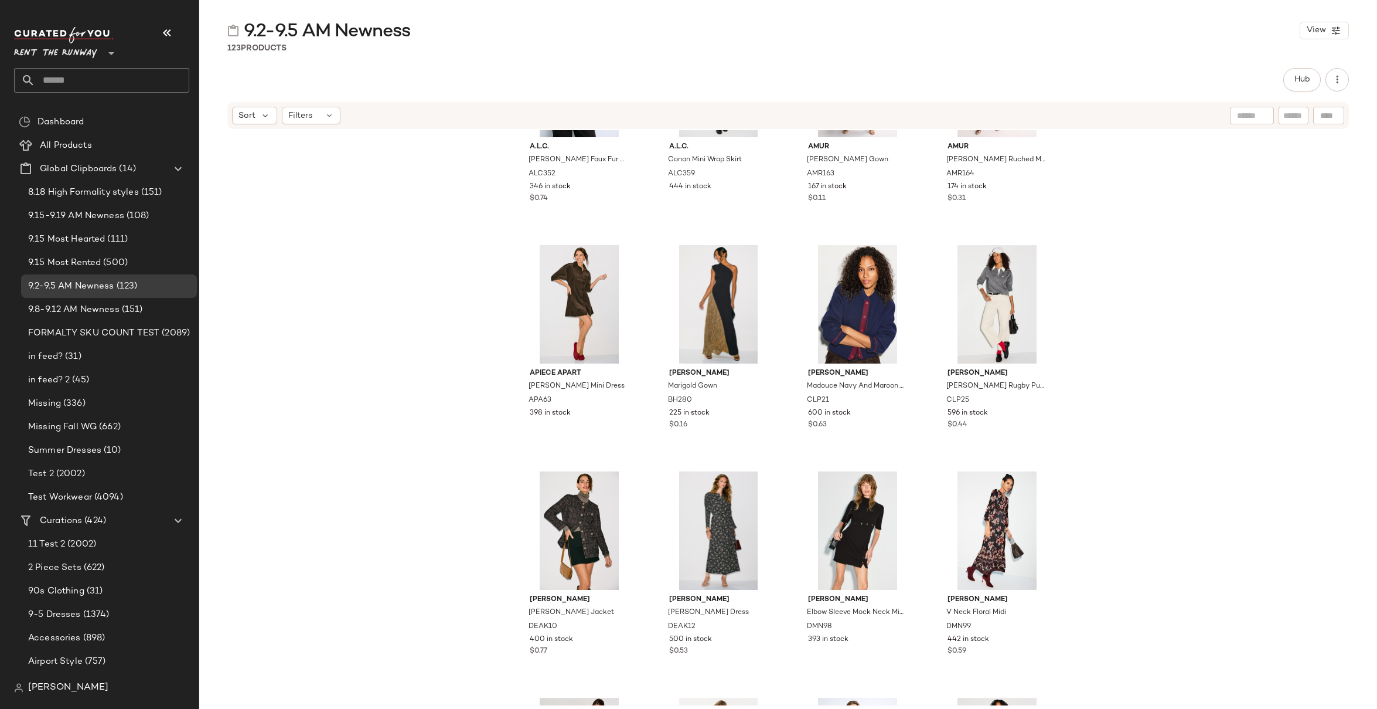
scroll to position [4879, 0]
click at [48, 58] on span "Rent the Runway" at bounding box center [55, 50] width 83 height 21
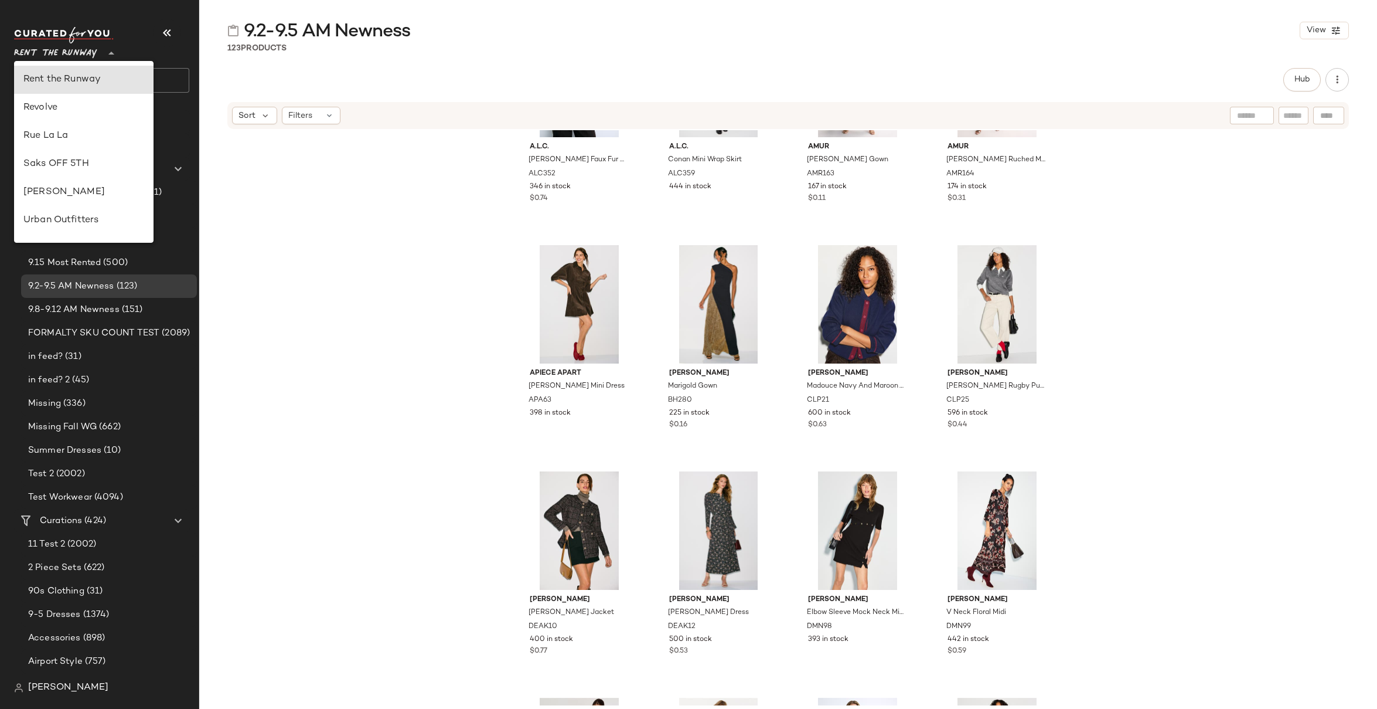
scroll to position [294, 0]
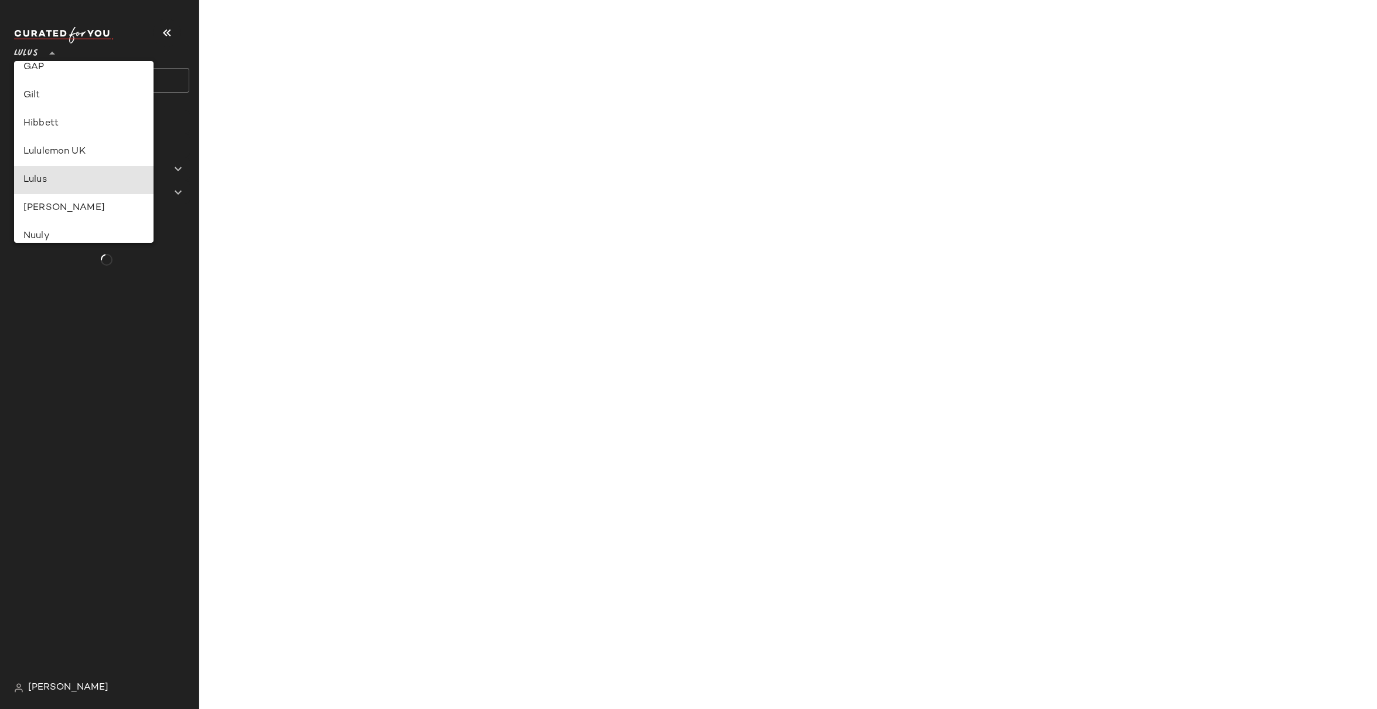
type input "**"
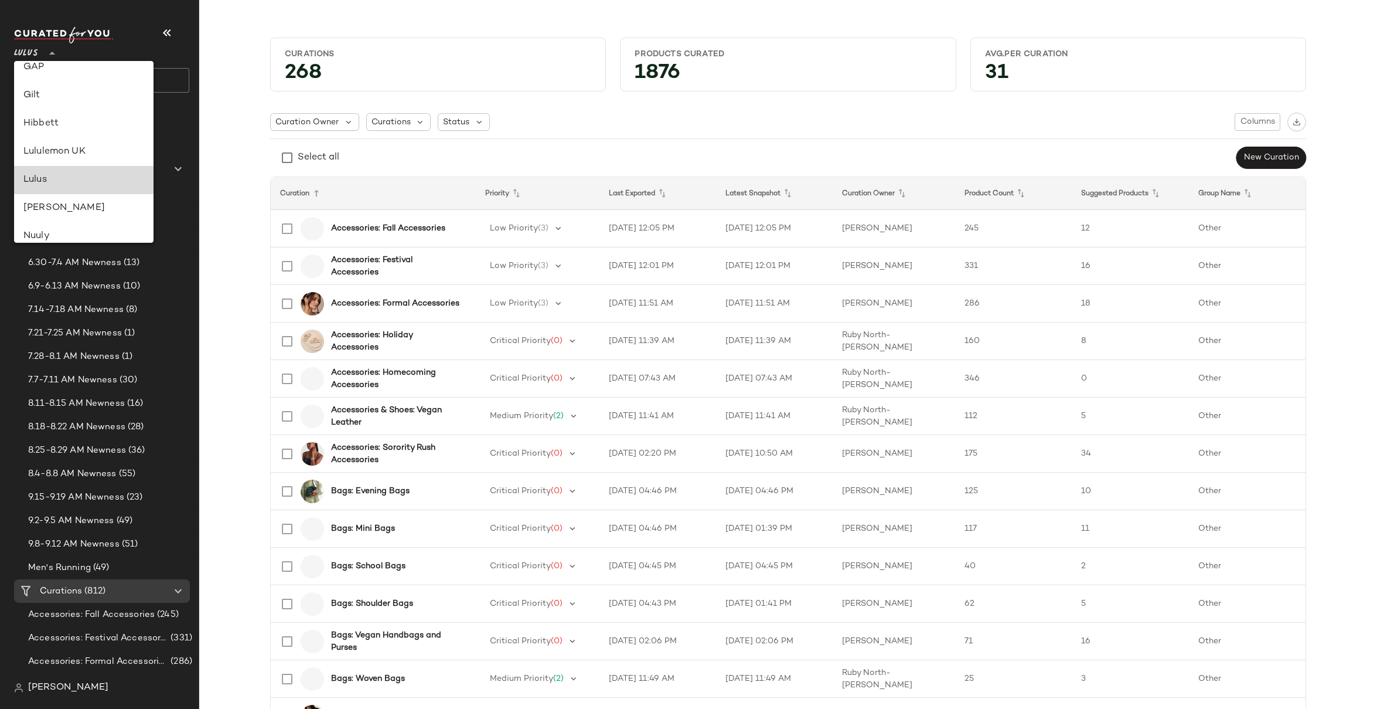
click at [49, 183] on div "Lulus" at bounding box center [83, 180] width 121 height 14
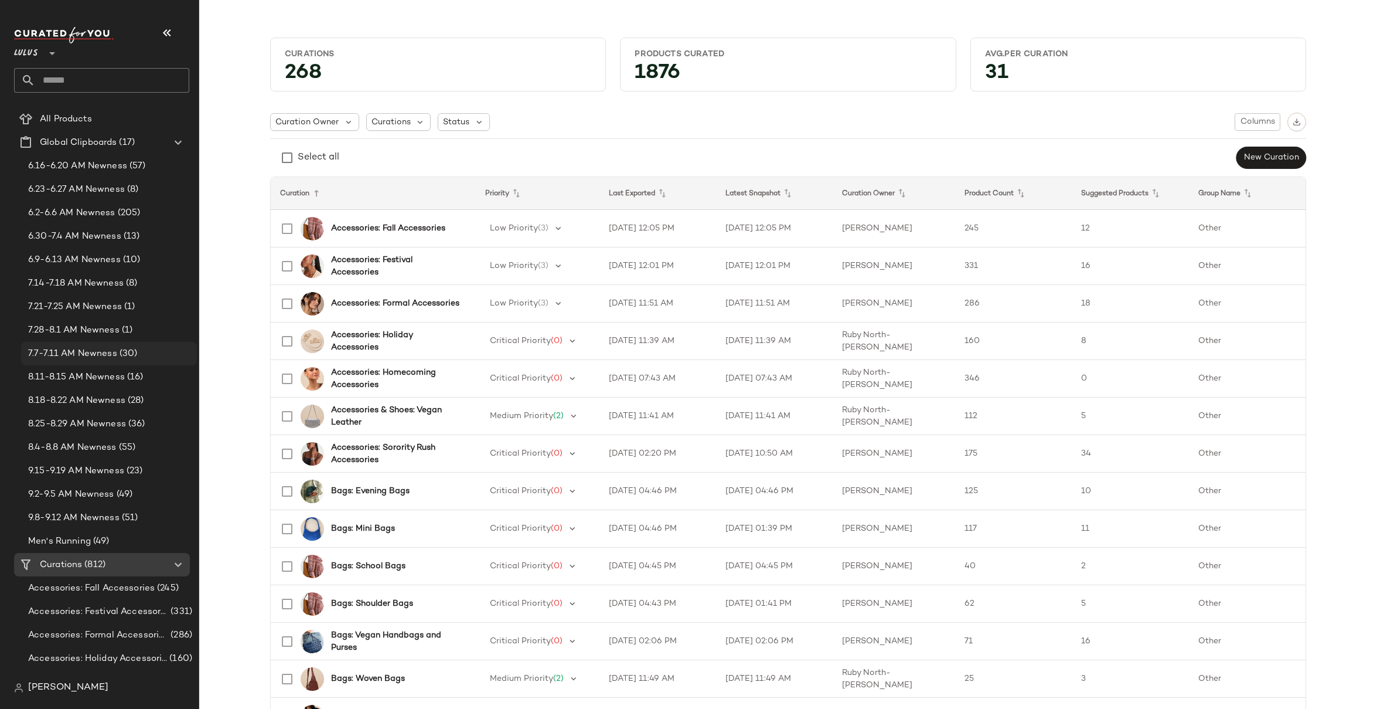
scroll to position [53, 0]
click at [70, 80] on input "text" at bounding box center [112, 80] width 154 height 25
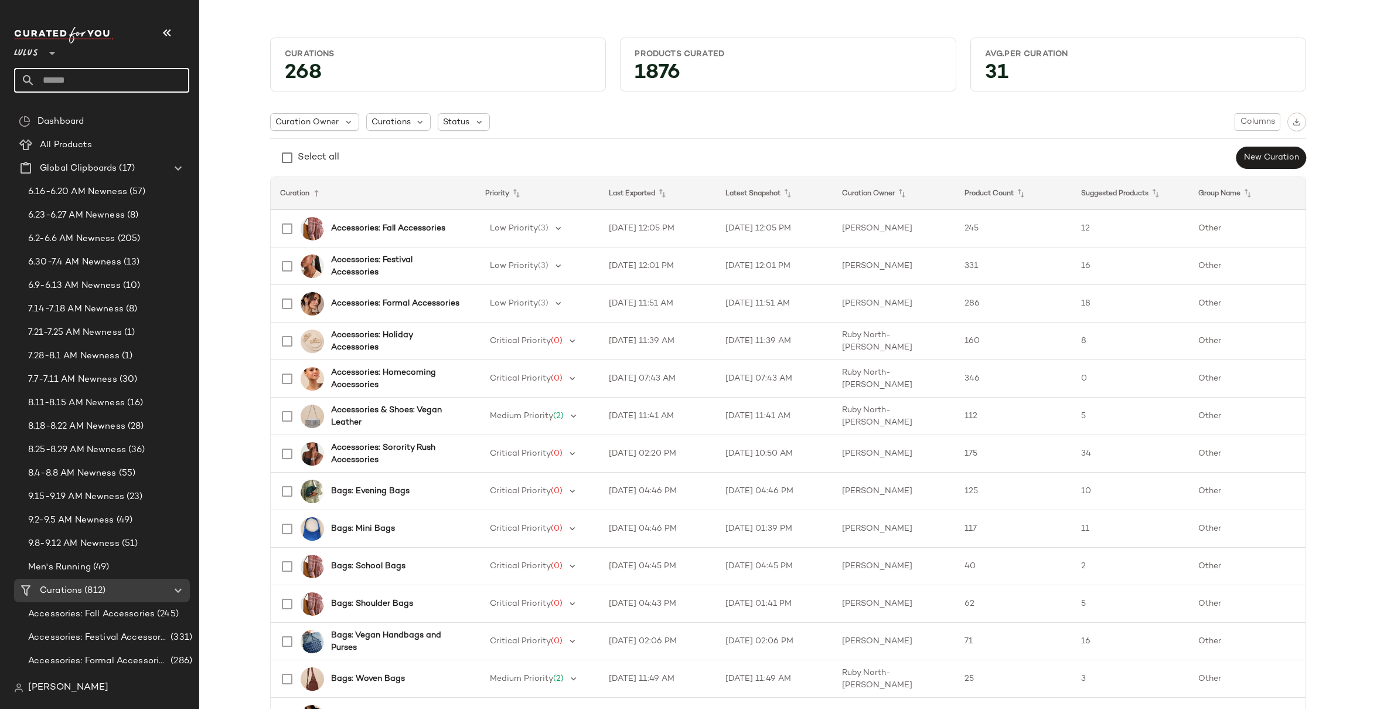
scroll to position [0, 0]
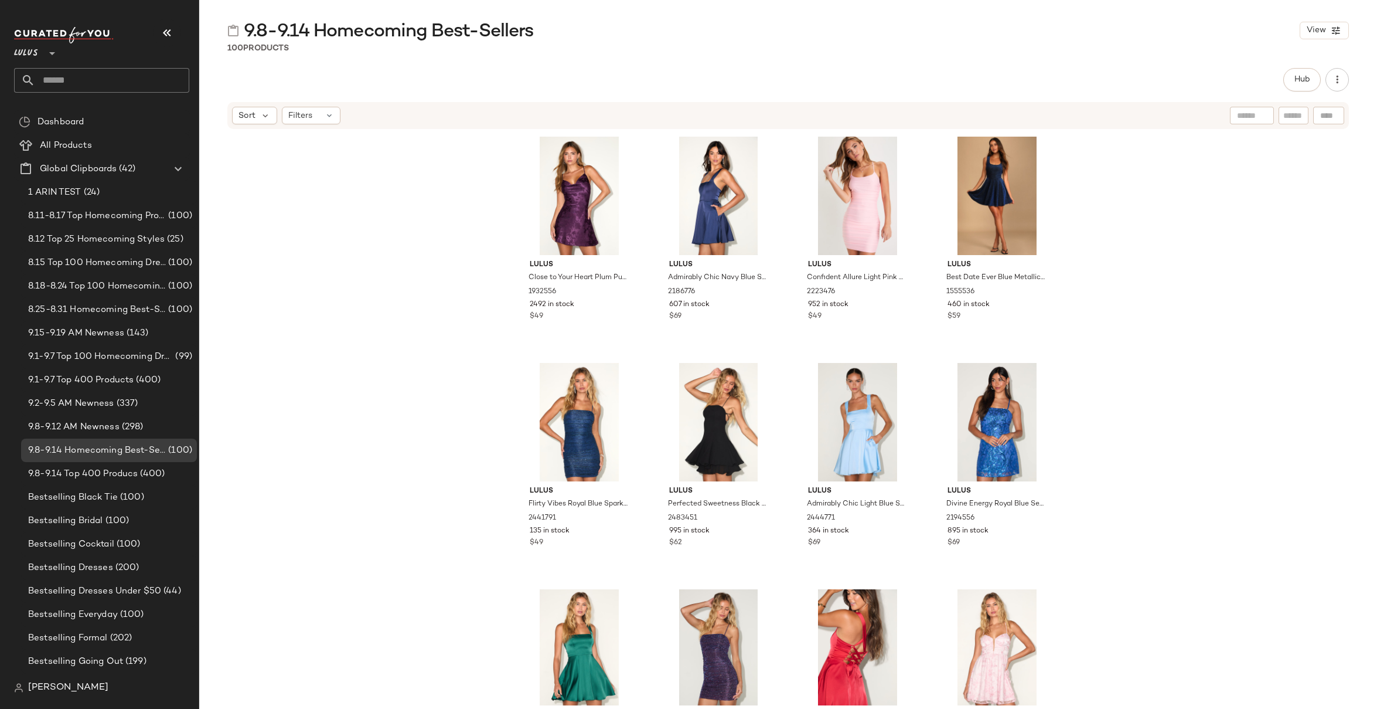
click at [1149, 193] on div "Lulus Close to Your Heart Plum Purple Satin Jacquard Cowl Slip Dress 1932556 24…" at bounding box center [788, 417] width 1178 height 575
click at [1162, 248] on div "Lulus Close to Your Heart Plum Purple Satin Jacquard Cowl Slip Dress 1932556 24…" at bounding box center [788, 417] width 1178 height 575
click at [415, 197] on div "Lulus Close to Your Heart Plum Purple Satin Jacquard Cowl Slip Dress 1932556 24…" at bounding box center [788, 417] width 1178 height 575
click at [1297, 77] on span "Hub" at bounding box center [1302, 79] width 16 height 9
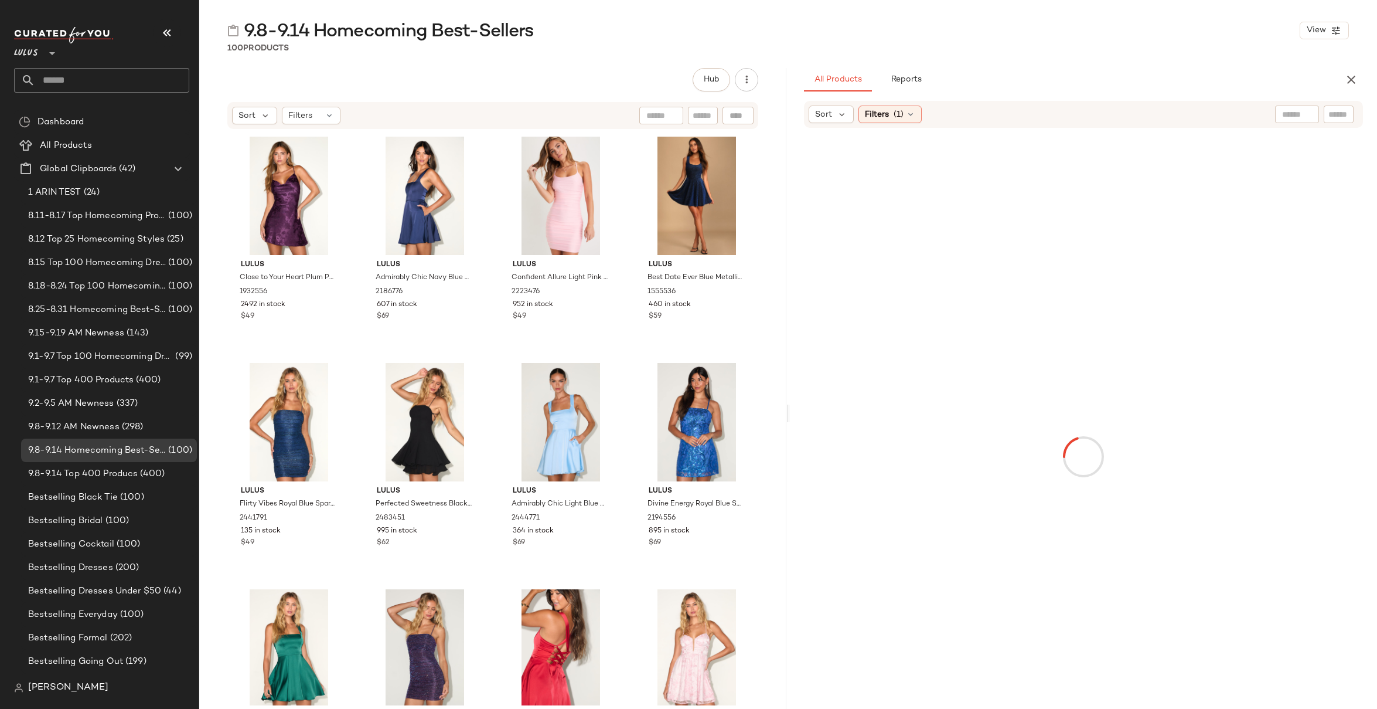
click at [1289, 192] on div at bounding box center [1083, 456] width 583 height 652
click at [1353, 82] on icon "button" at bounding box center [1352, 80] width 14 height 14
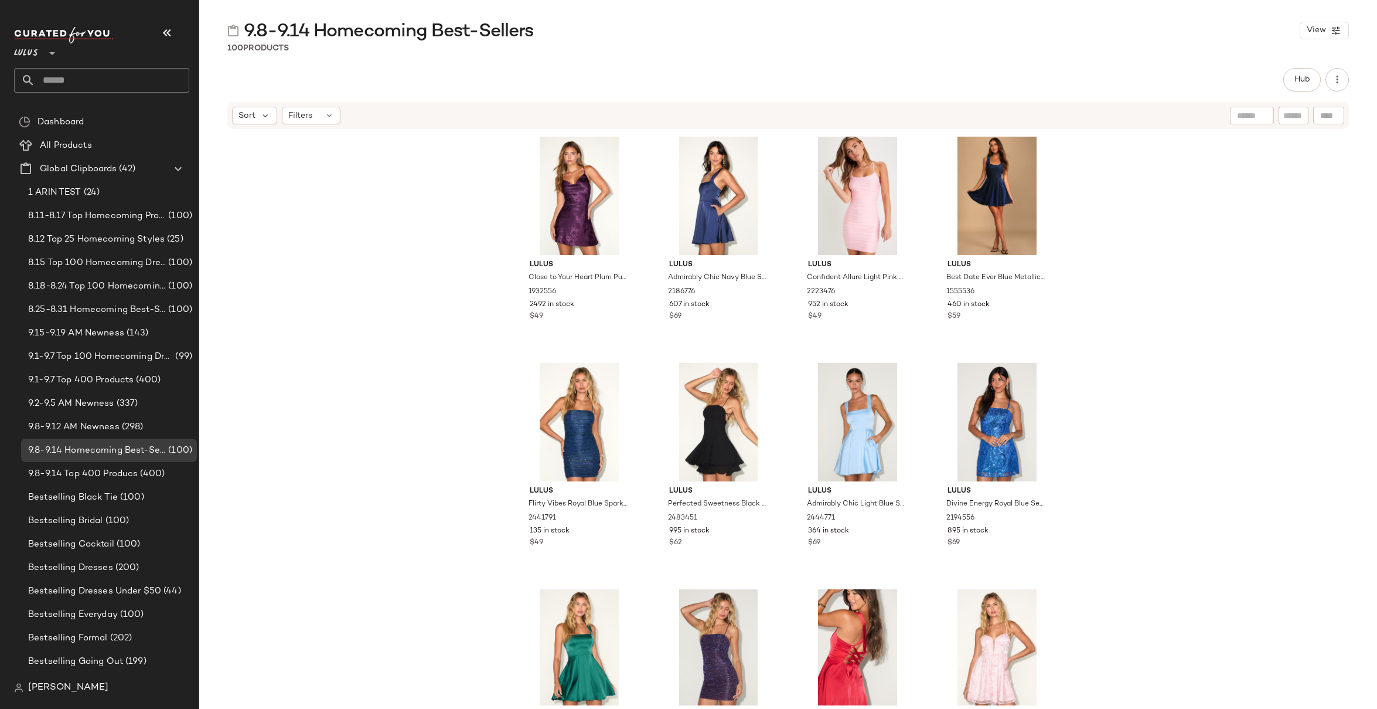
click at [1314, 179] on div "Lulus Close to Your Heart Plum Purple Satin Jacquard Cowl Slip Dress 1932556 24…" at bounding box center [788, 417] width 1178 height 575
click at [1341, 80] on icon "button" at bounding box center [1338, 80] width 12 height 12
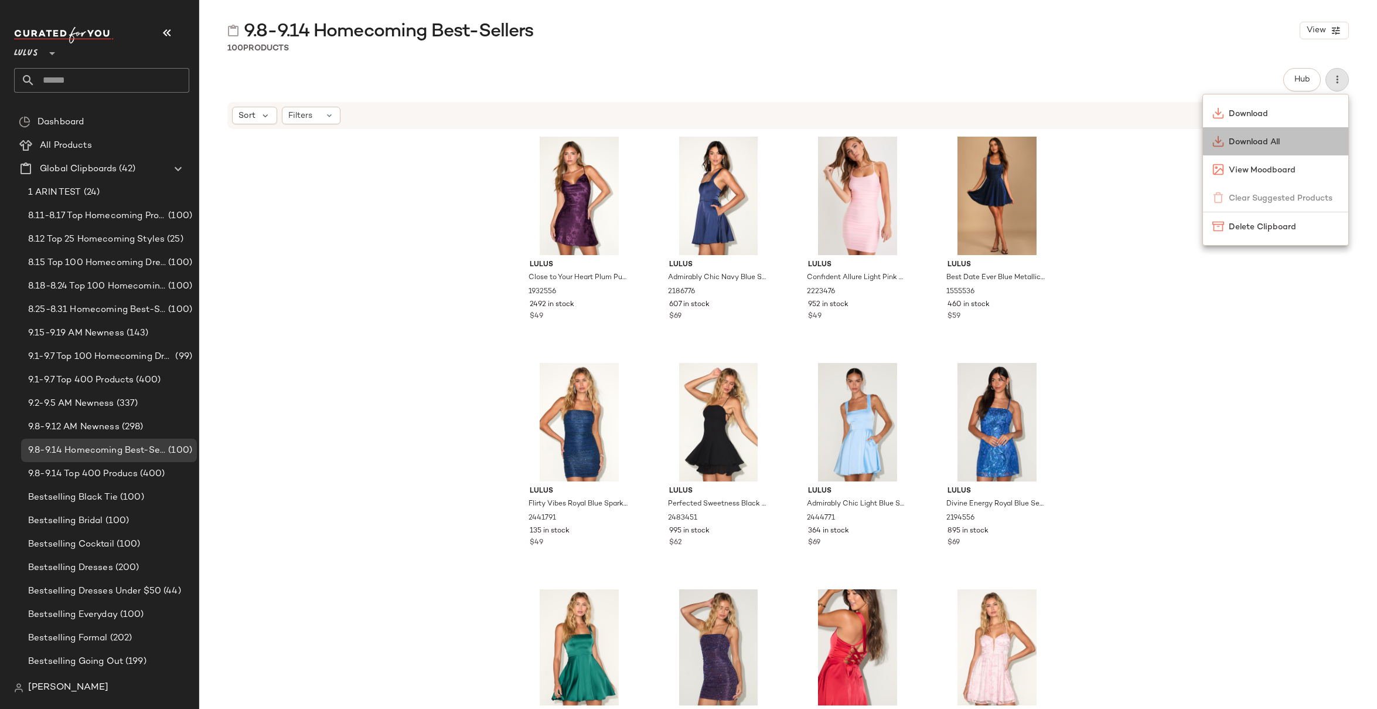
click at [1261, 138] on span "Download All" at bounding box center [1284, 142] width 110 height 12
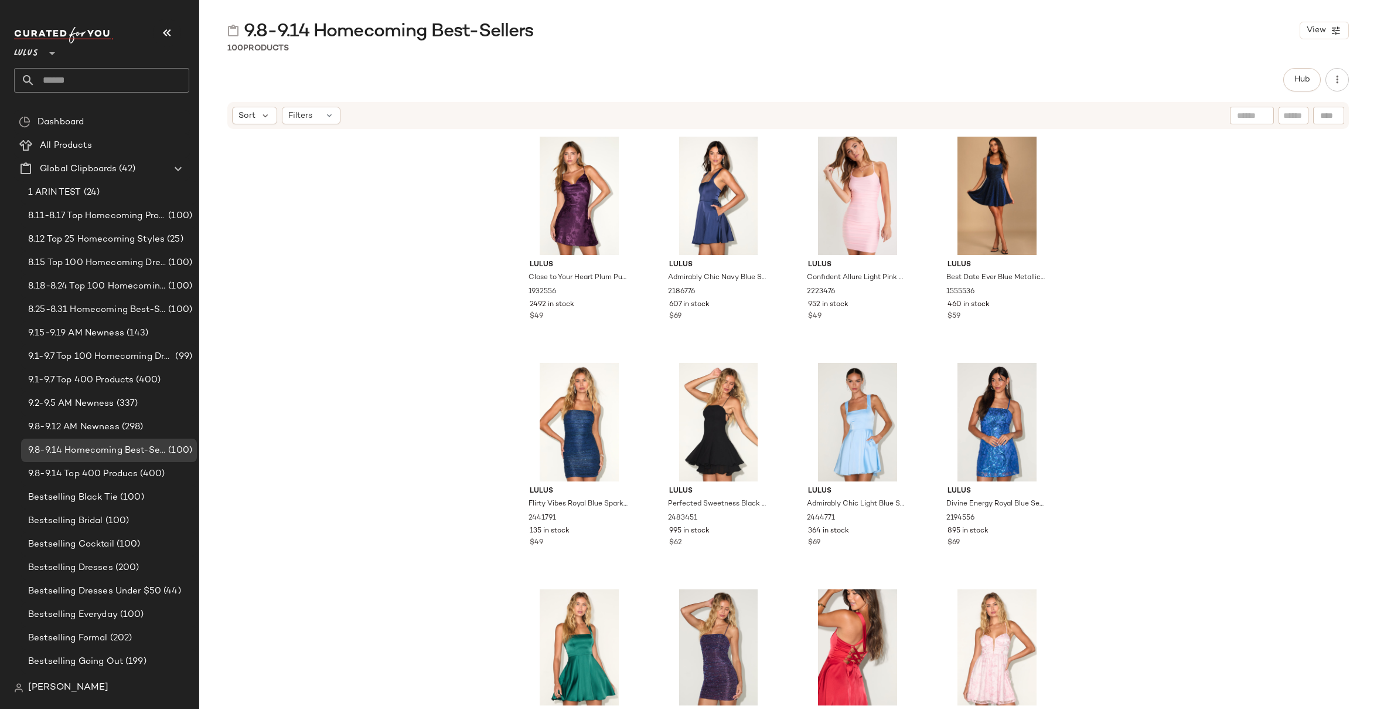
click at [1252, 206] on div "Lulus Close to Your Heart Plum Purple Satin Jacquard Cowl Slip Dress 1932556 24…" at bounding box center [788, 417] width 1178 height 575
click at [72, 79] on input "text" at bounding box center [112, 80] width 154 height 25
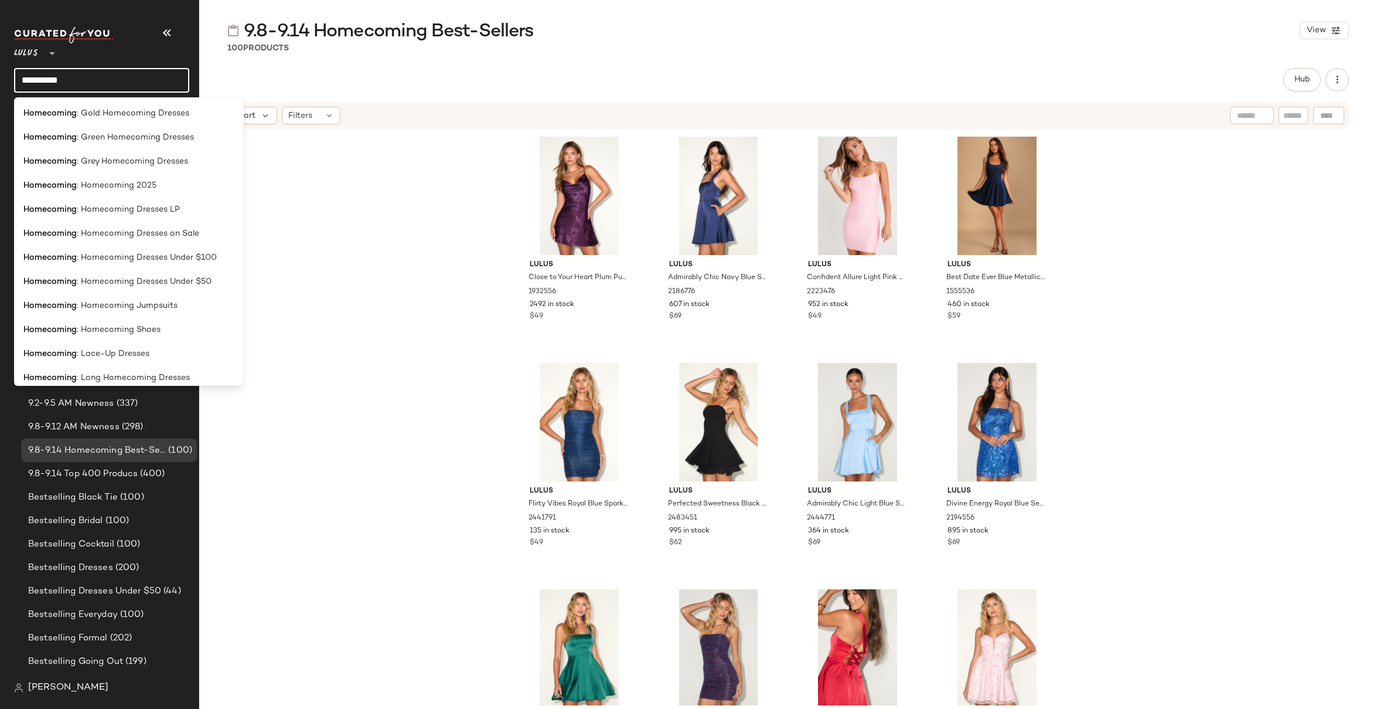
scroll to position [441, 0]
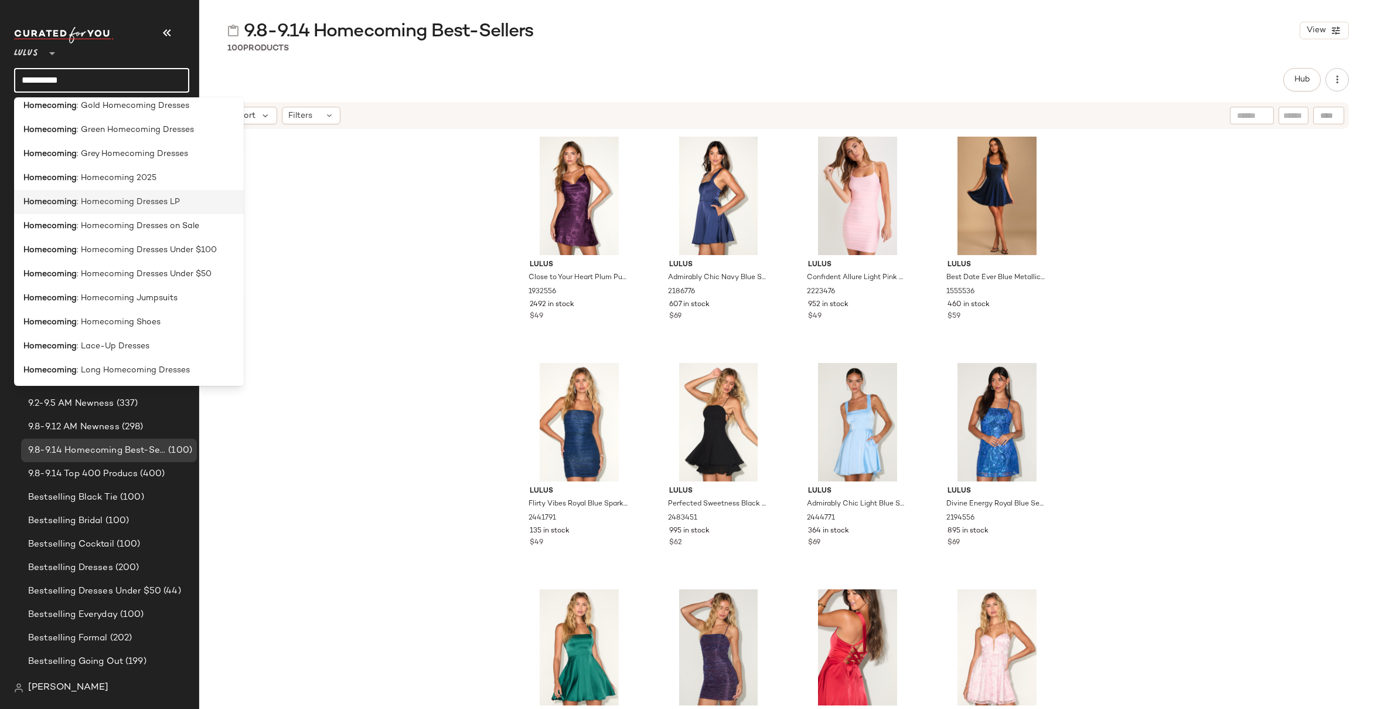
type input "**********"
click at [110, 205] on span ": Homecoming Dresses LP" at bounding box center [128, 202] width 103 height 12
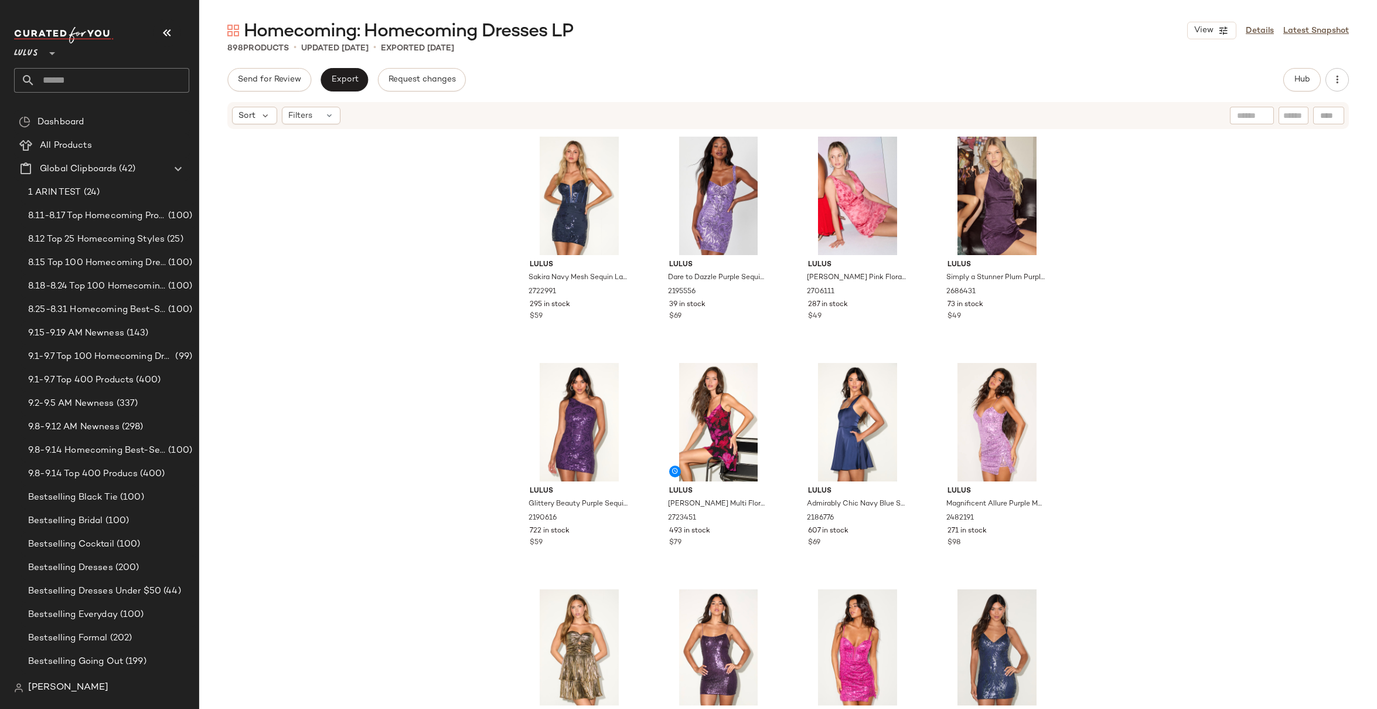
click at [1118, 151] on div "Lulus Sakira Navy Mesh Sequin Lace-Up Bustier Mini Dress 2722991 295 in stock $…" at bounding box center [788, 417] width 1178 height 575
click at [1111, 164] on div "Lulus Sakira Navy Mesh Sequin Lace-Up Bustier Mini Dress 2722991 295 in stock $…" at bounding box center [788, 417] width 1178 height 575
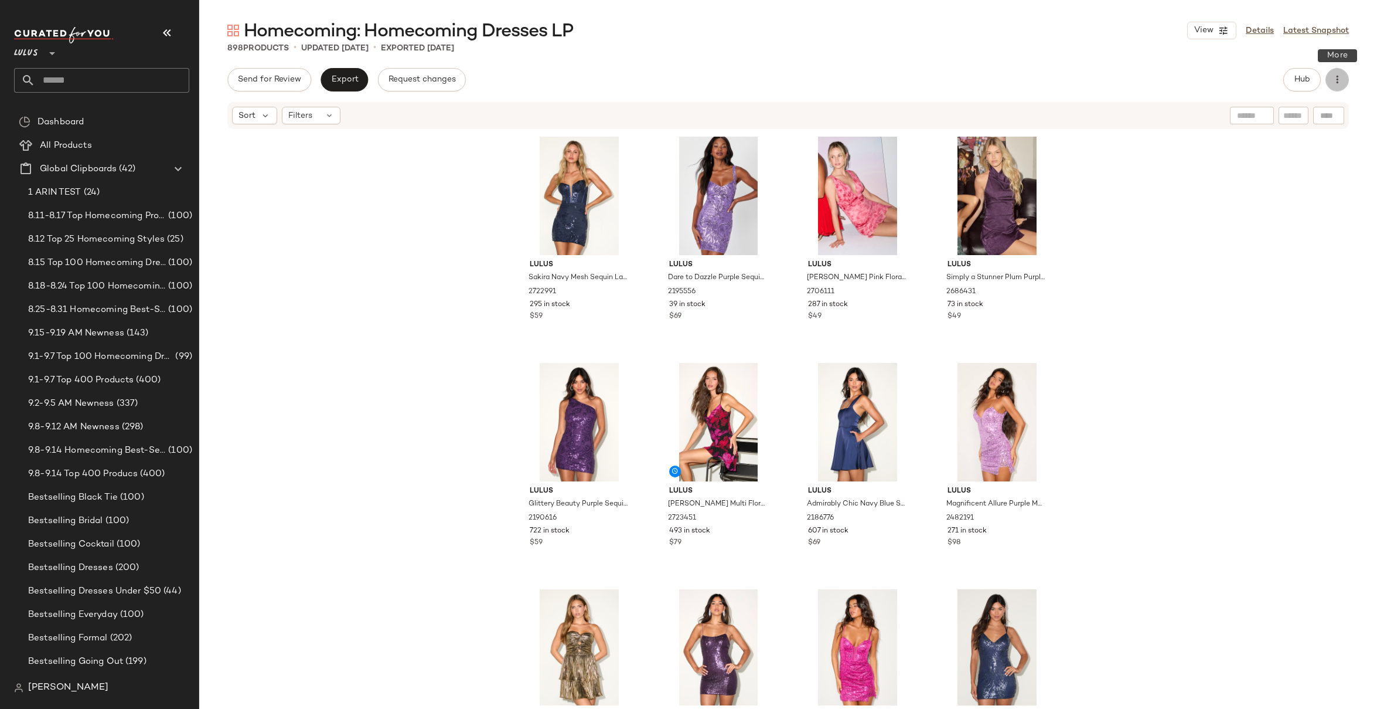
click at [1342, 84] on icon "button" at bounding box center [1338, 80] width 12 height 12
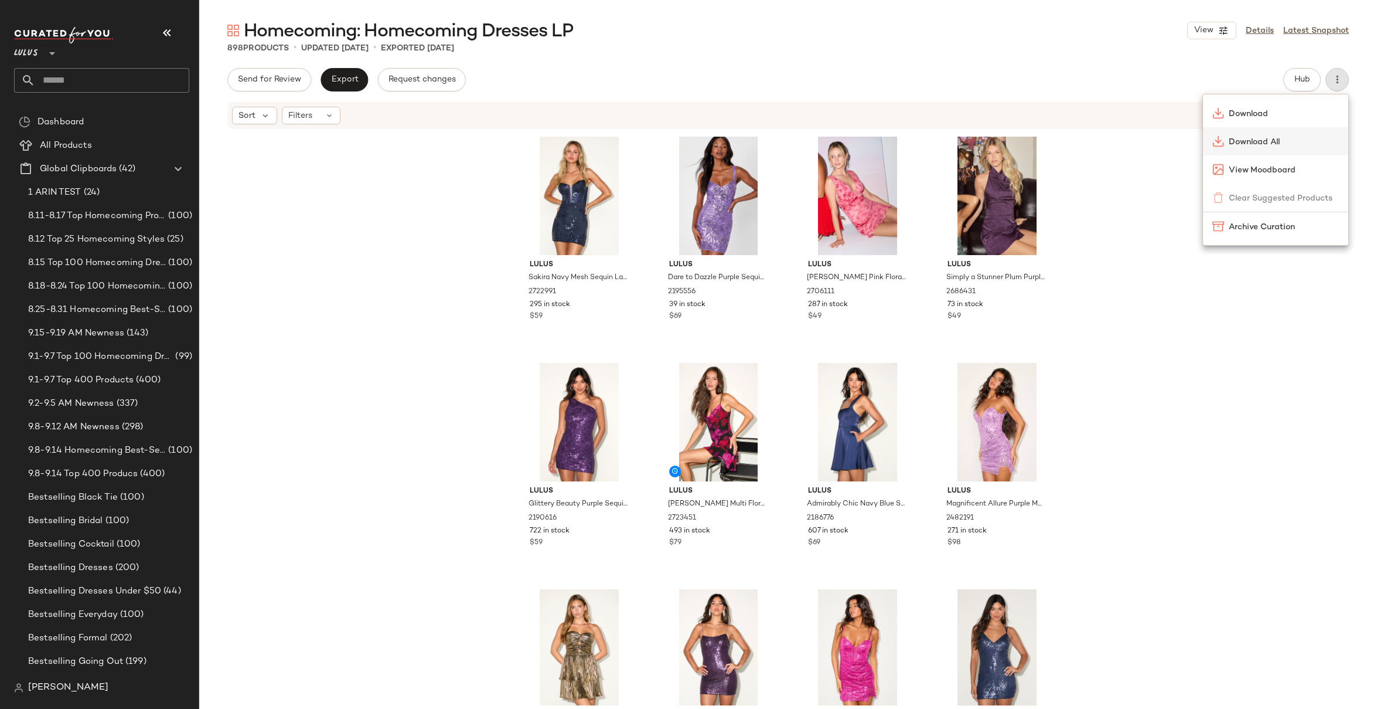
click at [1275, 145] on span "Download All" at bounding box center [1284, 142] width 110 height 12
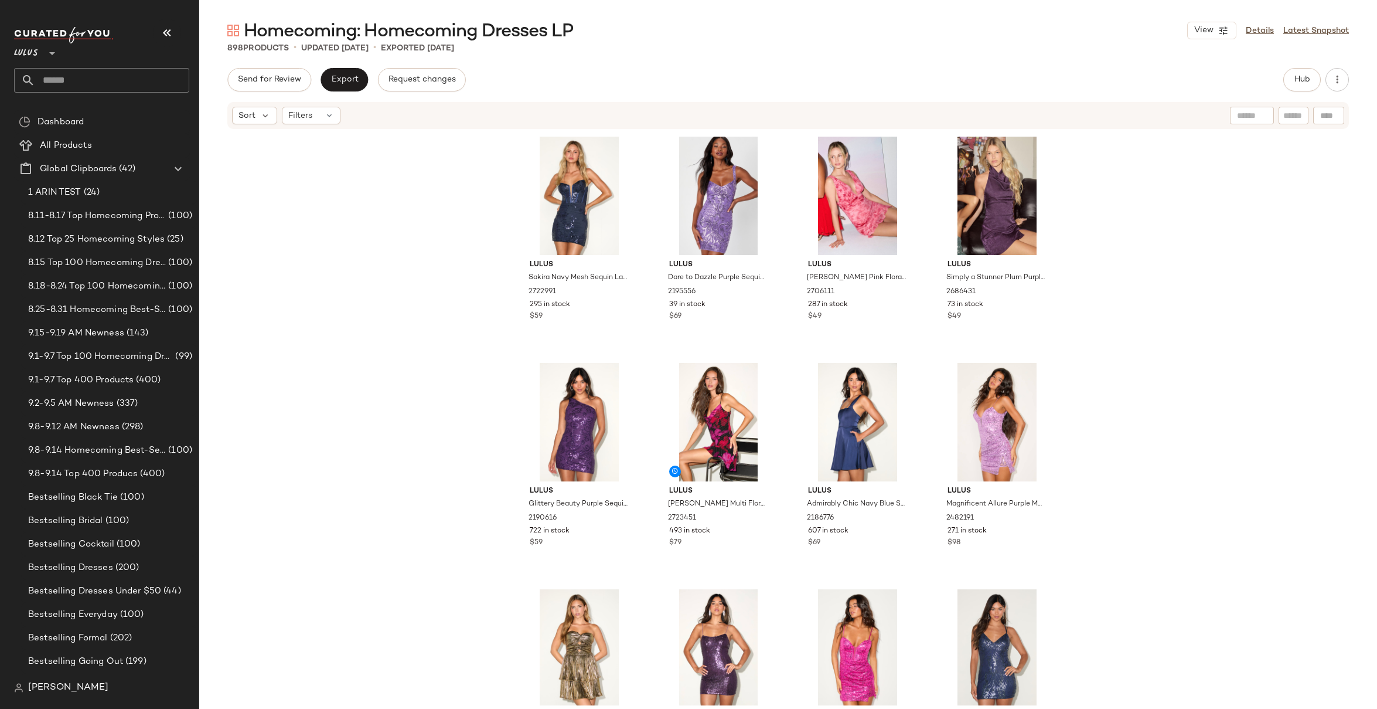
click at [1166, 147] on div "Lulus Sakira Navy Mesh Sequin Lace-Up Bustier Mini Dress 2722991 295 in stock $…" at bounding box center [788, 417] width 1178 height 575
click at [1132, 147] on div "Lulus Sakira Navy Mesh Sequin Lace-Up Bustier Mini Dress 2722991 295 in stock $…" at bounding box center [788, 417] width 1178 height 575
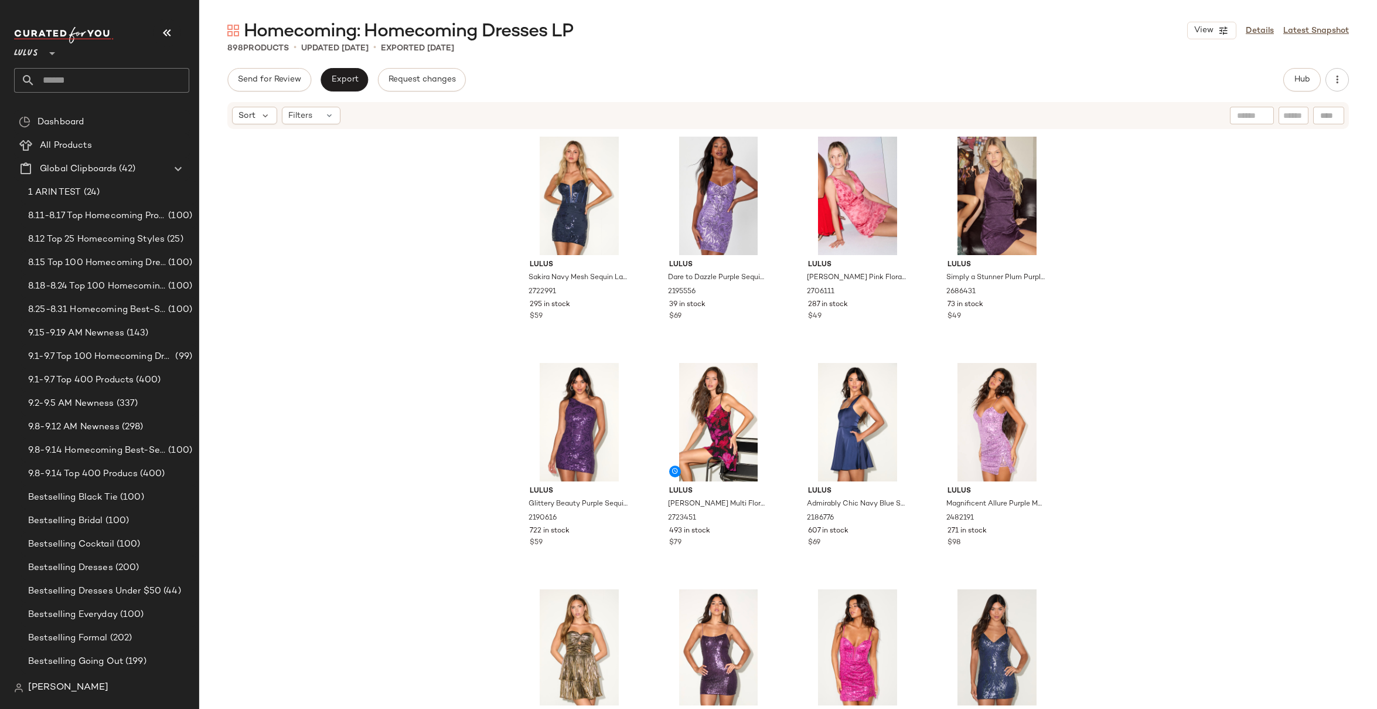
click at [1132, 147] on div "Lulus Sakira Navy Mesh Sequin Lace-Up Bustier Mini Dress 2722991 295 in stock $…" at bounding box center [788, 417] width 1178 height 575
